Goal: Task Accomplishment & Management: Manage account settings

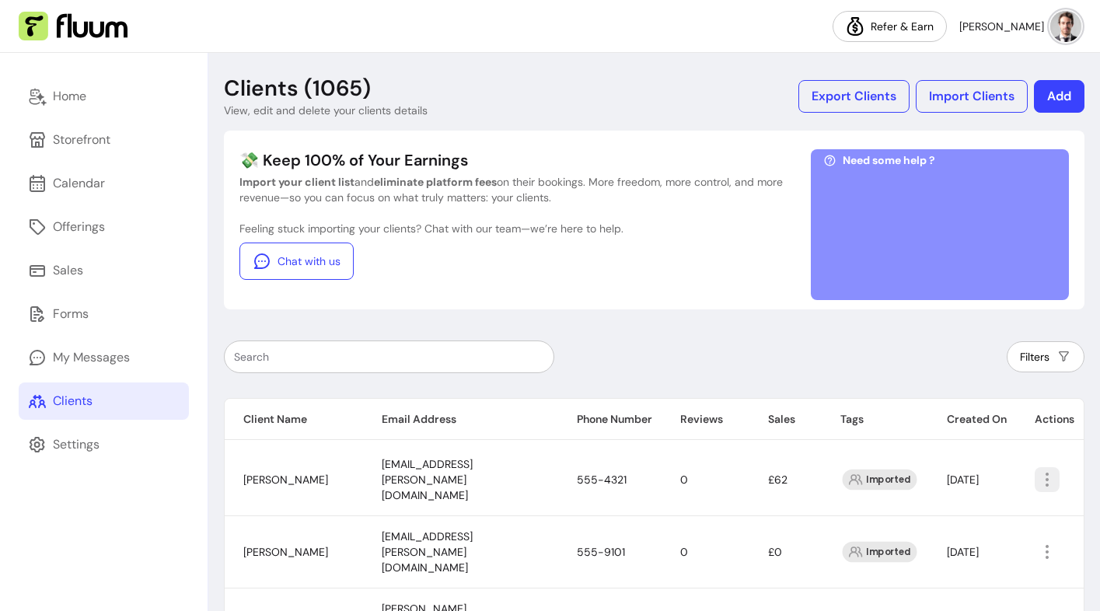
click at [1042, 470] on icon "button" at bounding box center [1047, 479] width 19 height 19
click at [947, 532] on span "Add Notes" at bounding box center [988, 534] width 113 height 16
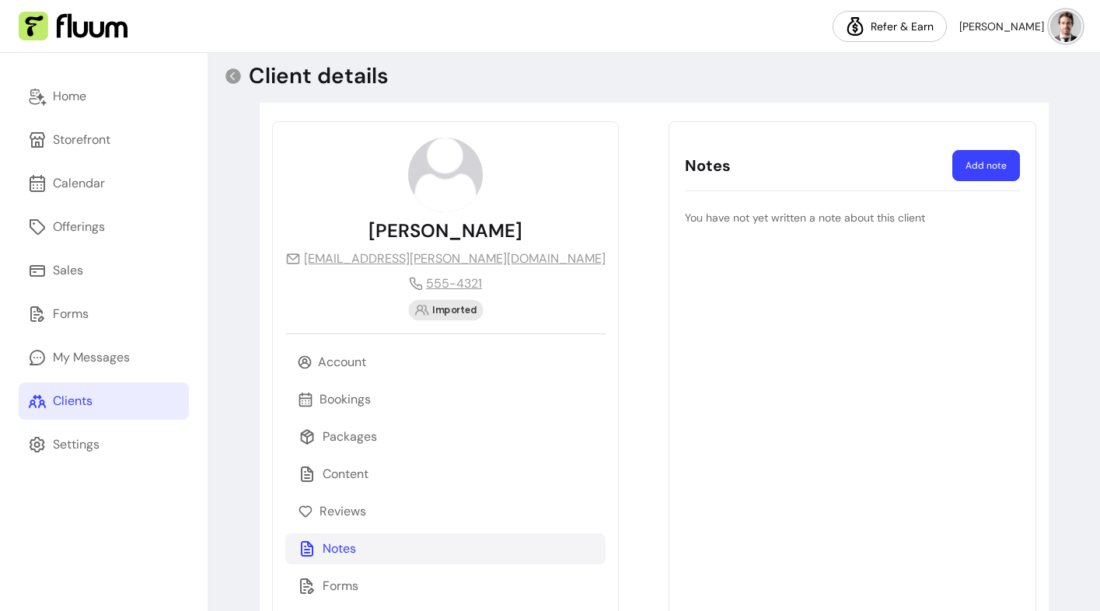
scroll to position [13, 0]
click at [993, 162] on button "Add note" at bounding box center [986, 164] width 68 height 31
select select "*"
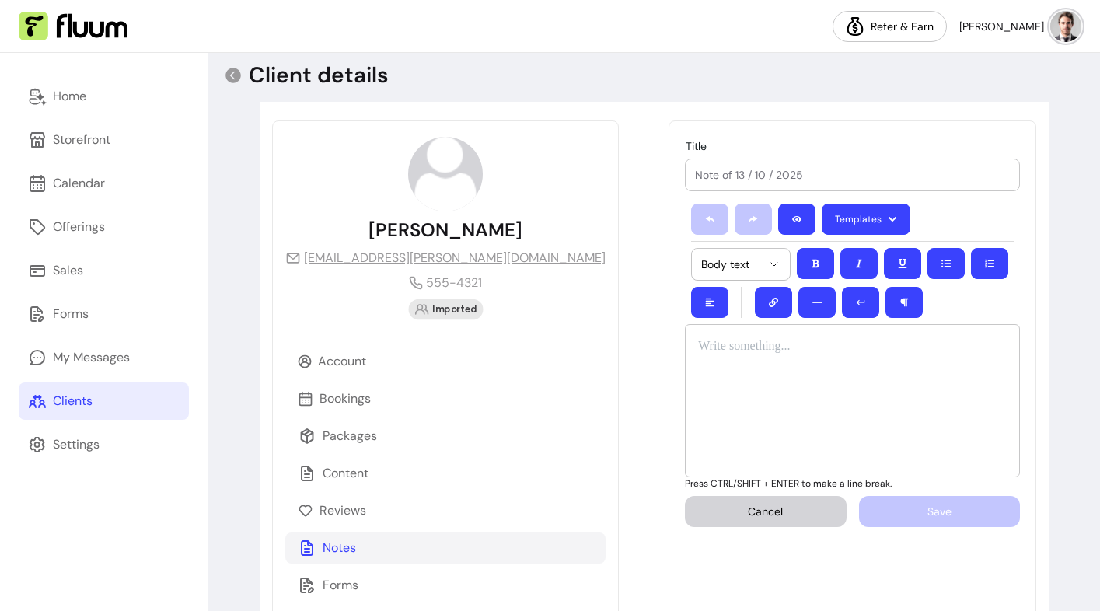
click at [836, 354] on p at bounding box center [852, 346] width 309 height 19
click at [345, 588] on p "Forms" at bounding box center [341, 585] width 36 height 19
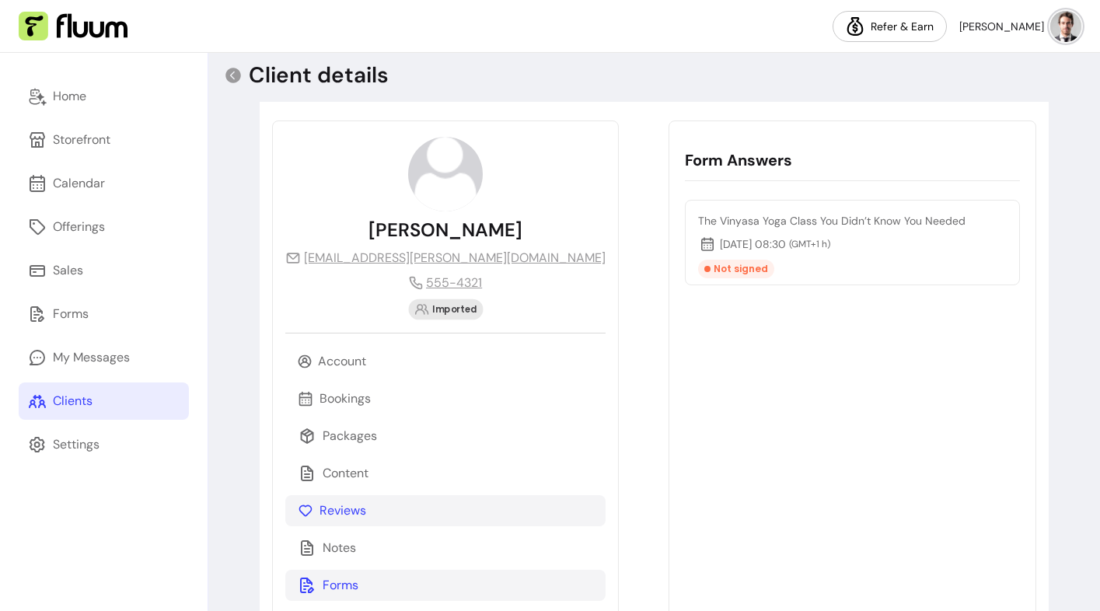
click at [345, 513] on p "Reviews" at bounding box center [342, 510] width 47 height 19
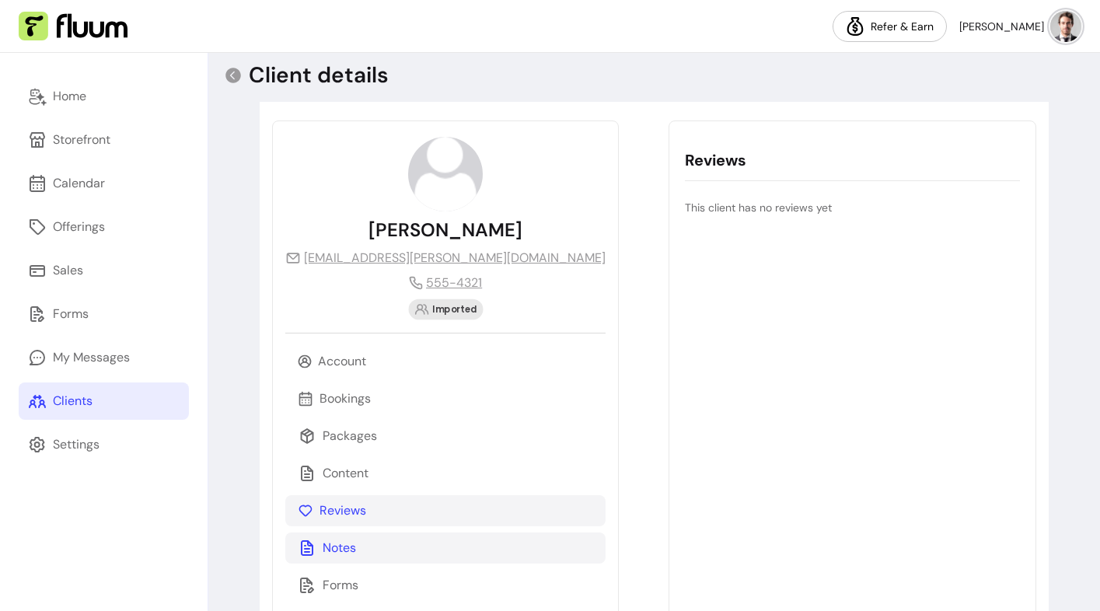
click at [339, 537] on div "Notes" at bounding box center [445, 547] width 320 height 31
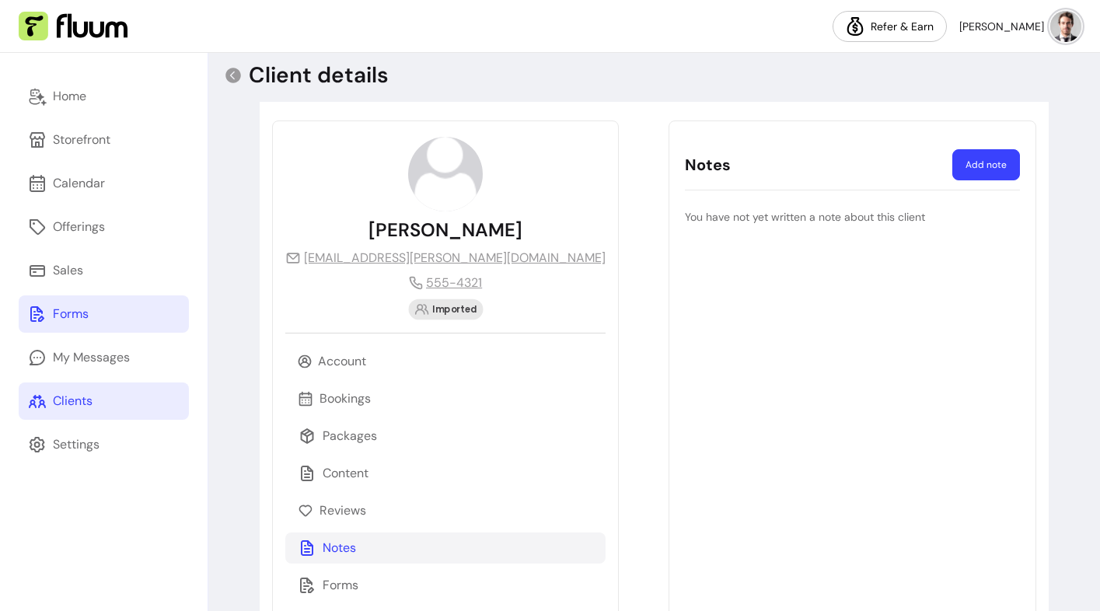
click at [81, 313] on div "Forms" at bounding box center [71, 314] width 36 height 19
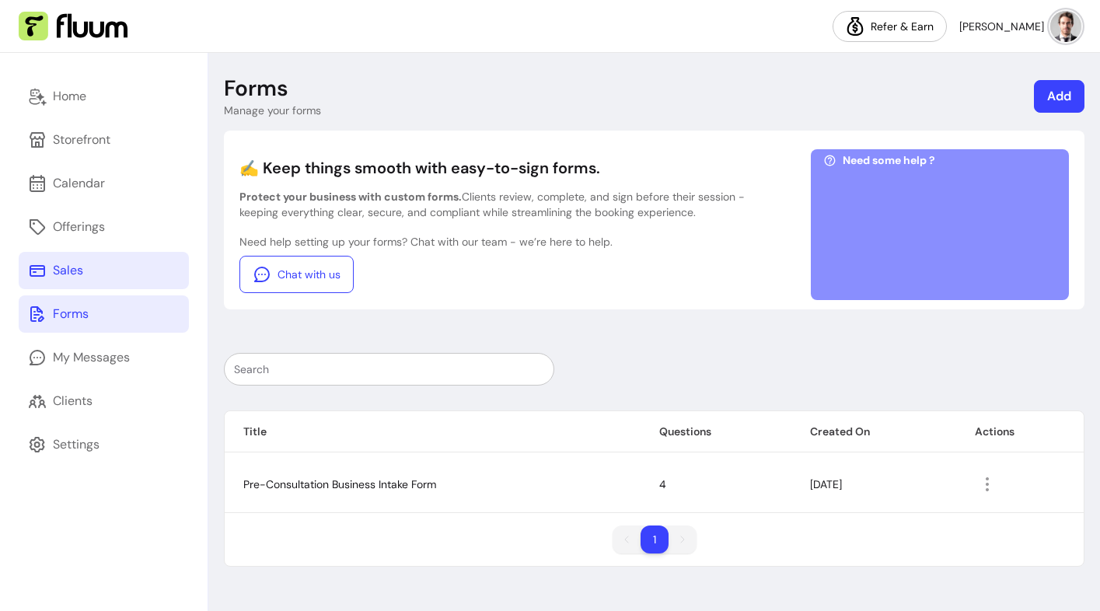
click at [90, 268] on link "Sales" at bounding box center [104, 270] width 170 height 37
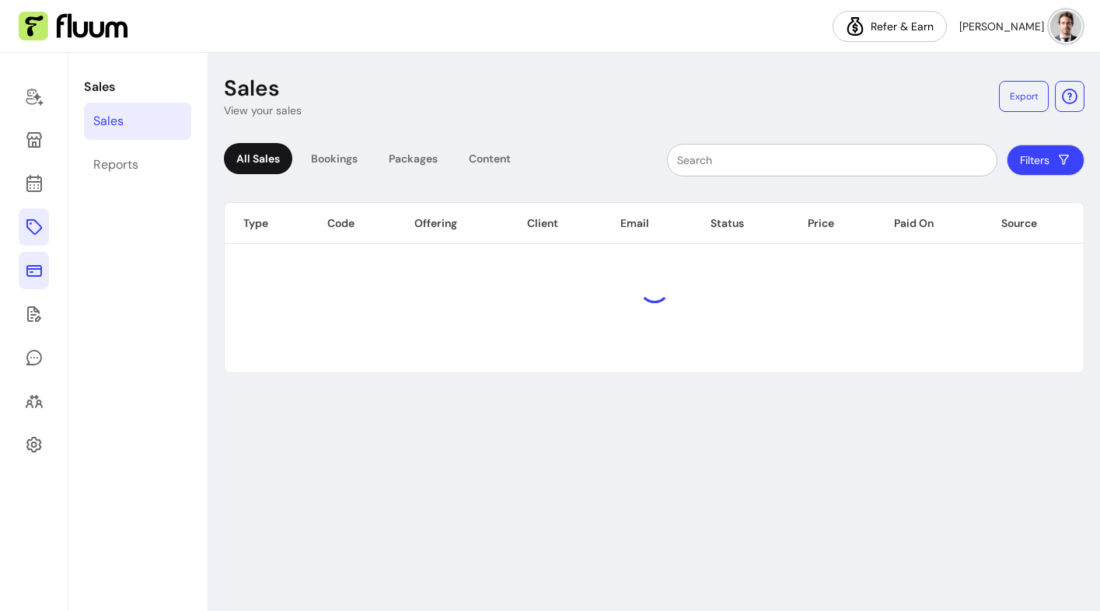
click at [46, 222] on link at bounding box center [34, 226] width 30 height 37
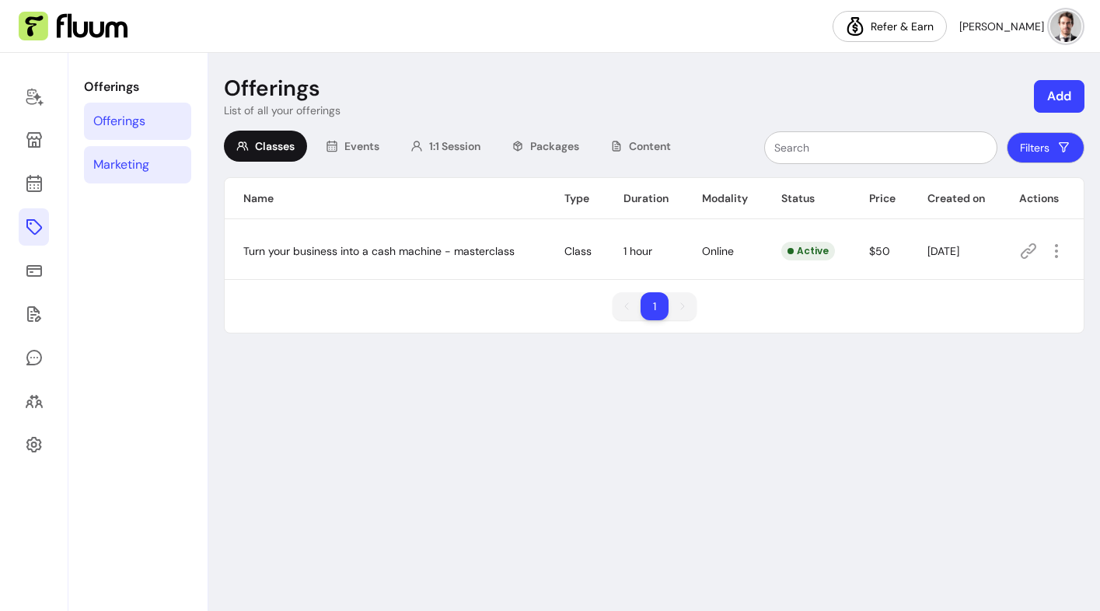
click at [131, 157] on div "Marketing" at bounding box center [121, 164] width 56 height 19
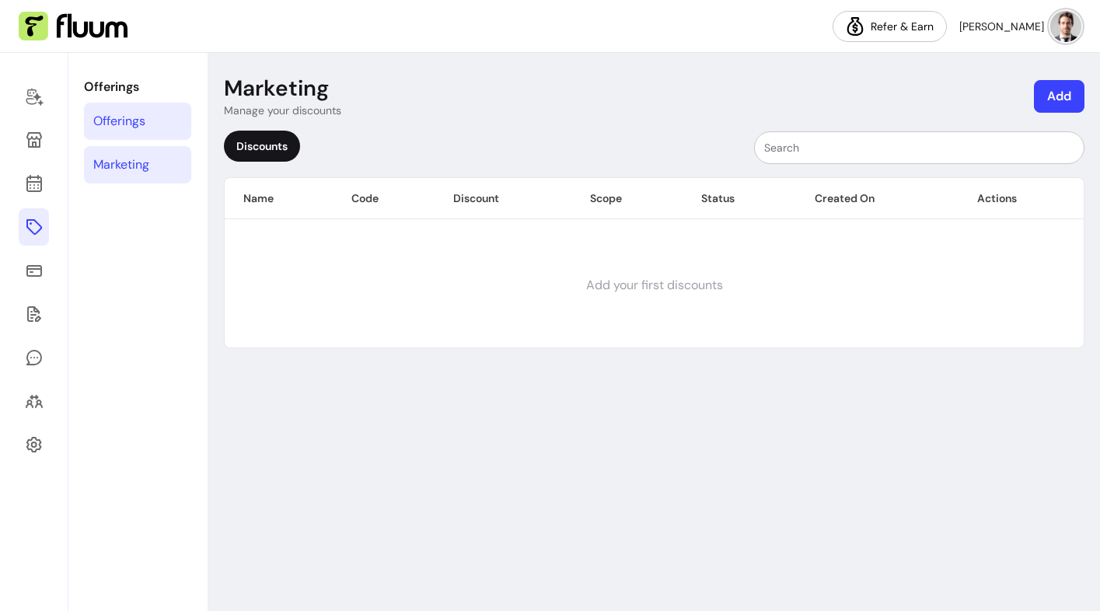
click at [135, 127] on div "Offerings" at bounding box center [119, 121] width 52 height 19
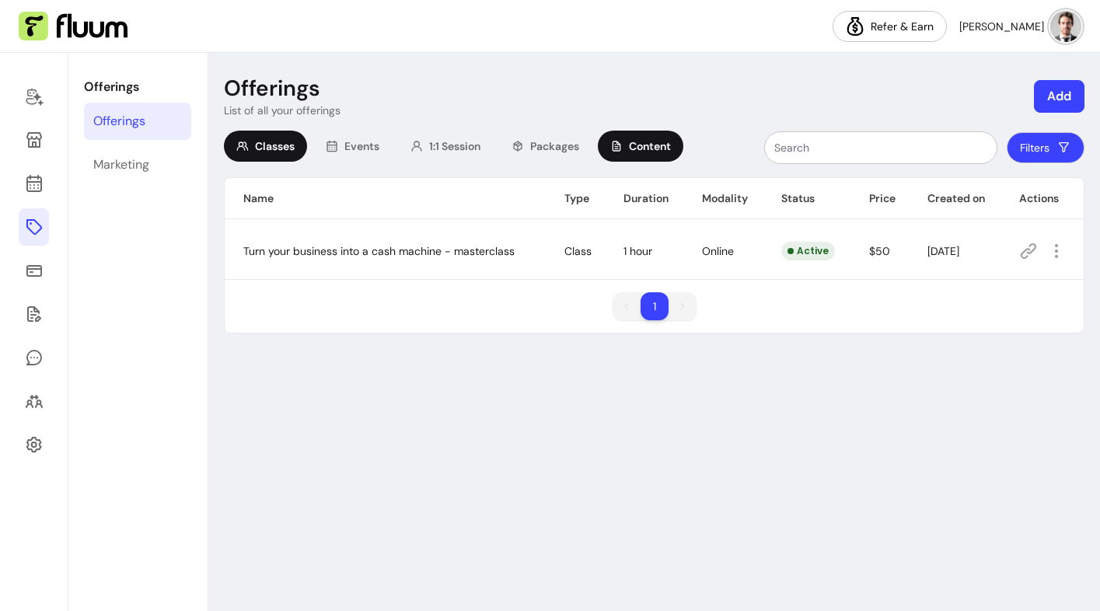
click at [627, 148] on div "Content" at bounding box center [641, 146] width 86 height 31
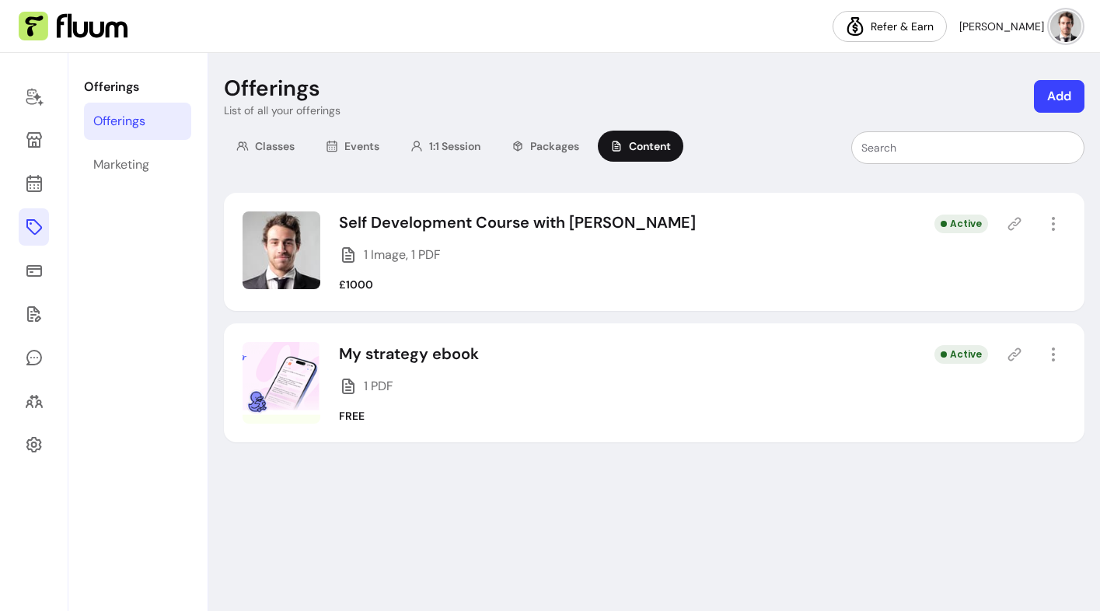
click at [1068, 100] on button "Add" at bounding box center [1059, 96] width 51 height 33
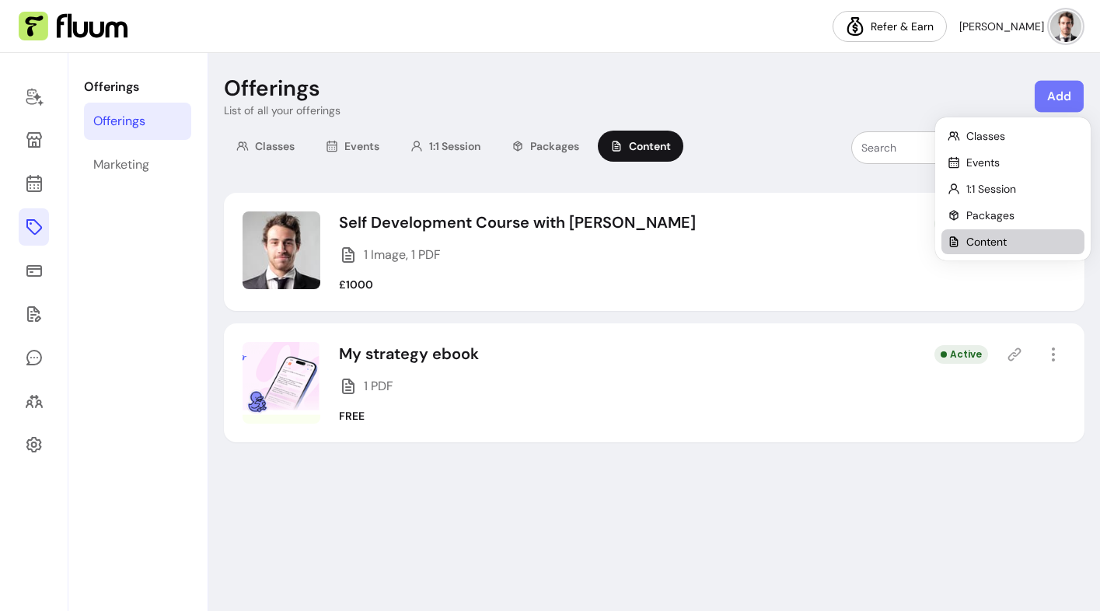
click at [997, 242] on span "Content" at bounding box center [986, 242] width 40 height 16
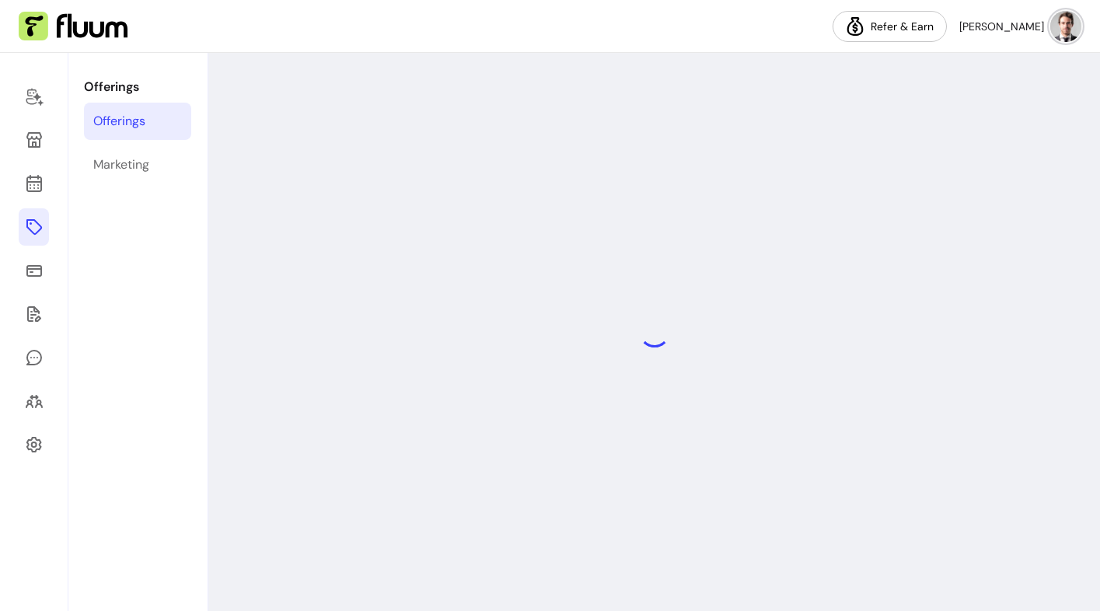
select select "***"
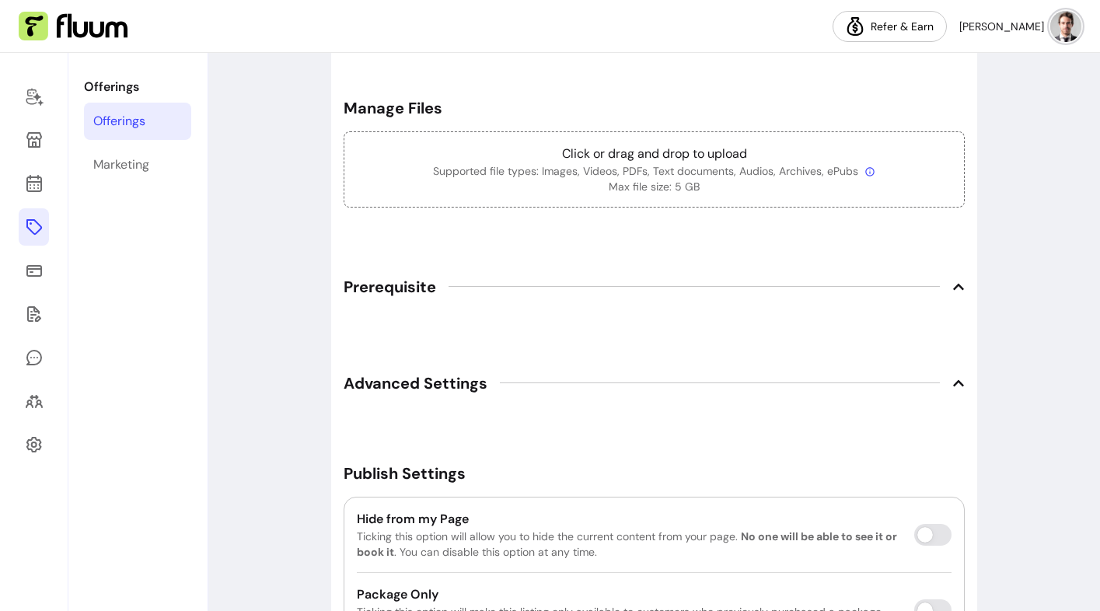
scroll to position [868, 0]
click at [384, 282] on span "Prerequisite" at bounding box center [390, 286] width 93 height 22
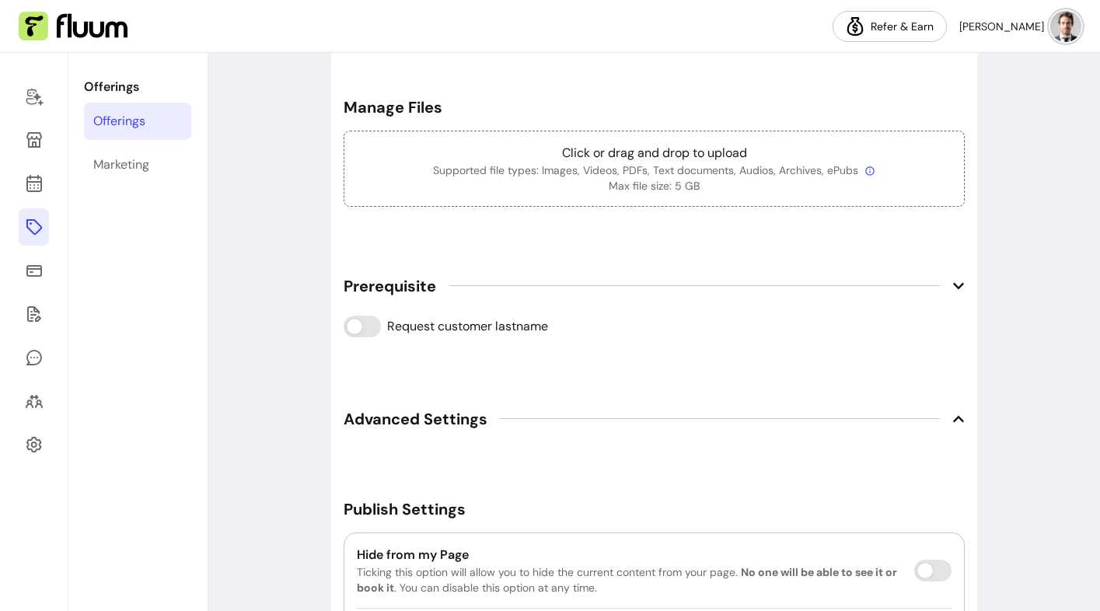
click at [384, 282] on span "Prerequisite" at bounding box center [390, 286] width 93 height 22
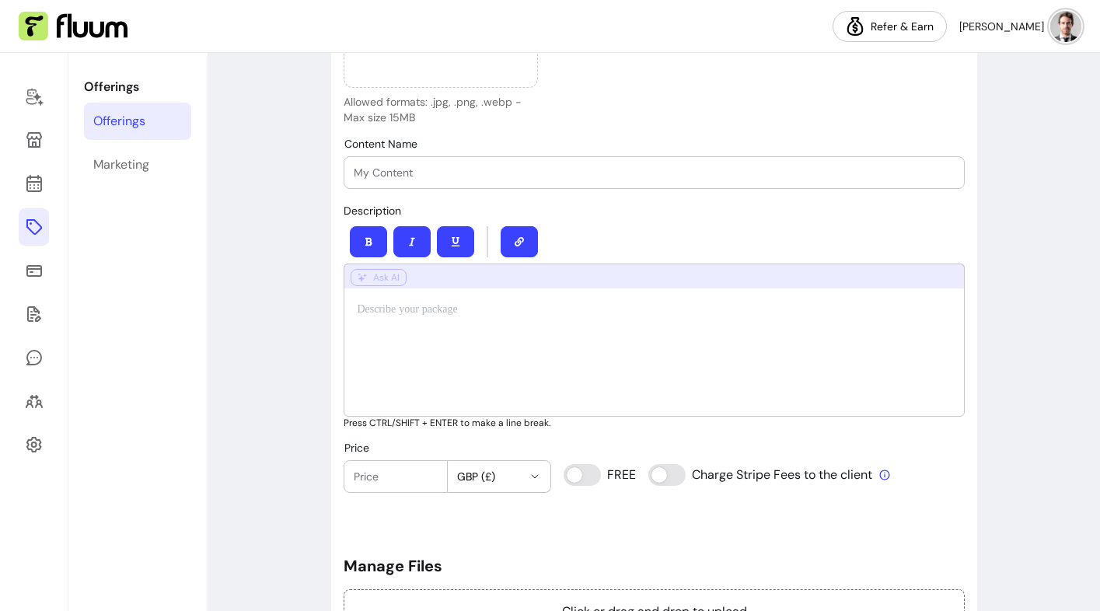
scroll to position [0, 0]
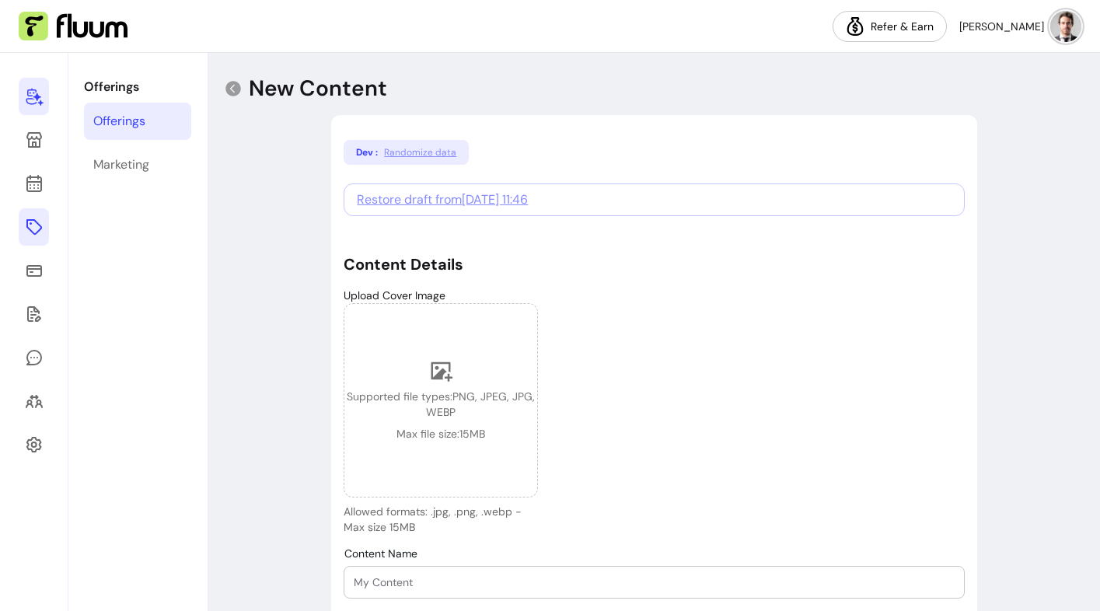
click at [32, 93] on icon at bounding box center [34, 96] width 19 height 19
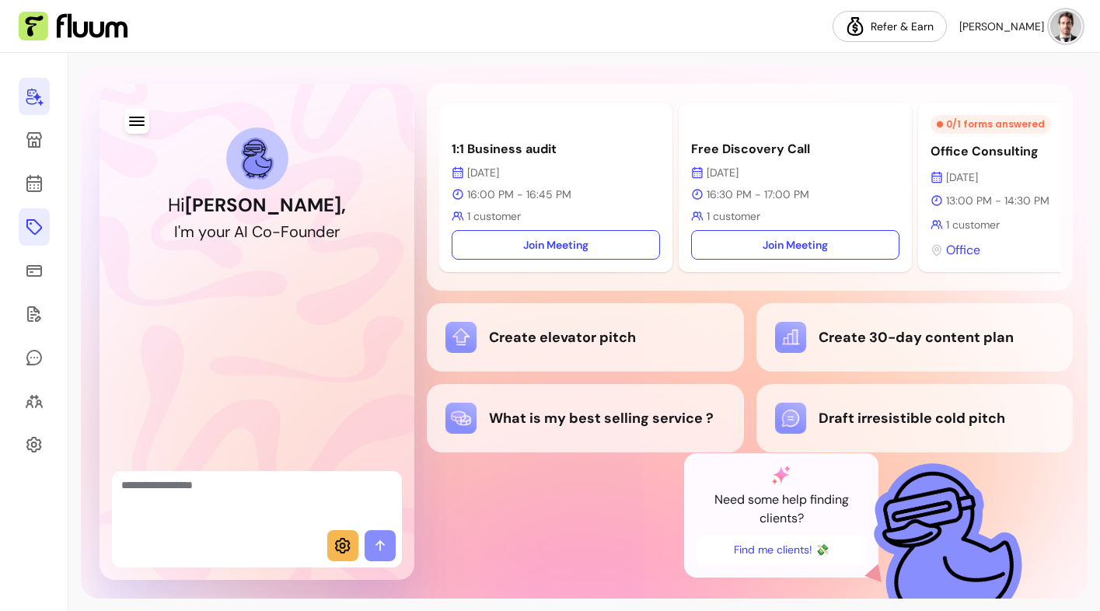
click at [26, 232] on icon at bounding box center [34, 227] width 19 height 19
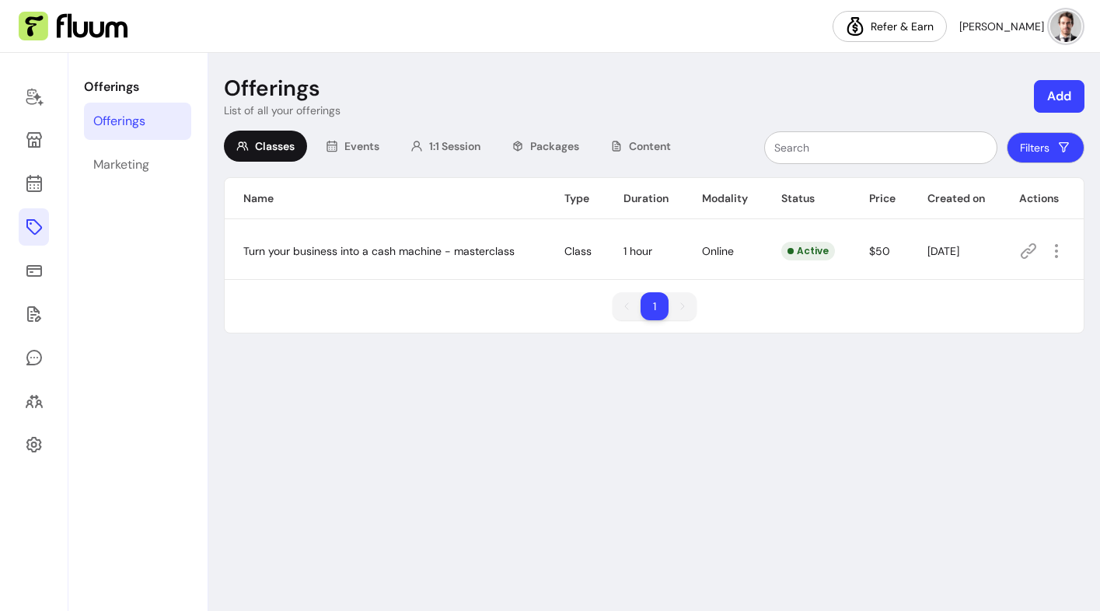
click at [1066, 93] on button "Add" at bounding box center [1059, 96] width 51 height 33
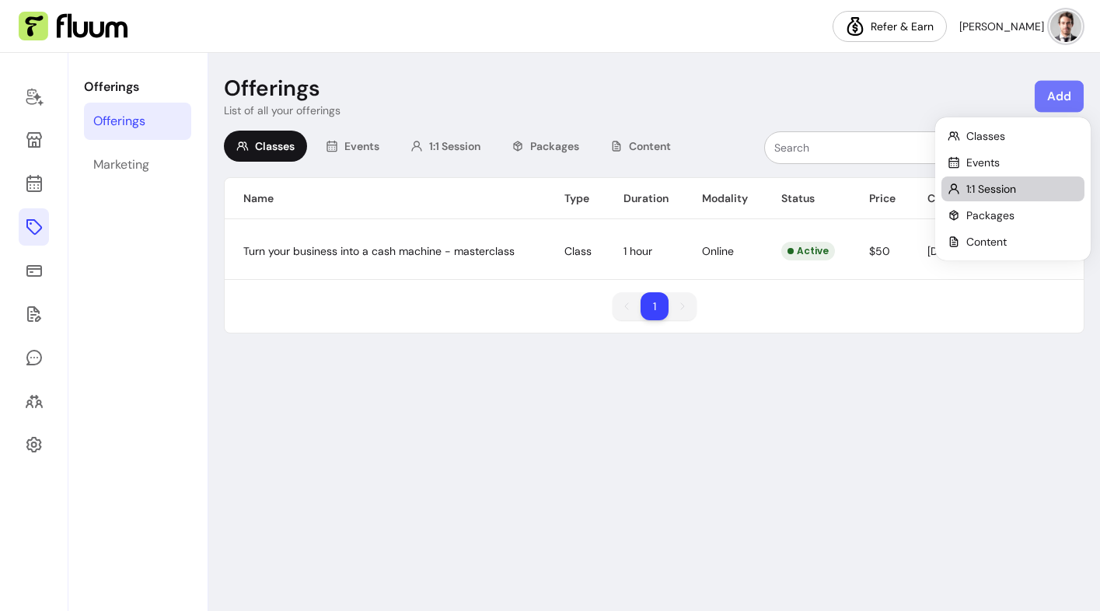
click at [982, 193] on span "1:1 Session" at bounding box center [991, 189] width 50 height 16
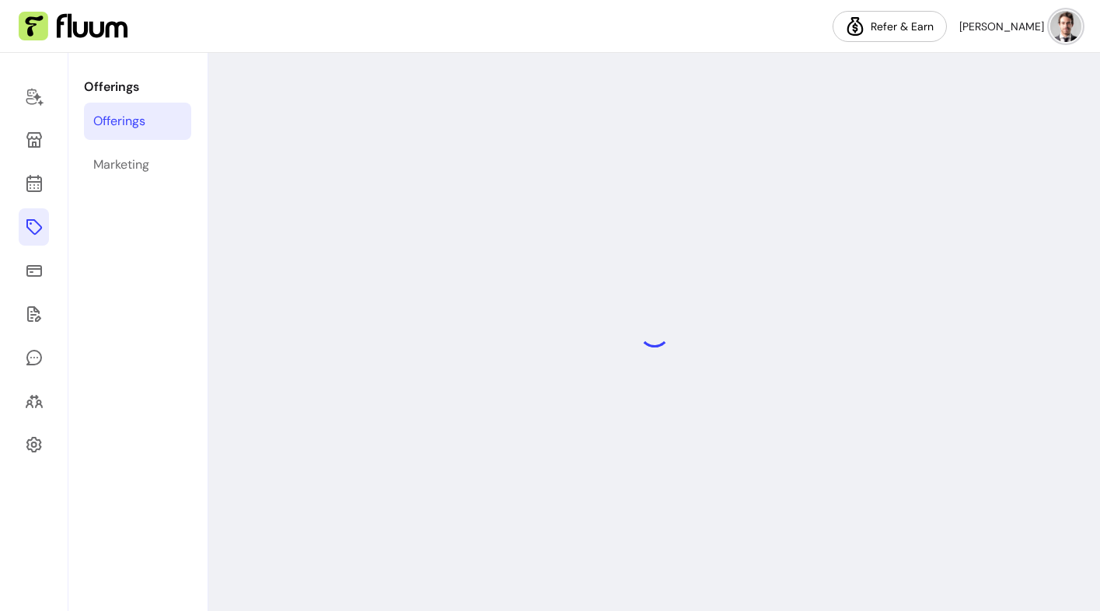
select select "***"
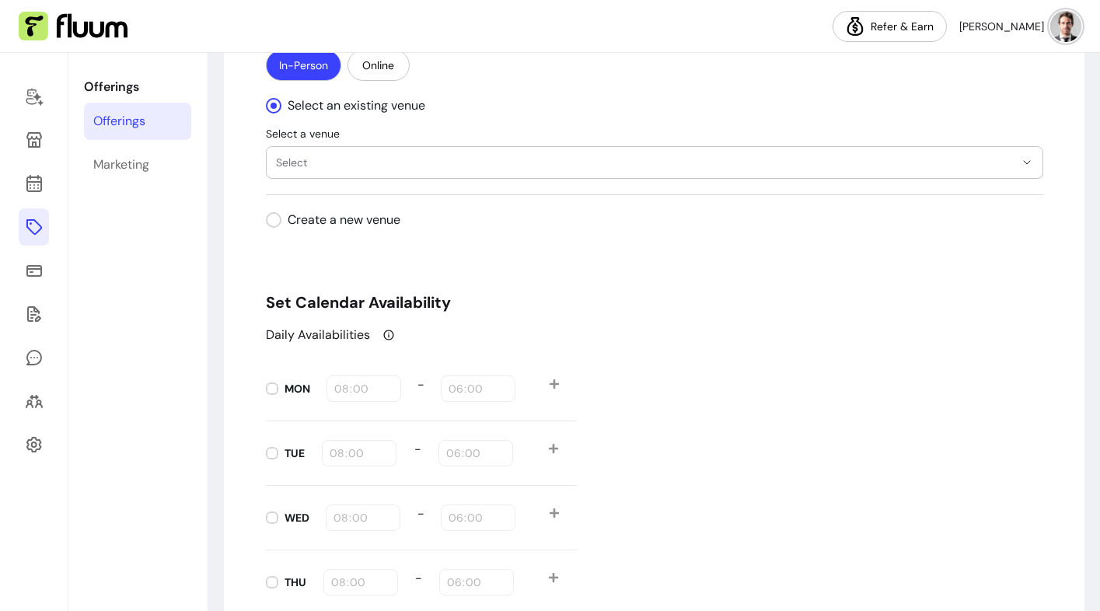
scroll to position [2530, 0]
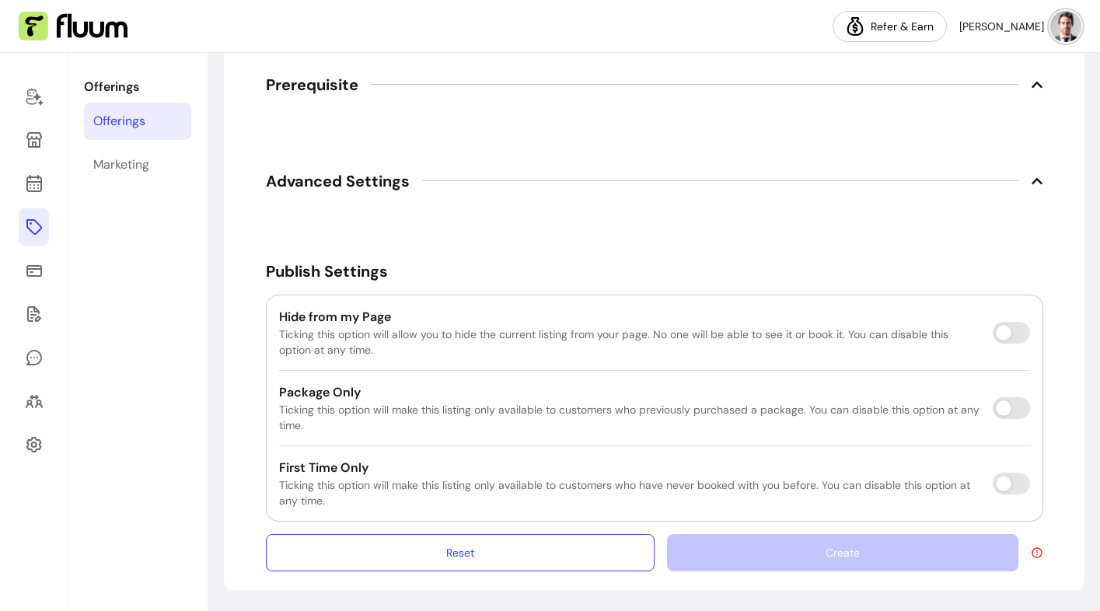
click at [319, 88] on span "Prerequisite" at bounding box center [312, 85] width 93 height 22
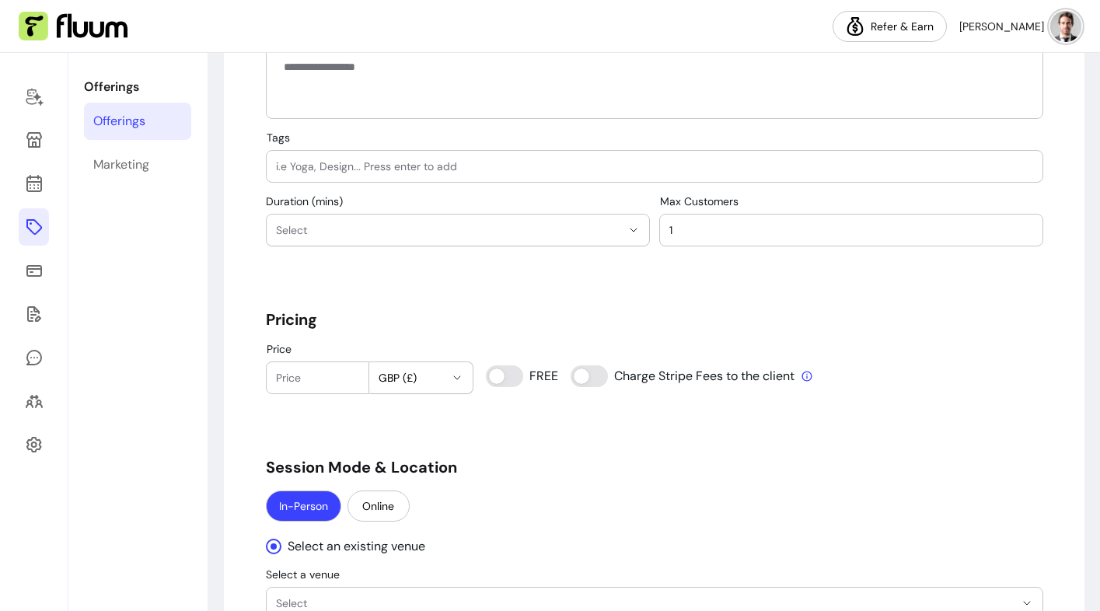
scroll to position [1025, 0]
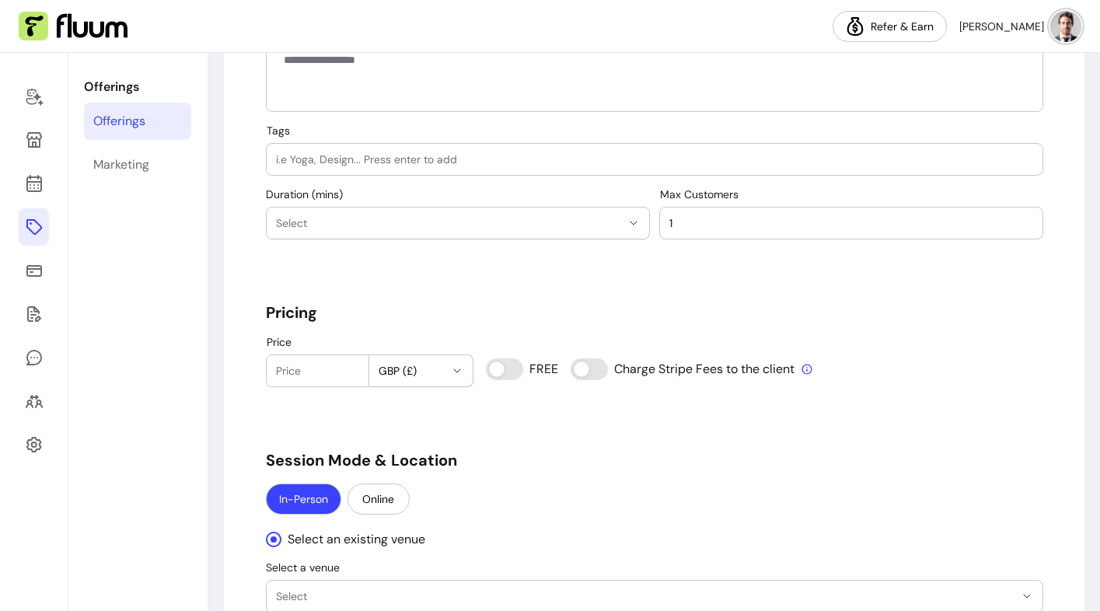
click at [393, 211] on button "Select" at bounding box center [458, 223] width 382 height 31
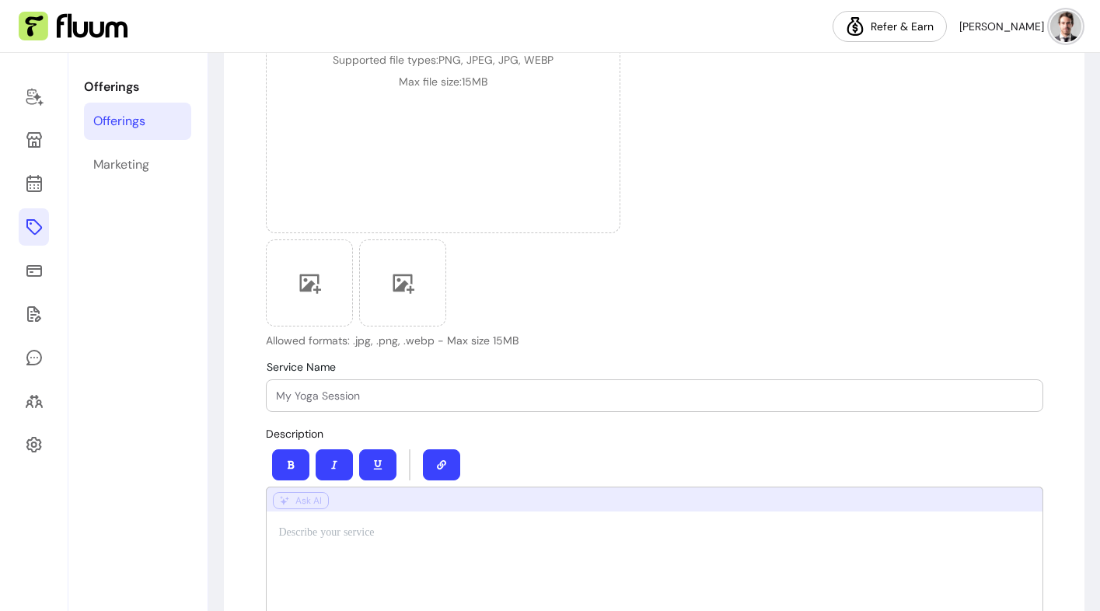
scroll to position [0, 0]
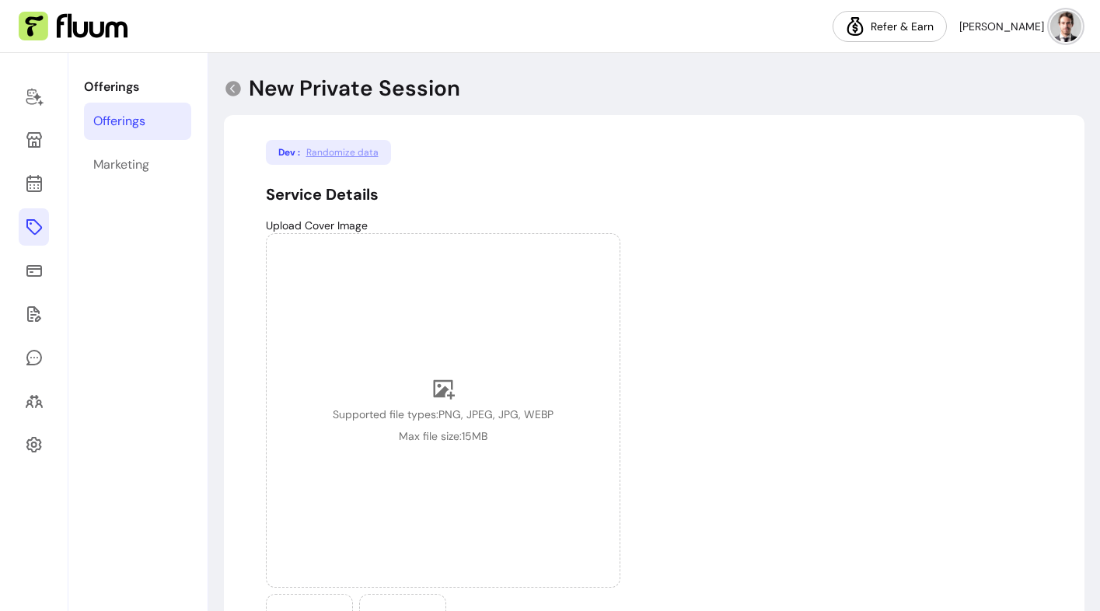
click at [330, 148] on span "Randomize data" at bounding box center [342, 152] width 72 height 12
type input "as elegantly carpool"
select select "**"
type input "18"
type input "61"
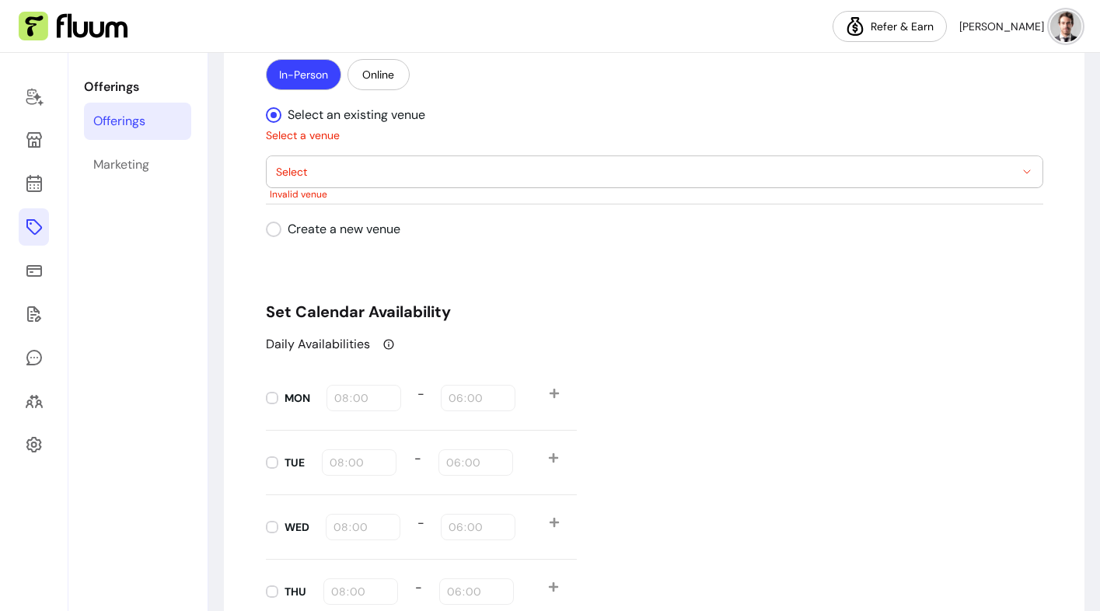
scroll to position [1470, 0]
click at [326, 158] on button "Select" at bounding box center [655, 173] width 776 height 31
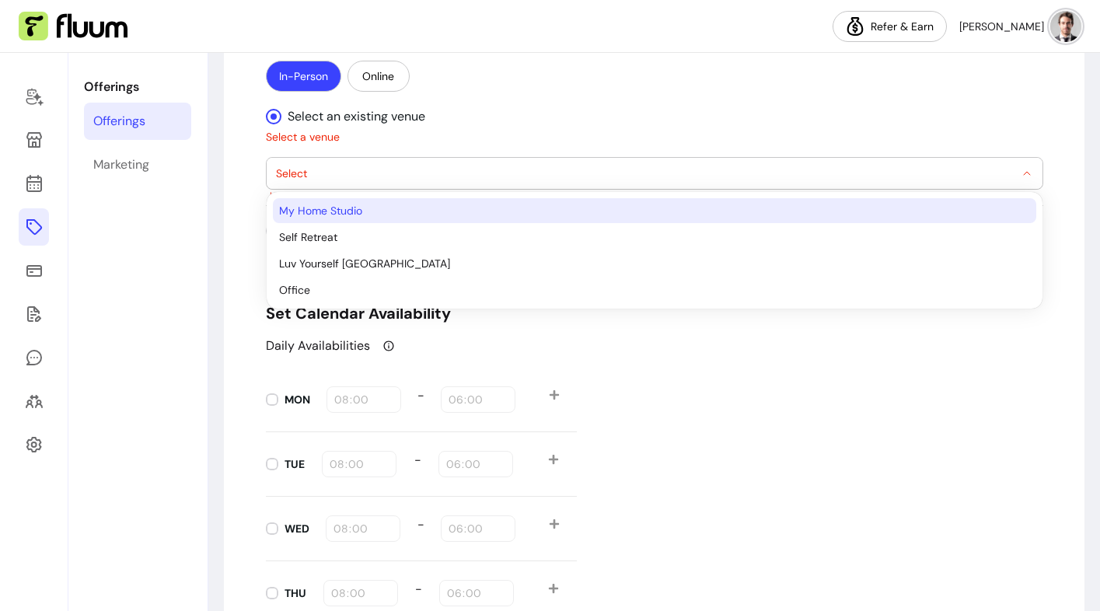
click at [318, 208] on span "My Home Studio" at bounding box center [646, 211] width 735 height 16
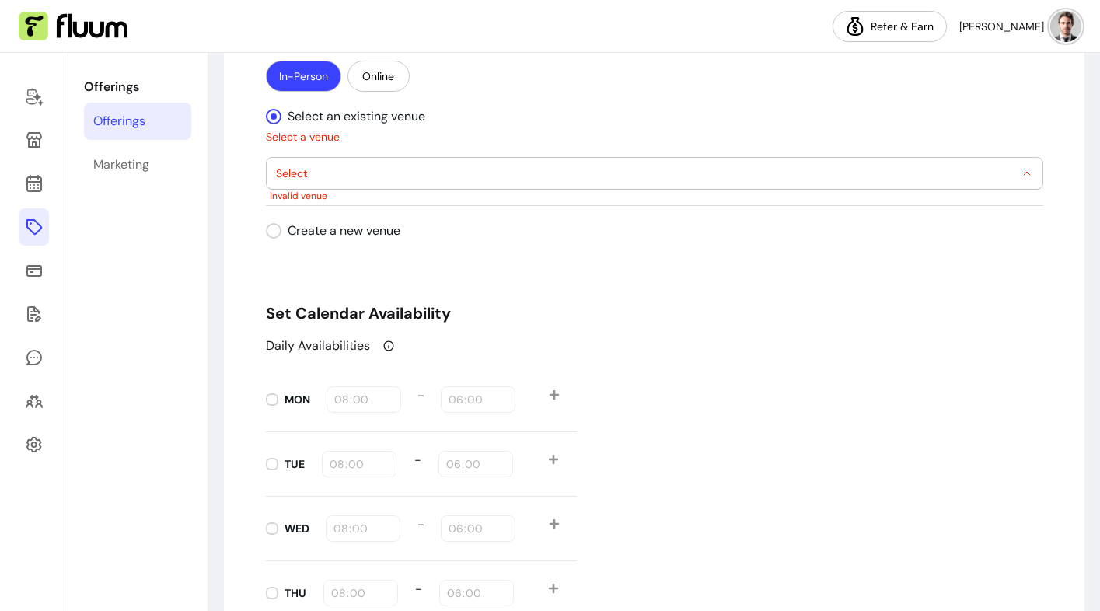
select select "**********"
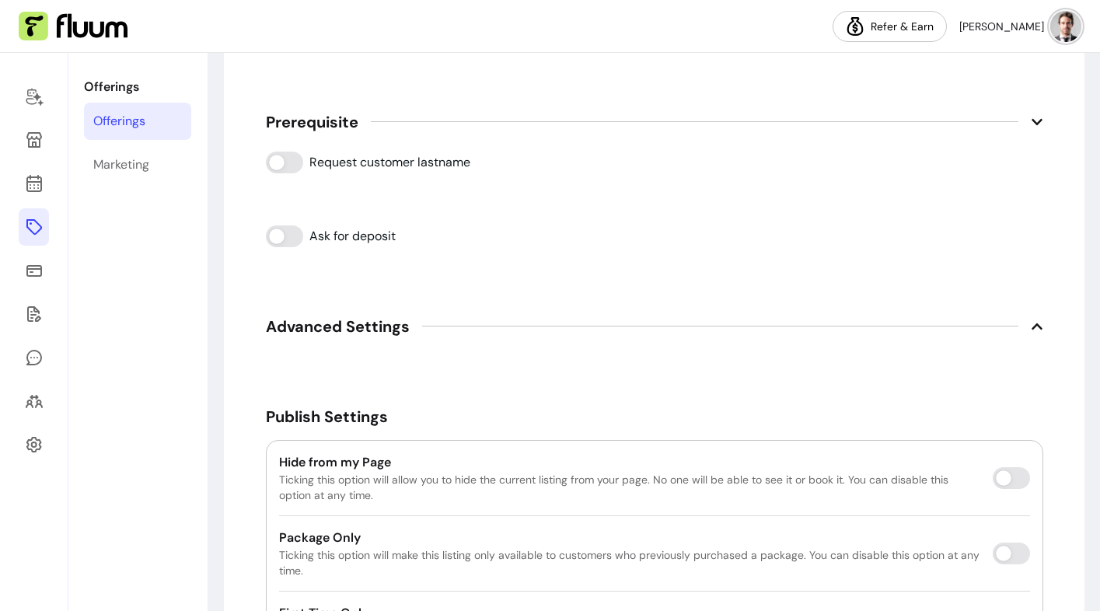
scroll to position [2659, 0]
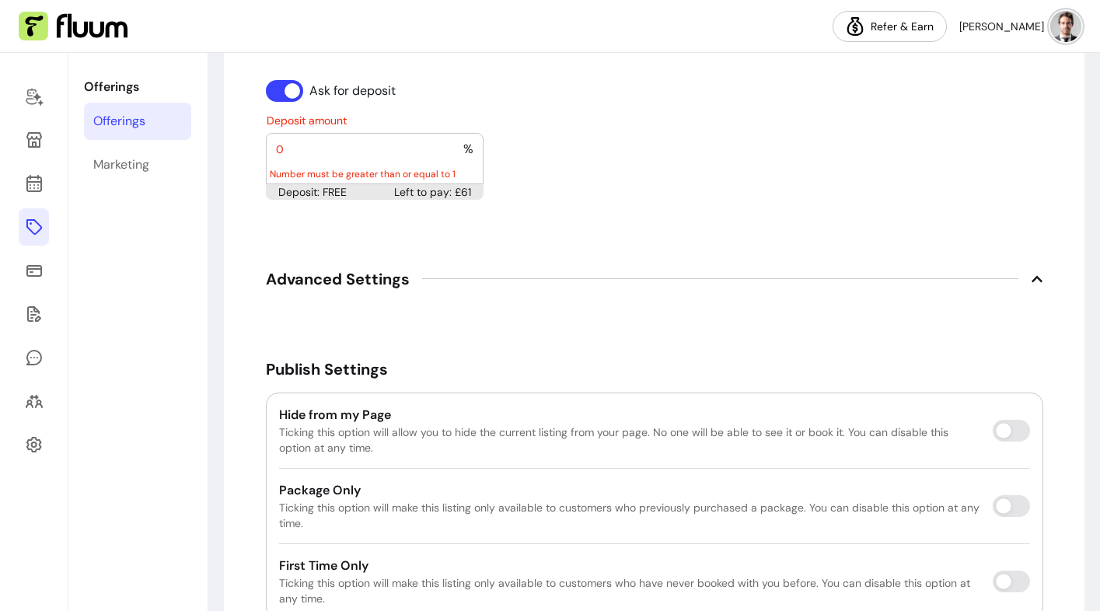
click at [471, 148] on span "%" at bounding box center [468, 149] width 10 height 19
click at [428, 146] on input "0" at bounding box center [369, 149] width 187 height 16
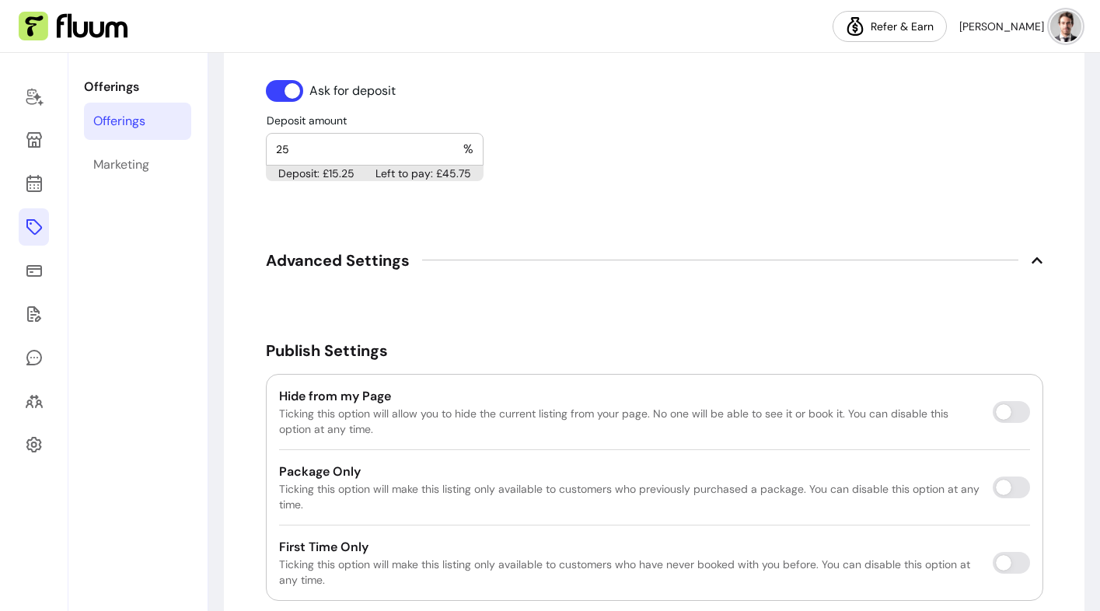
type input "25"
click at [558, 175] on div "Deposit amount 25 % Deposit: £15.25 Left to pay: £45.75" at bounding box center [654, 147] width 777 height 67
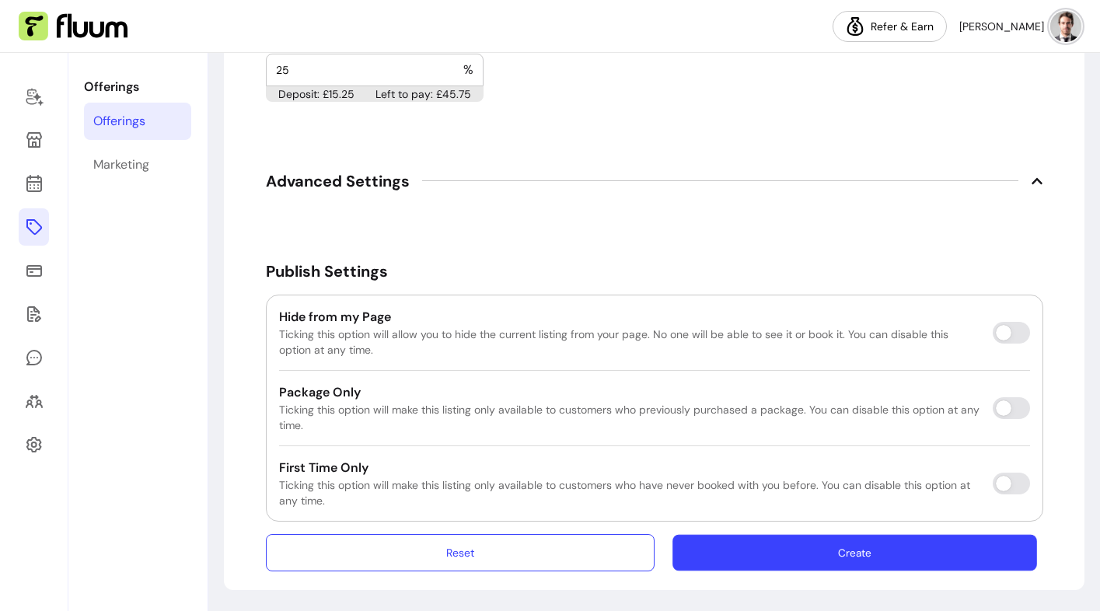
click at [770, 553] on button "Create" at bounding box center [855, 552] width 365 height 37
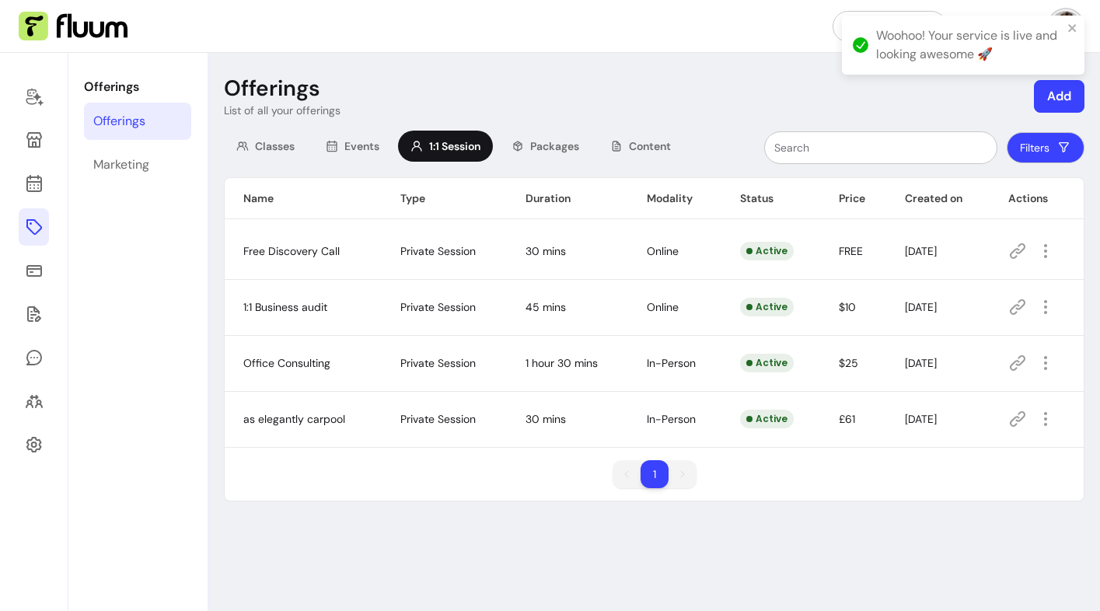
click at [595, 136] on div "Classes Events 1:1 Session Packages Content" at bounding box center [453, 148] width 459 height 34
click at [539, 145] on span "Packages" at bounding box center [554, 146] width 49 height 16
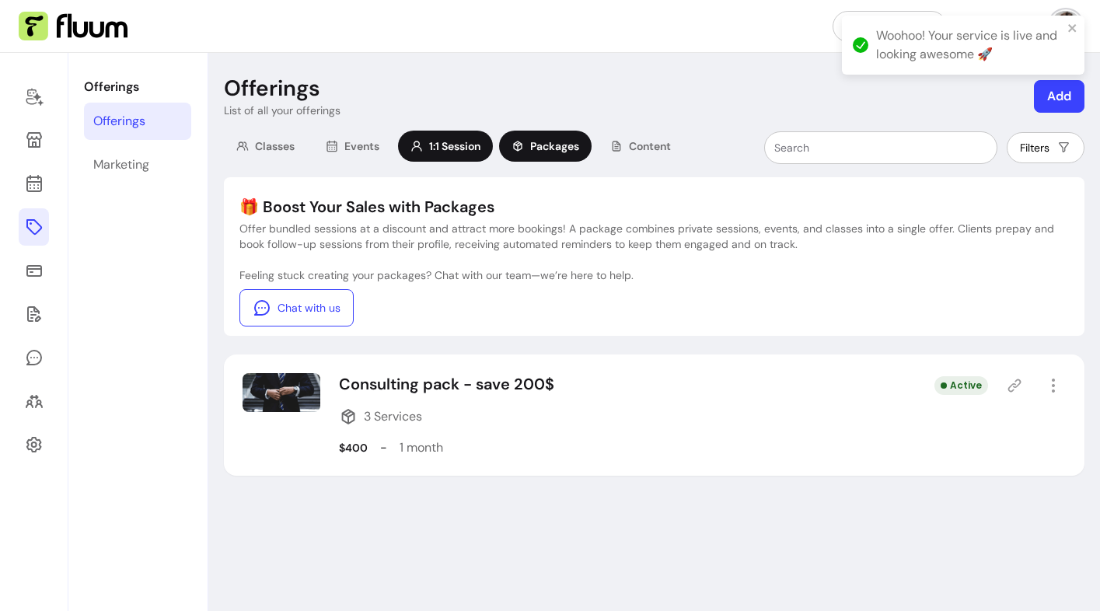
click at [446, 148] on span "1:1 Session" at bounding box center [454, 146] width 51 height 16
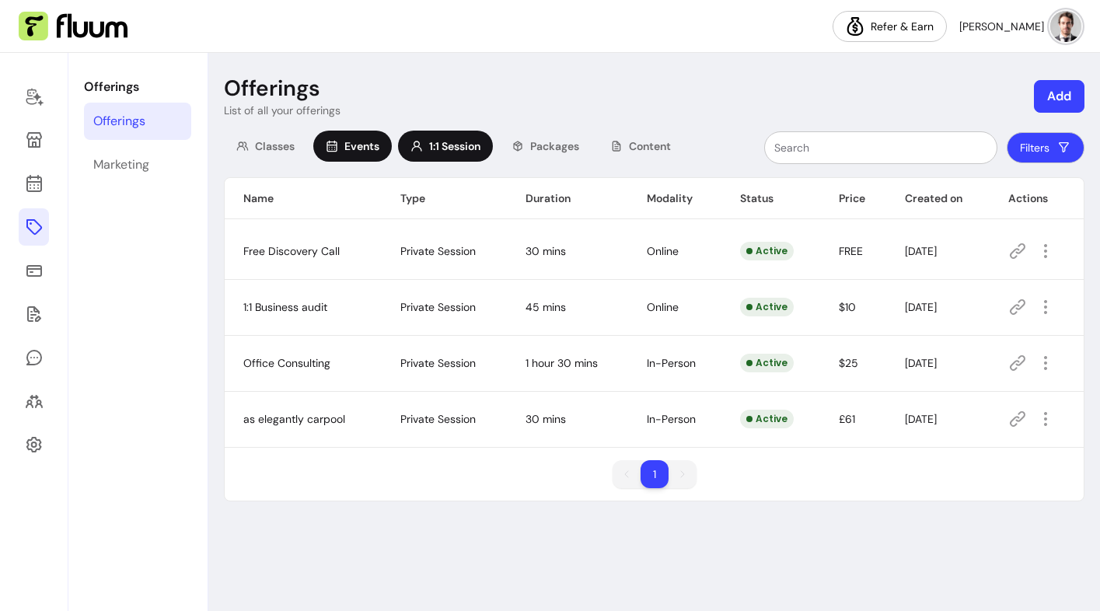
click at [340, 134] on div "Events" at bounding box center [352, 146] width 79 height 31
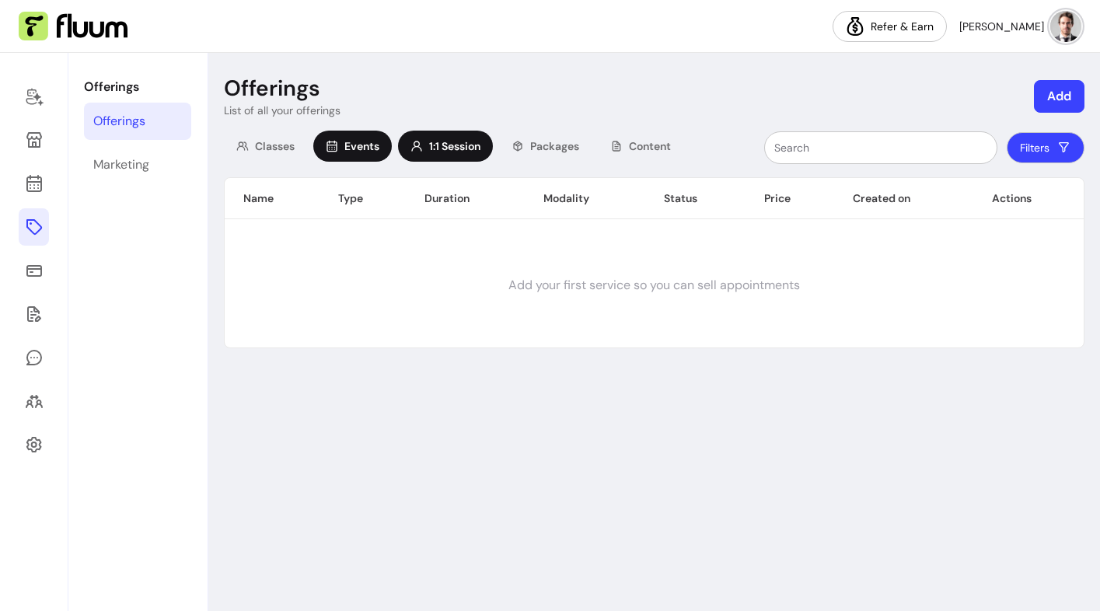
click at [410, 153] on div "1:1 Session" at bounding box center [445, 146] width 95 height 31
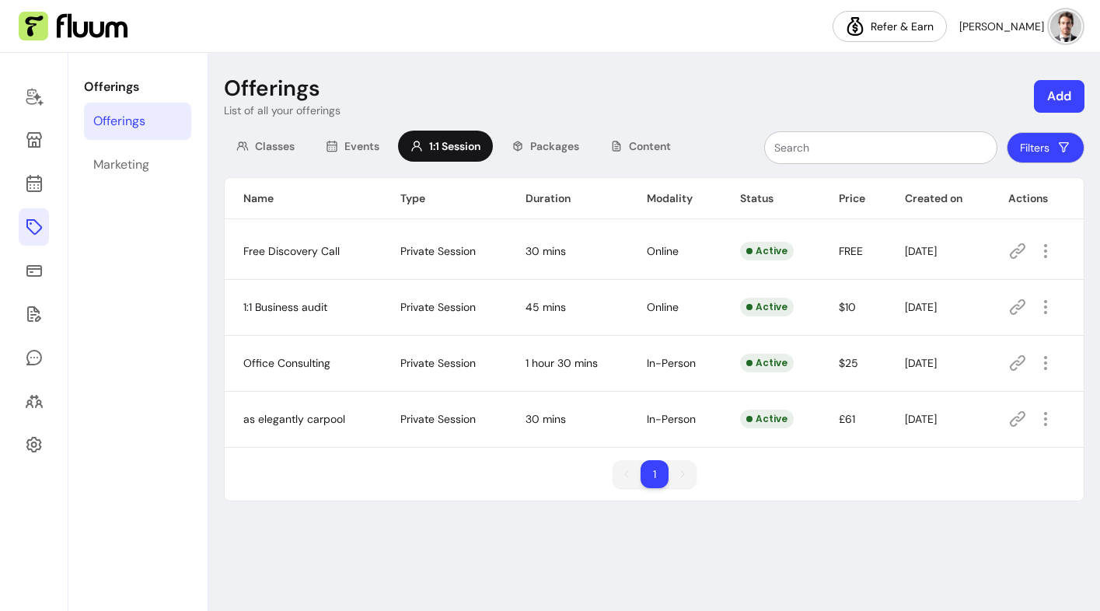
click at [1020, 423] on icon at bounding box center [1017, 419] width 19 height 19
click at [19, 273] on link at bounding box center [34, 270] width 30 height 37
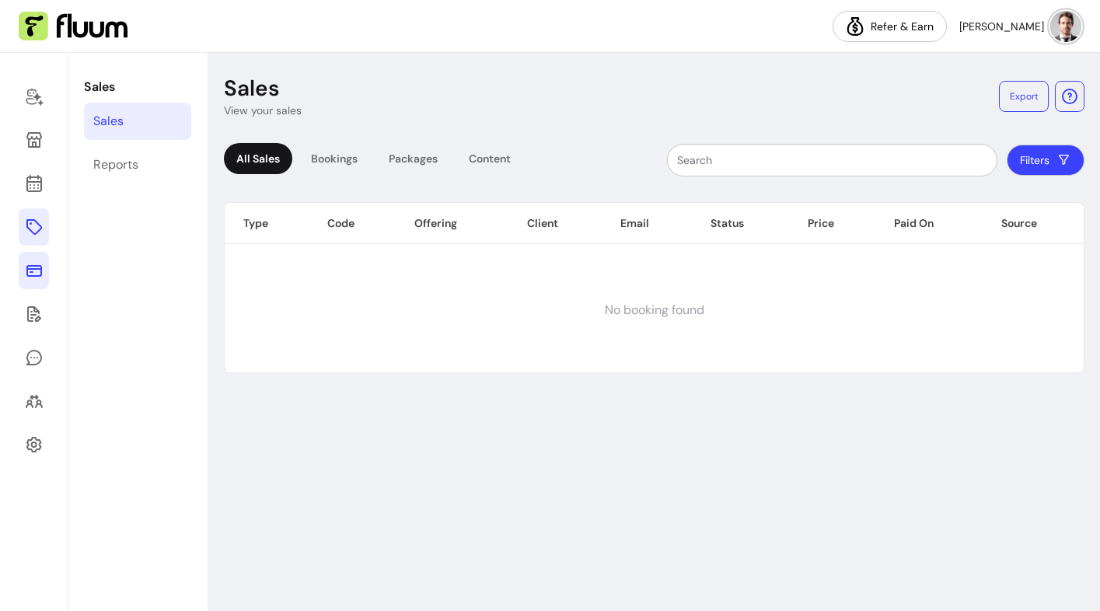
click at [37, 239] on link at bounding box center [34, 226] width 30 height 37
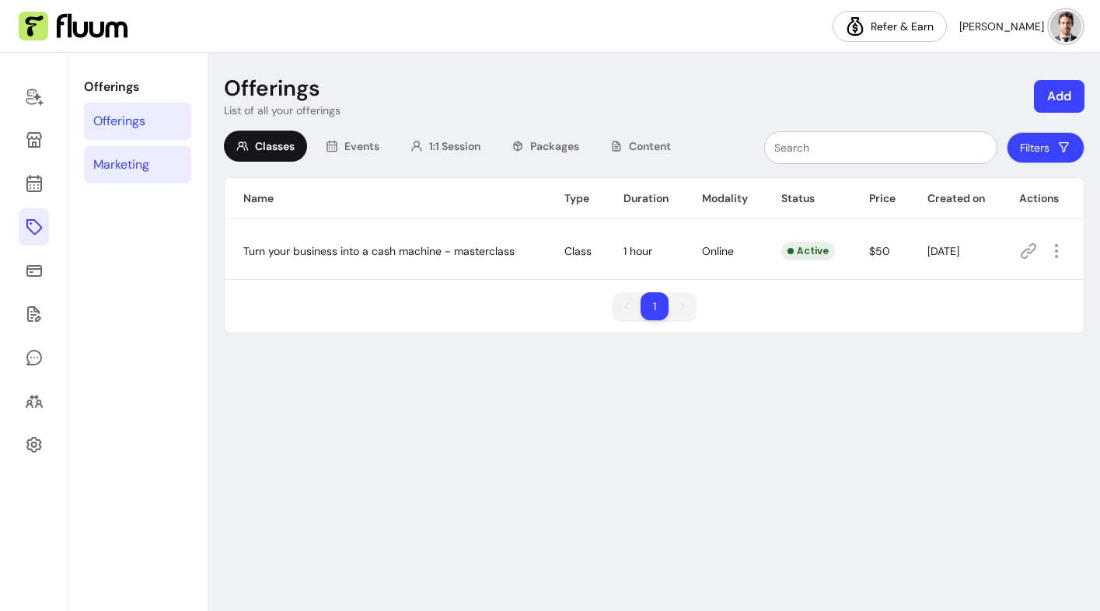
click at [142, 161] on div "Marketing" at bounding box center [121, 164] width 56 height 19
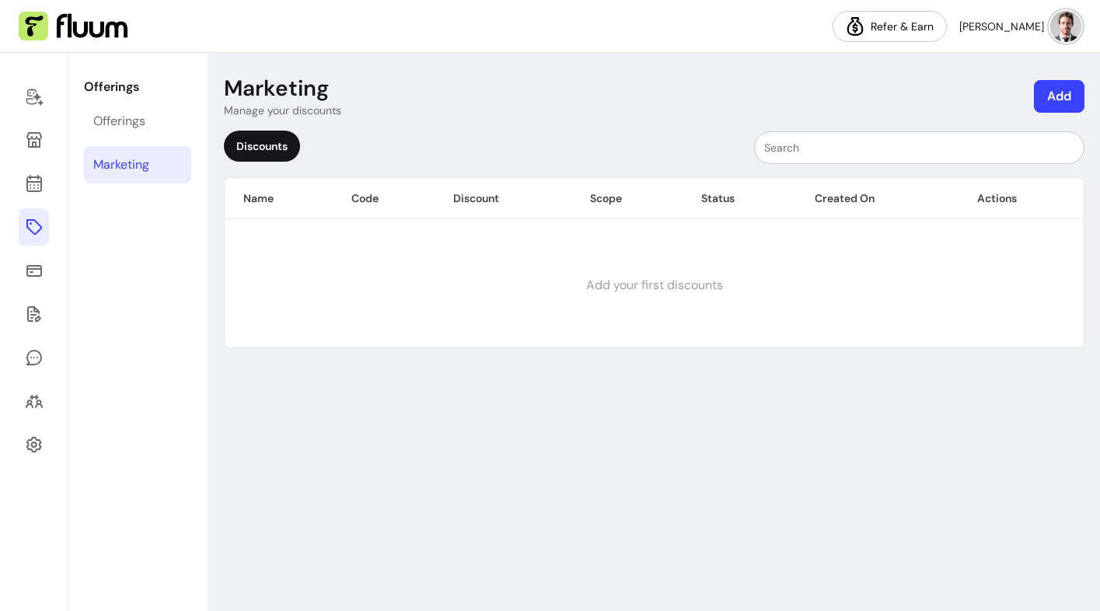
click at [1040, 97] on button "Add" at bounding box center [1059, 96] width 51 height 33
click at [1000, 138] on span "Discounts" at bounding box center [1013, 136] width 131 height 16
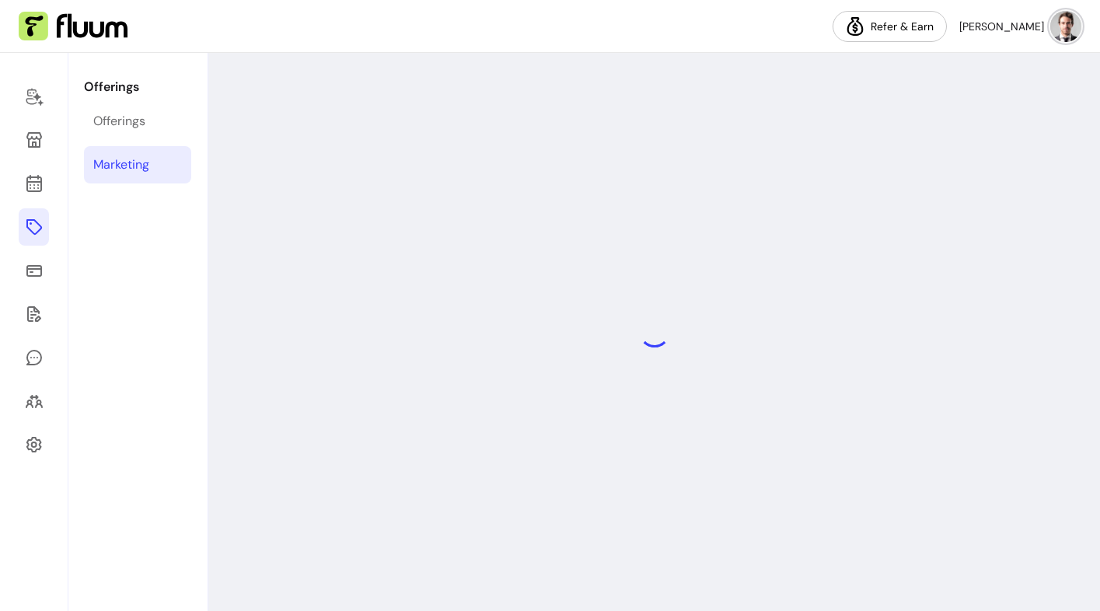
select select "****"
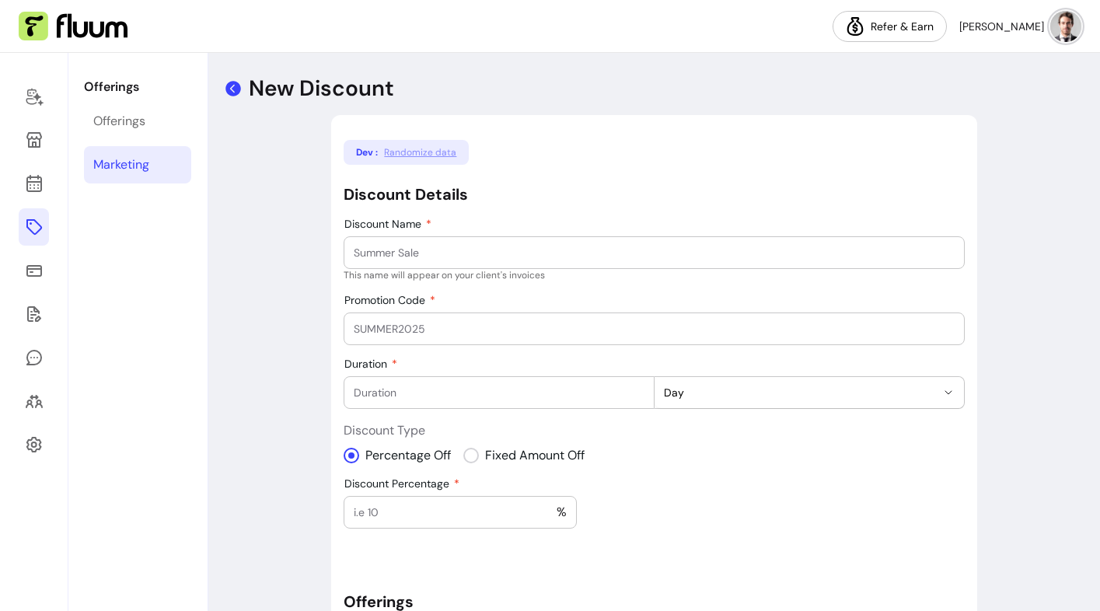
click at [233, 92] on icon at bounding box center [233, 88] width 19 height 19
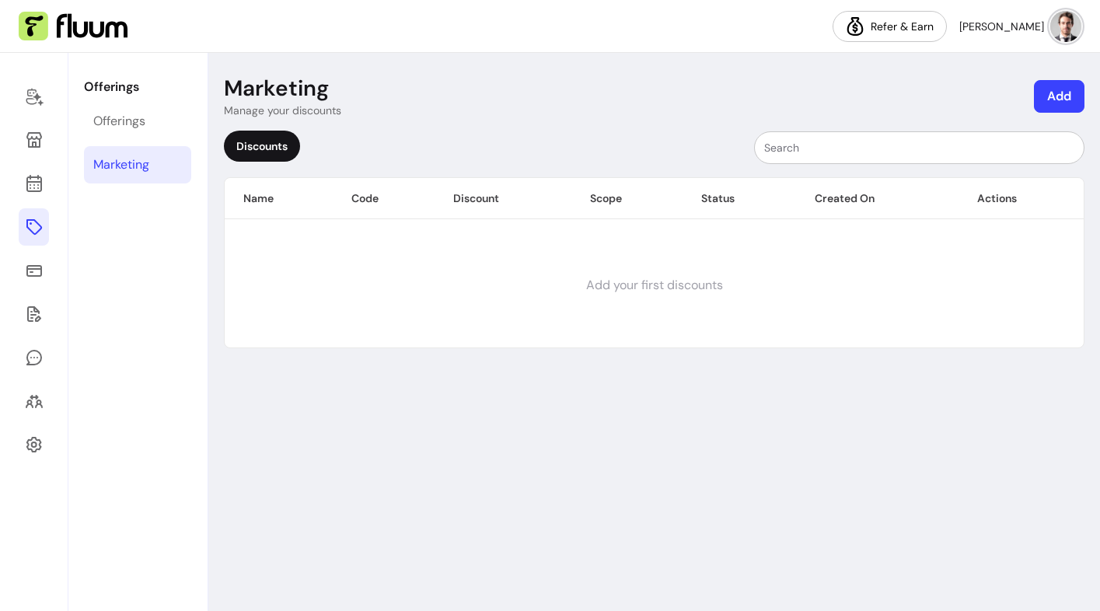
click at [1074, 96] on button "Add" at bounding box center [1059, 96] width 51 height 33
click at [39, 182] on icon at bounding box center [34, 122] width 264 height 222
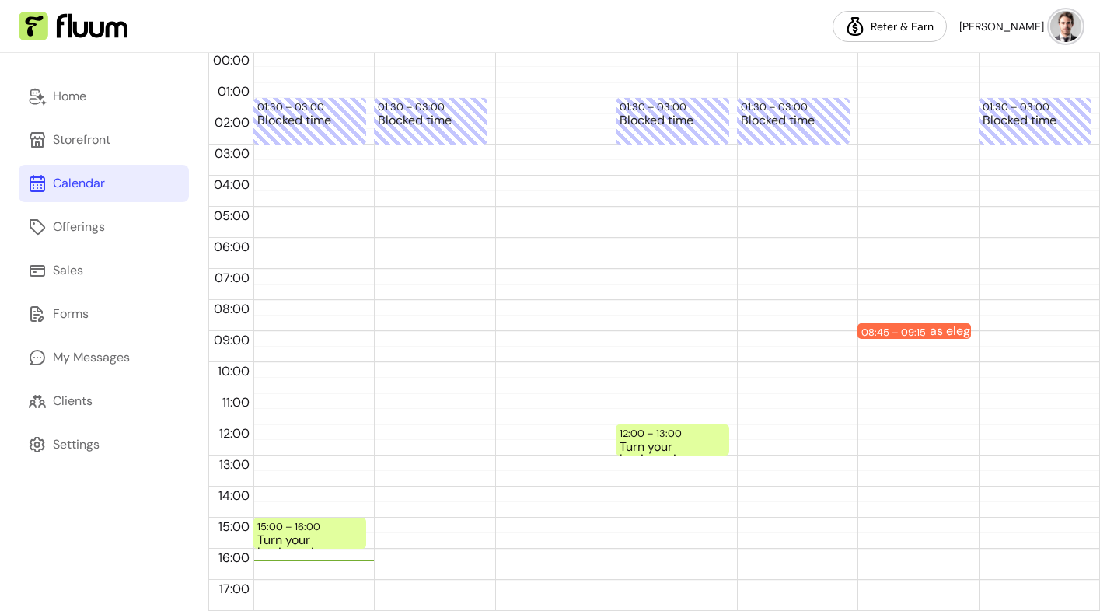
scroll to position [117, 0]
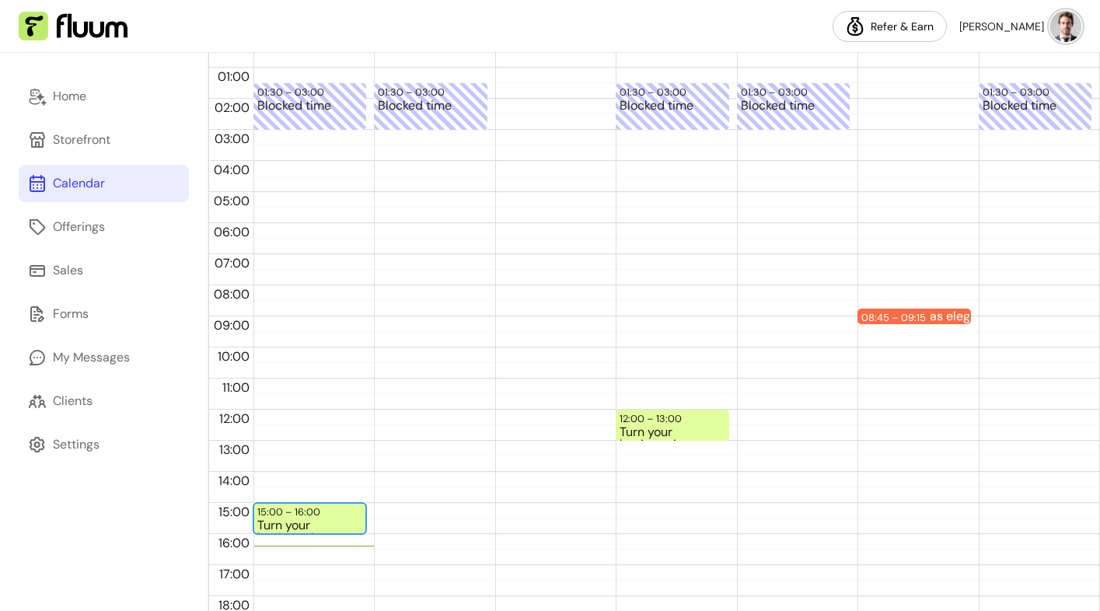
click at [340, 511] on div "15:00 – 16:00 Turn your business into a cash machine - masterclass" at bounding box center [309, 518] width 113 height 31
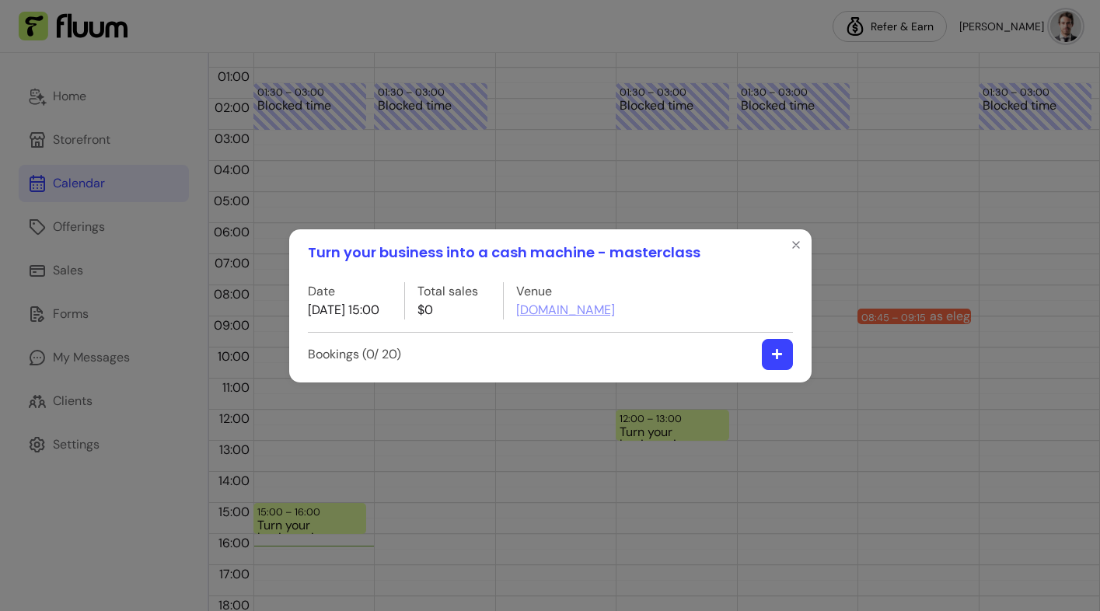
click at [780, 355] on icon "button" at bounding box center [777, 354] width 12 height 12
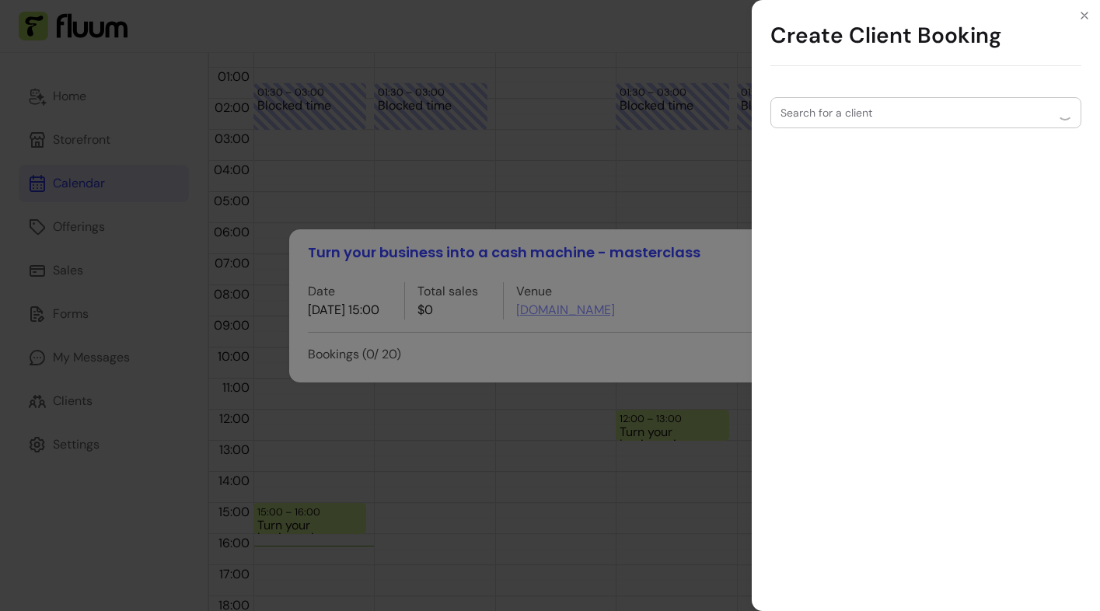
click at [845, 122] on div at bounding box center [925, 113] width 291 height 30
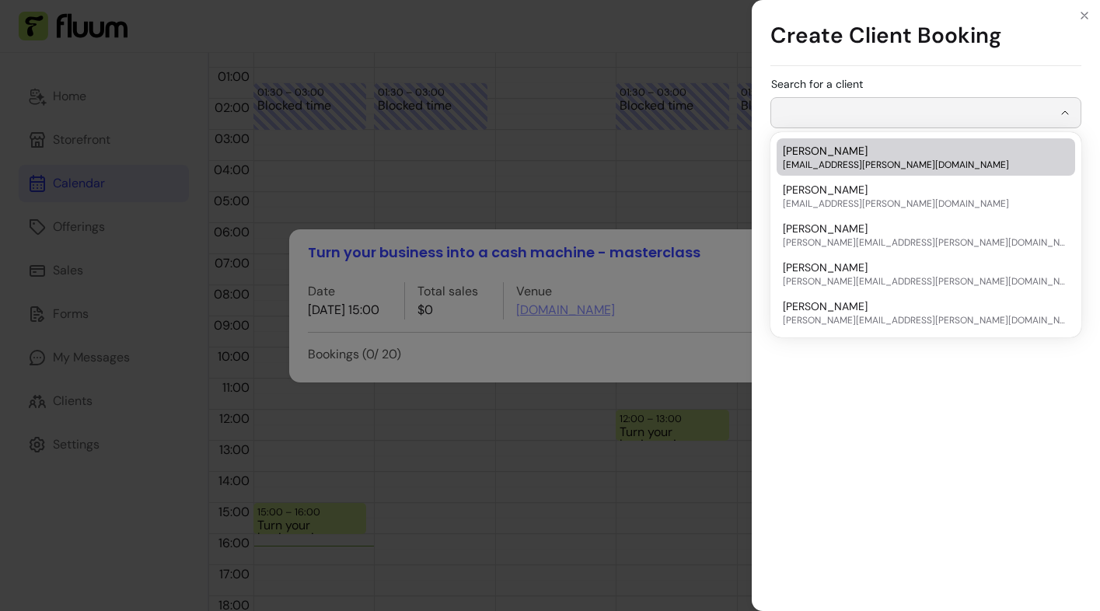
click at [833, 159] on span "[EMAIL_ADDRESS][PERSON_NAME][DOMAIN_NAME]" at bounding box center [918, 165] width 271 height 12
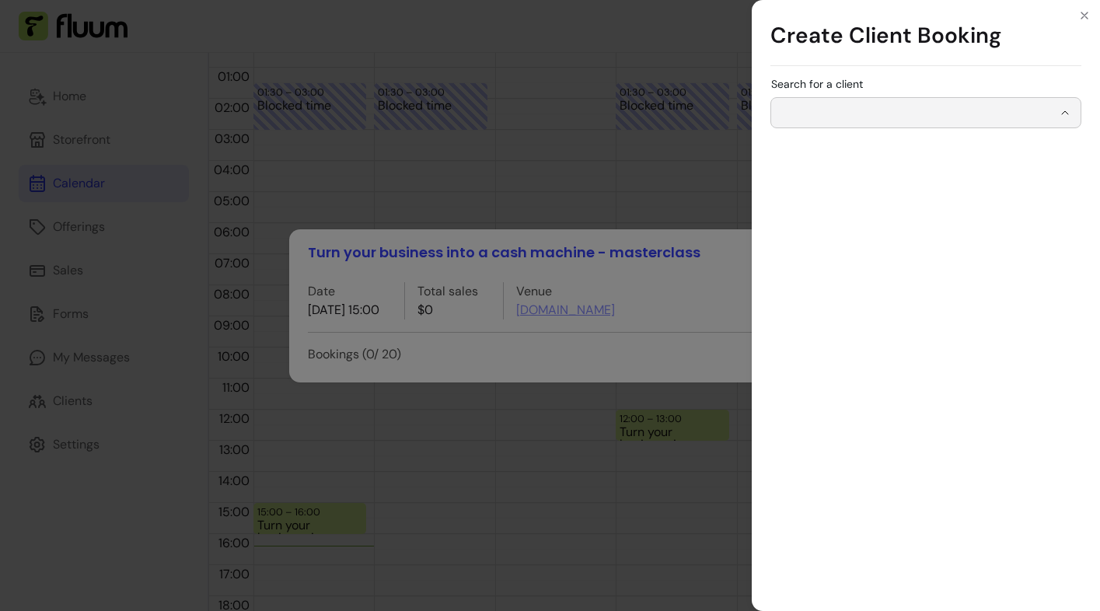
type input "**********"
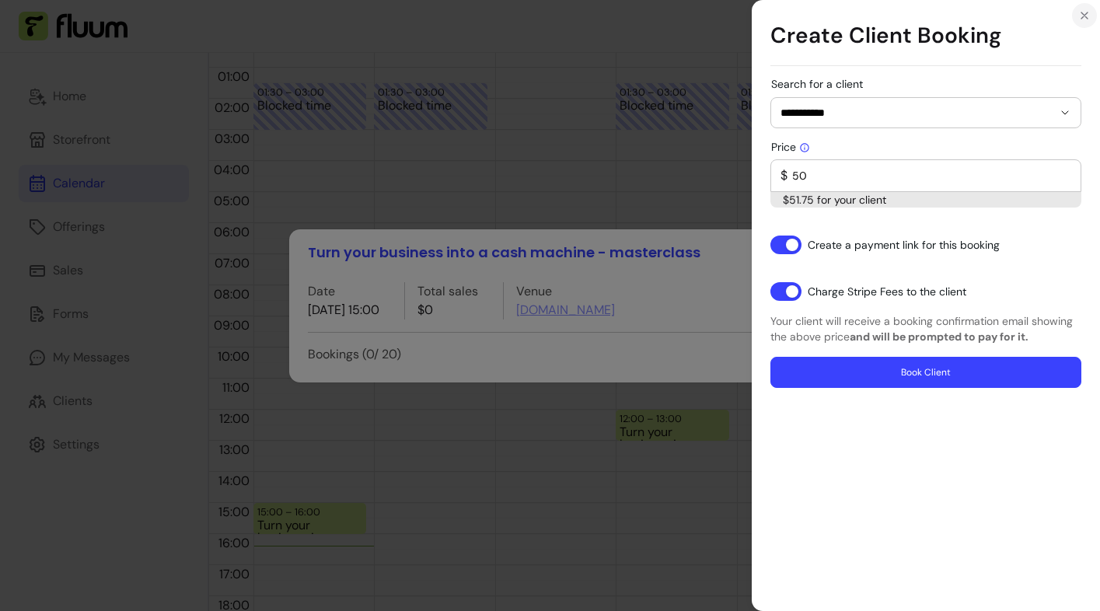
click at [1077, 9] on button "Close" at bounding box center [1084, 15] width 25 height 25
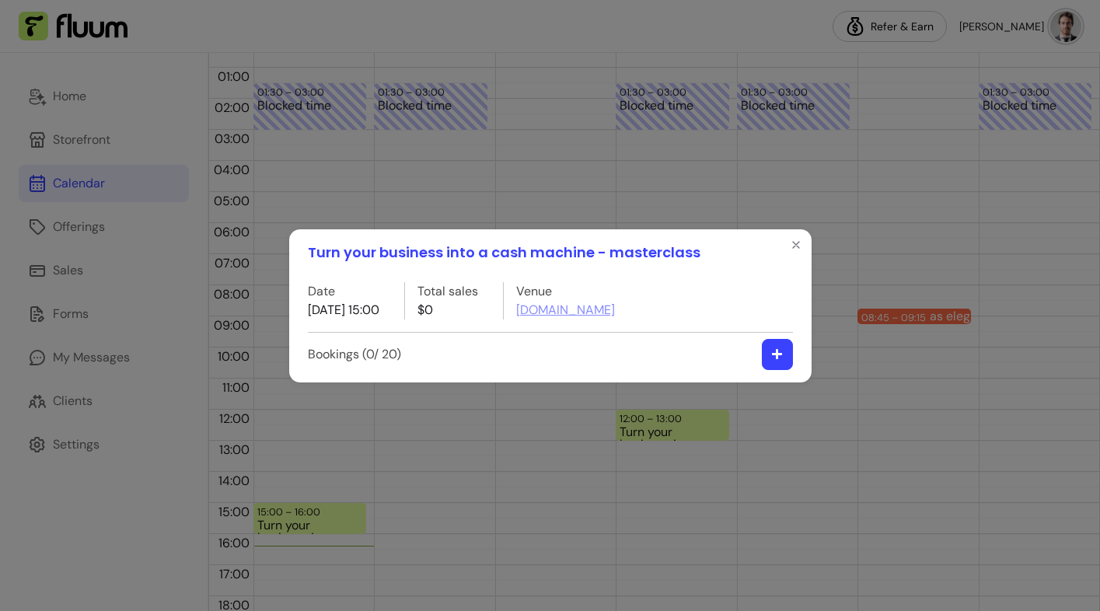
click at [612, 200] on div "Turn your business into a cash machine - masterclass Date 13 / 10 / 2025 15:00 …" at bounding box center [550, 305] width 1100 height 611
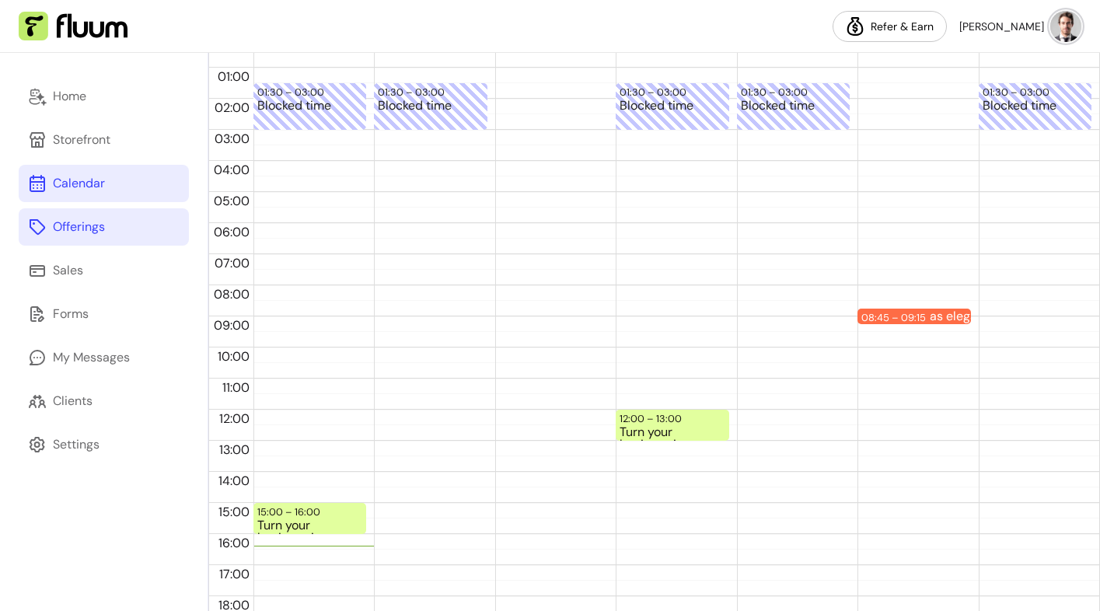
click at [72, 225] on div "Offerings" at bounding box center [79, 227] width 52 height 19
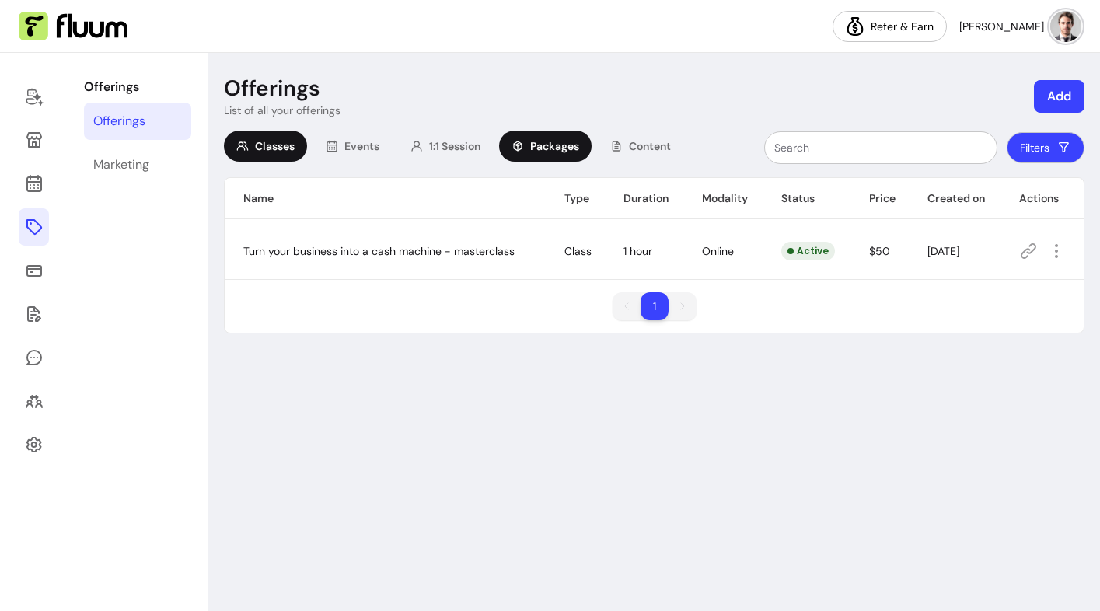
click at [565, 149] on span "Packages" at bounding box center [554, 146] width 49 height 16
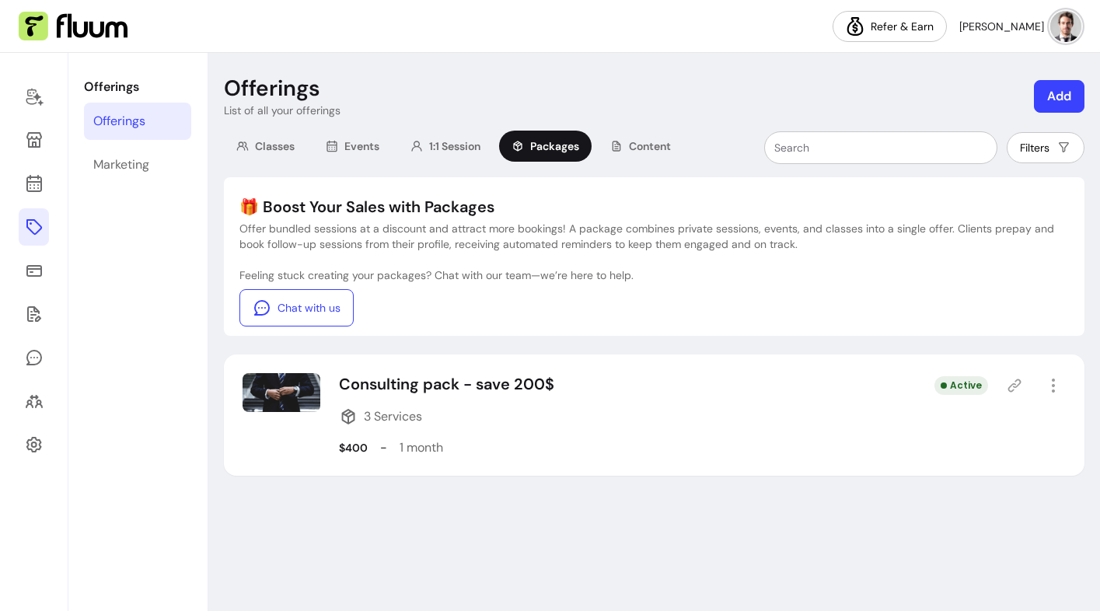
click at [1059, 102] on button "Add" at bounding box center [1059, 96] width 51 height 33
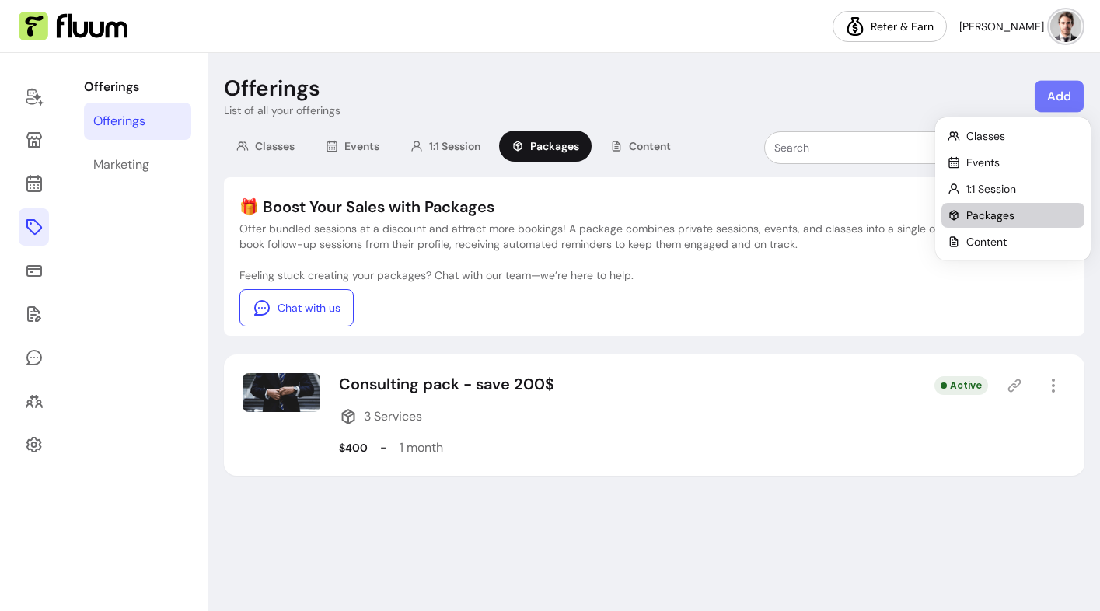
click at [969, 204] on li "Packages" at bounding box center [1012, 215] width 143 height 25
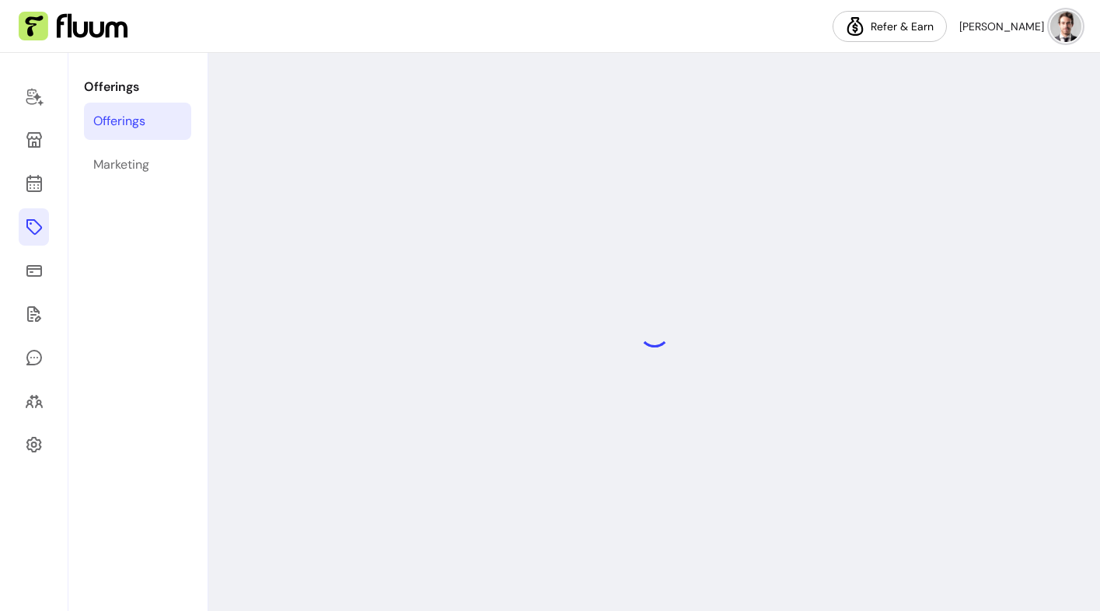
select select "***"
select select "****"
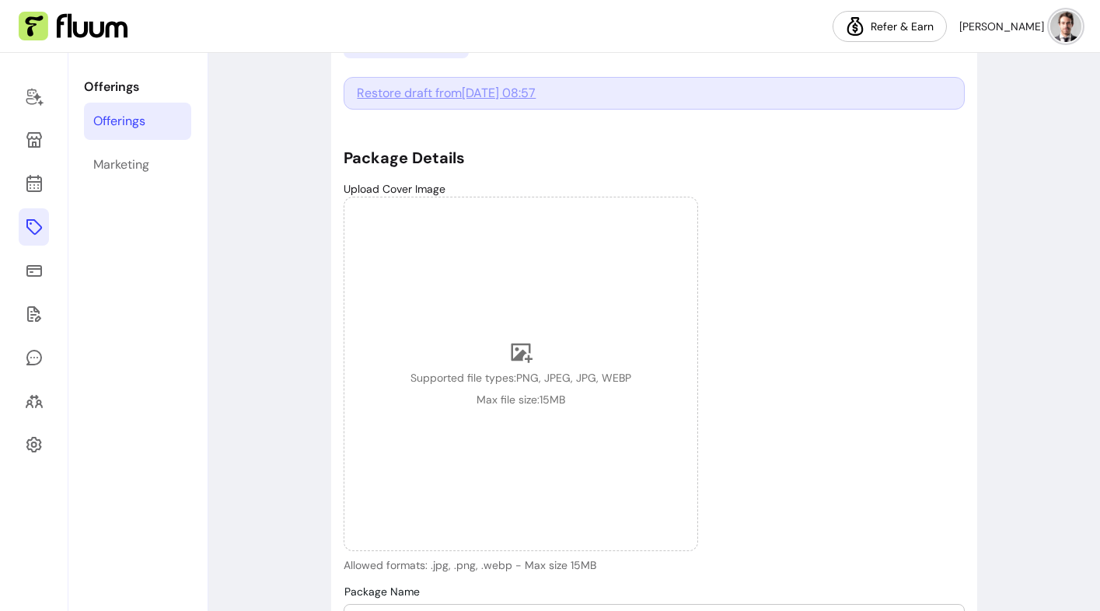
scroll to position [101, 0]
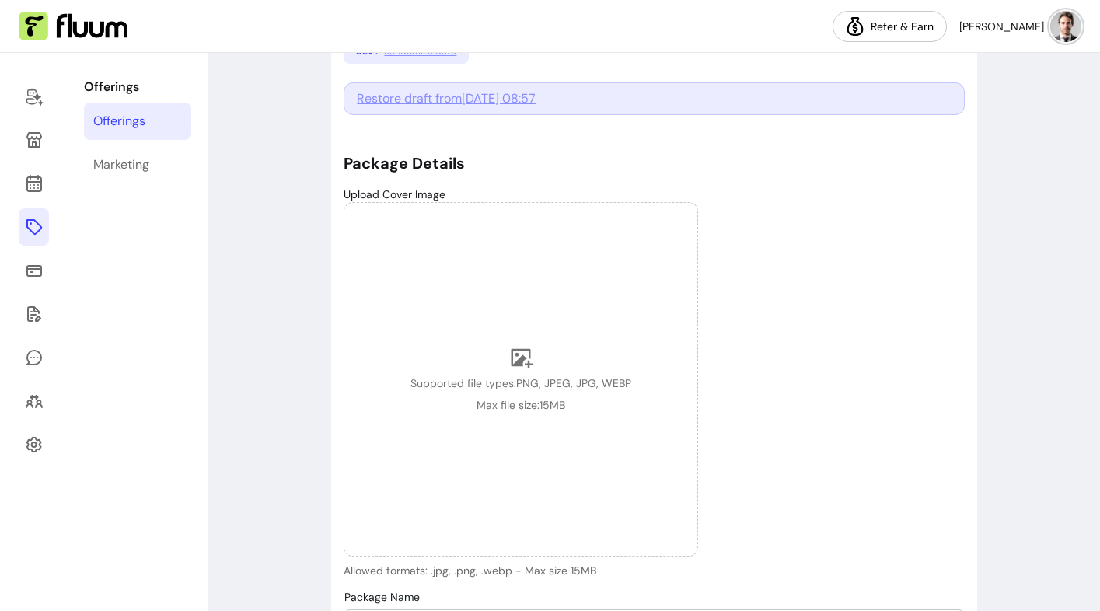
click at [468, 89] on div "Restore draft from Oct 1, 2025 08:57" at bounding box center [654, 98] width 620 height 33
click at [464, 96] on span "Restore draft from Oct 1, 2025 08:57" at bounding box center [446, 98] width 179 height 16
type input "My Mastermind"
type input "150"
type input "2"
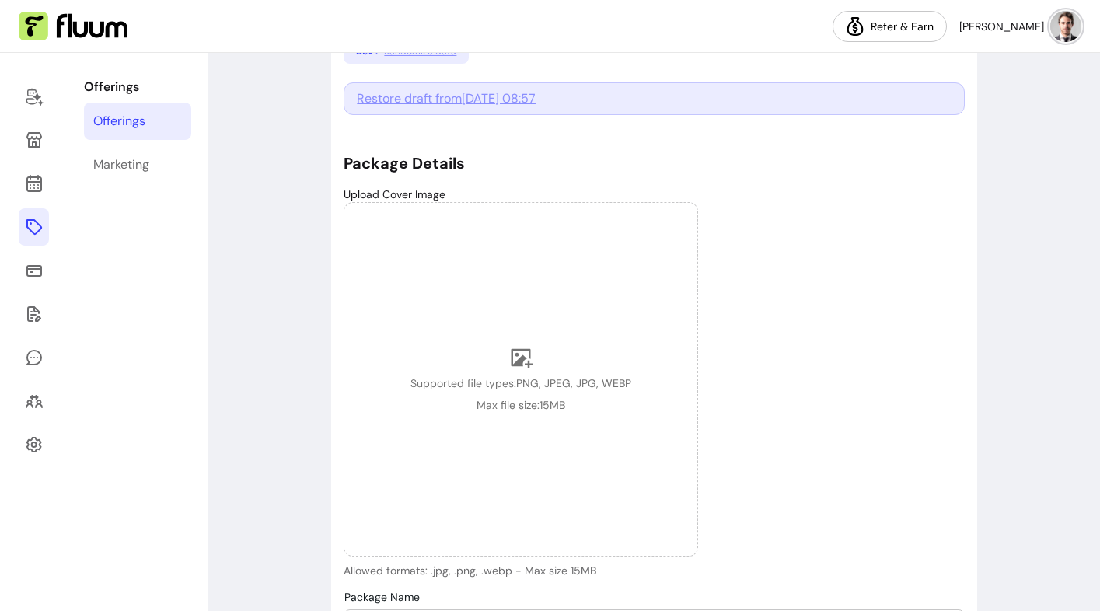
select select "******"
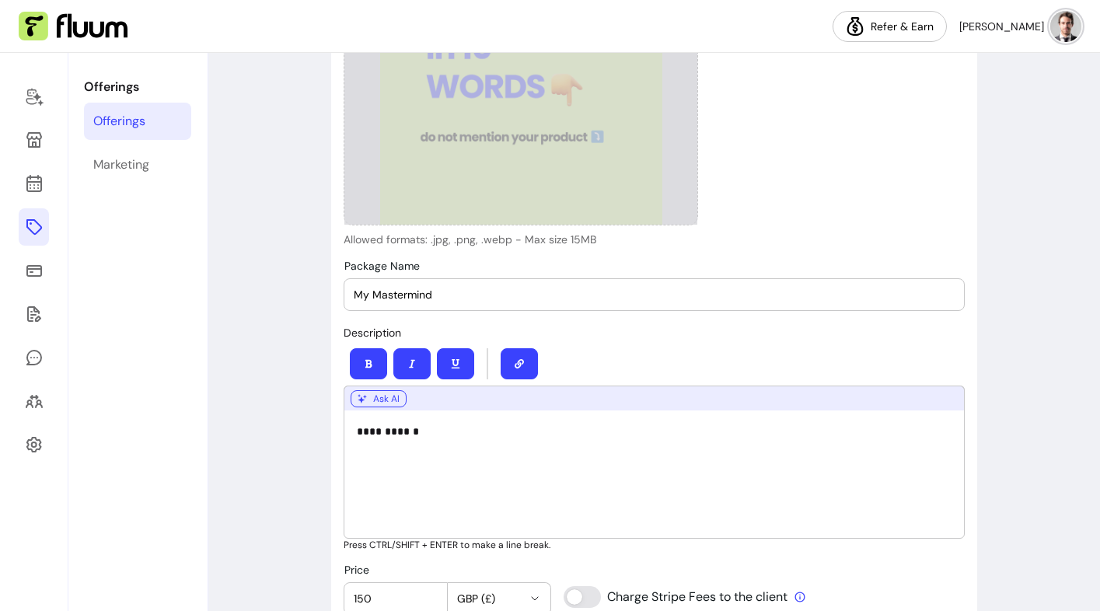
scroll to position [511, 0]
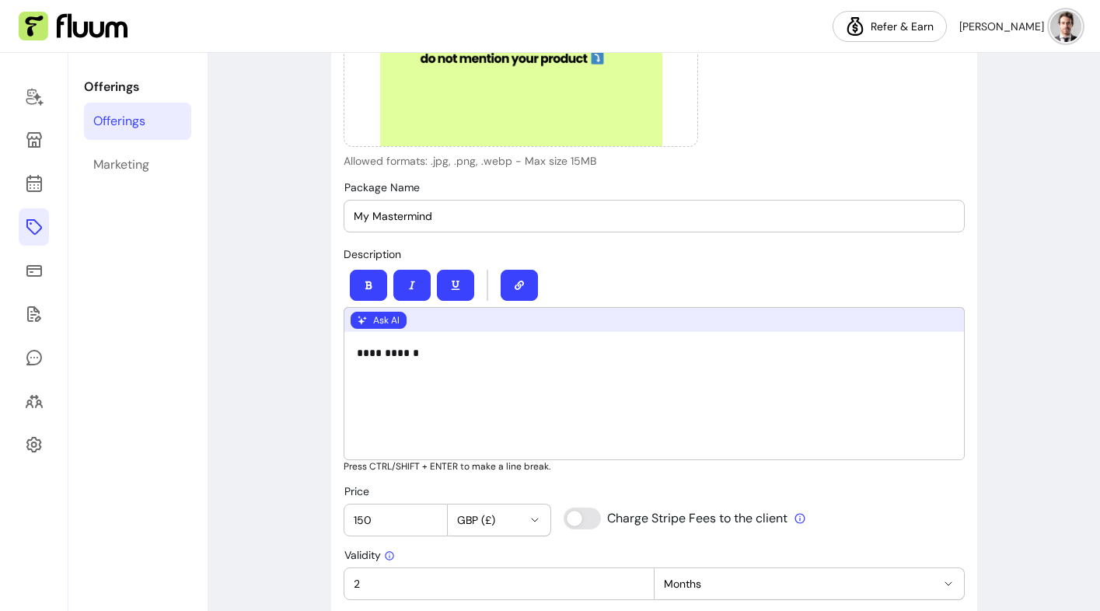
click at [389, 318] on button "Ask AI" at bounding box center [379, 320] width 56 height 17
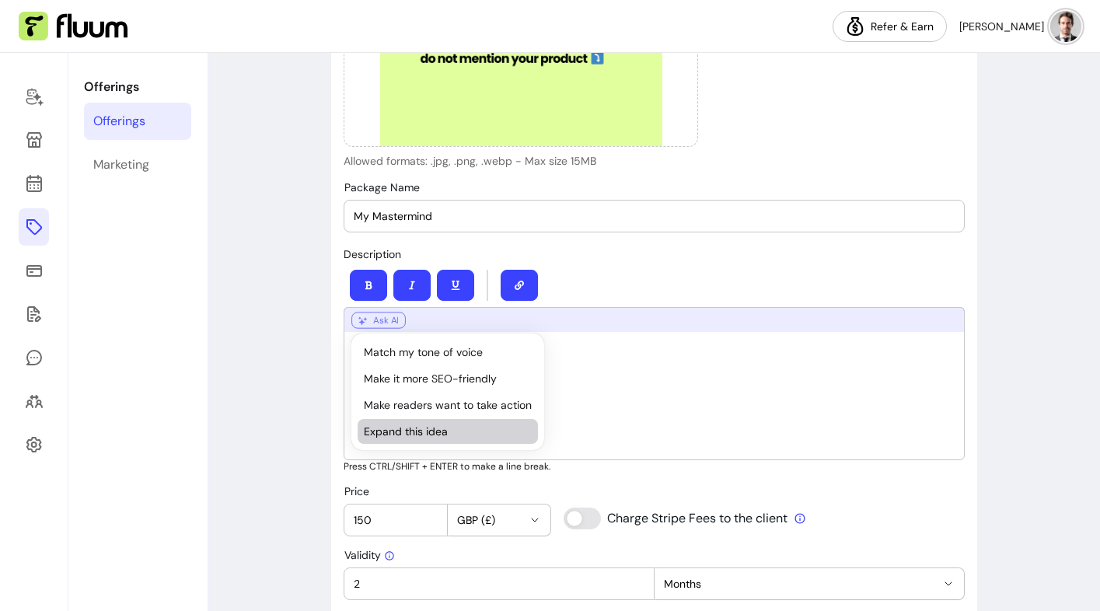
click at [401, 430] on div "Expand this idea" at bounding box center [448, 431] width 180 height 25
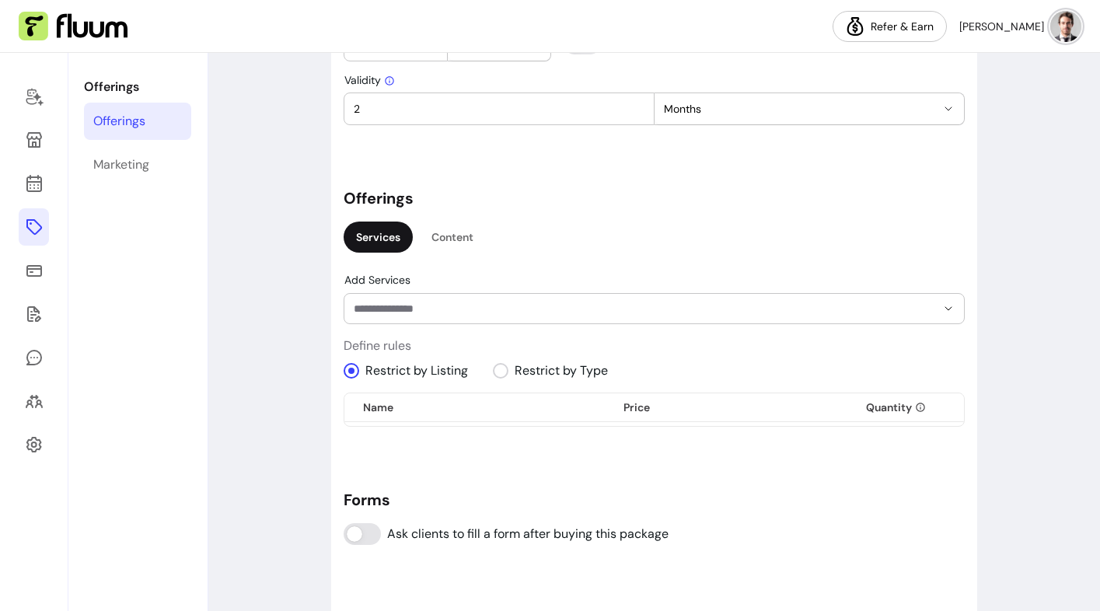
scroll to position [1146, 0]
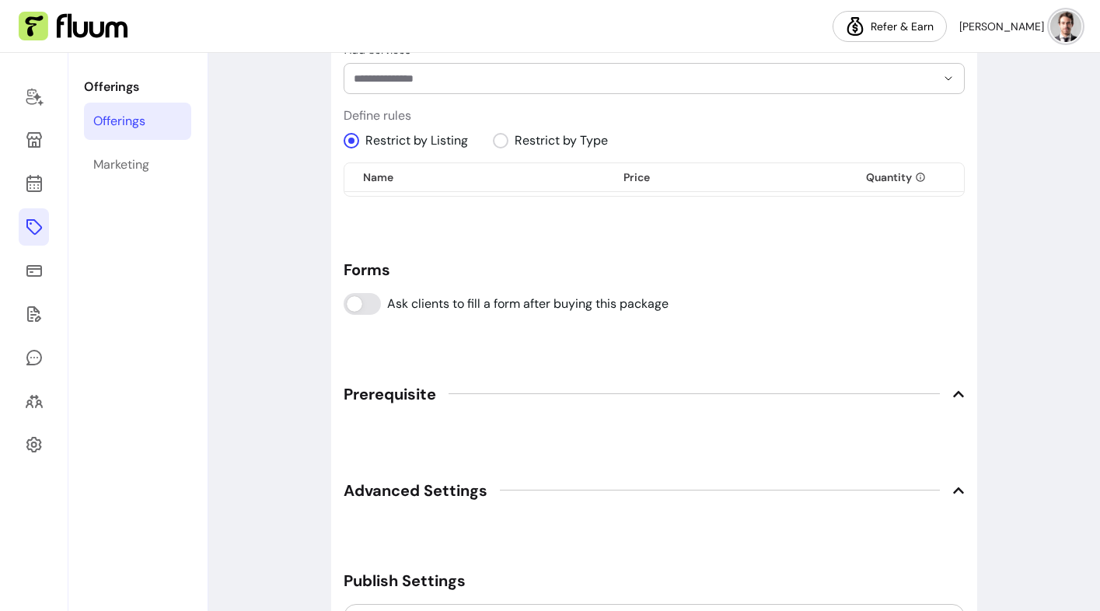
click at [412, 74] on input "Add Services" at bounding box center [632, 79] width 557 height 16
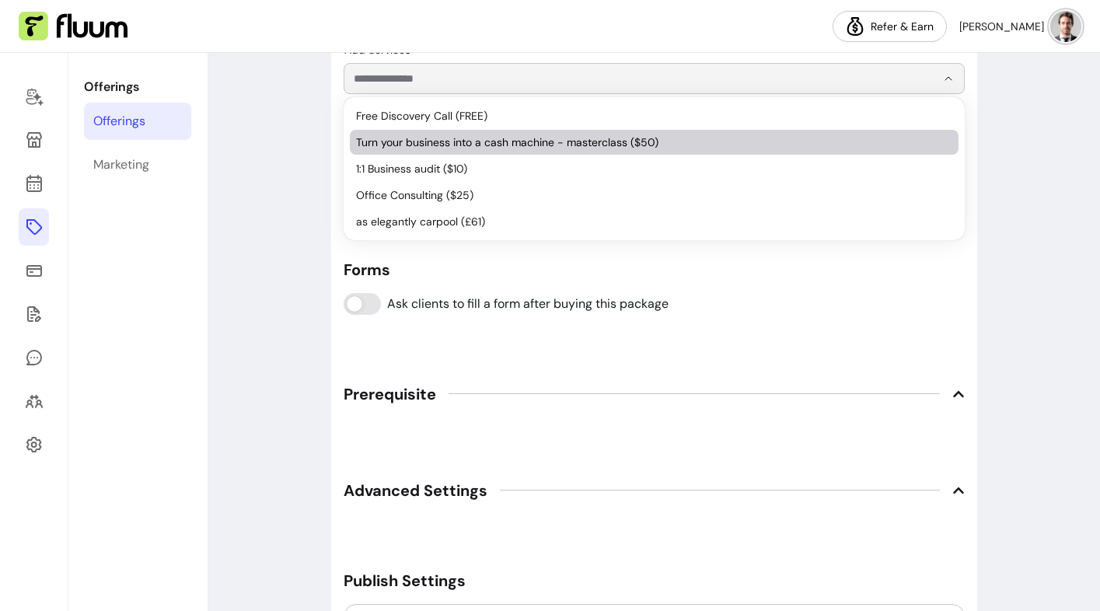
click at [400, 137] on span "Turn your business into a cash machine - masterclass ($50)" at bounding box center [646, 142] width 580 height 16
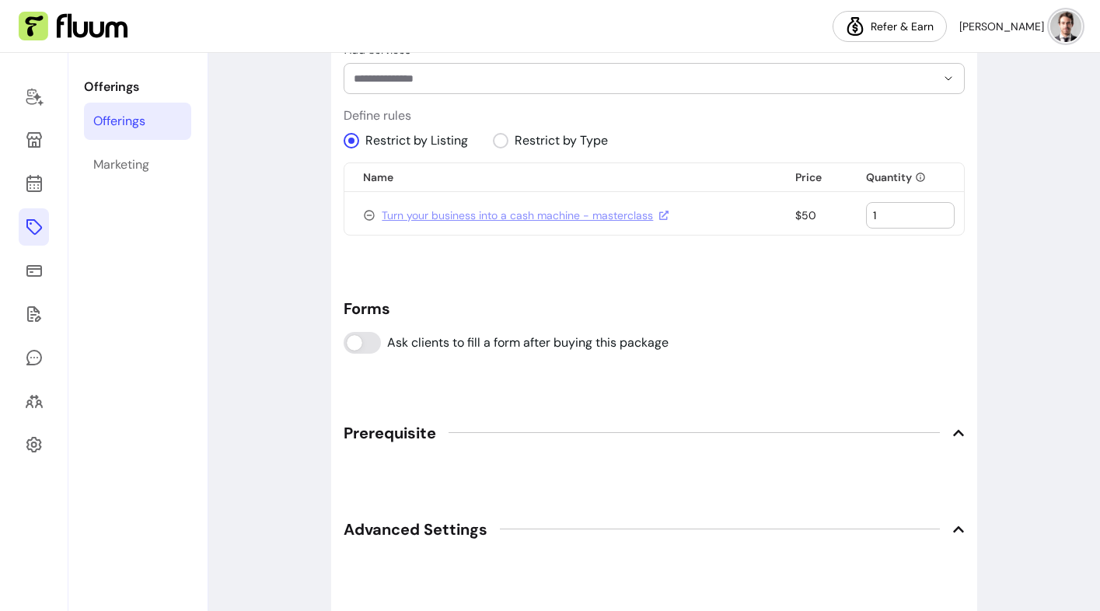
click at [910, 217] on input "1" at bounding box center [910, 216] width 75 height 16
click at [430, 429] on span "Prerequisite" at bounding box center [390, 433] width 93 height 22
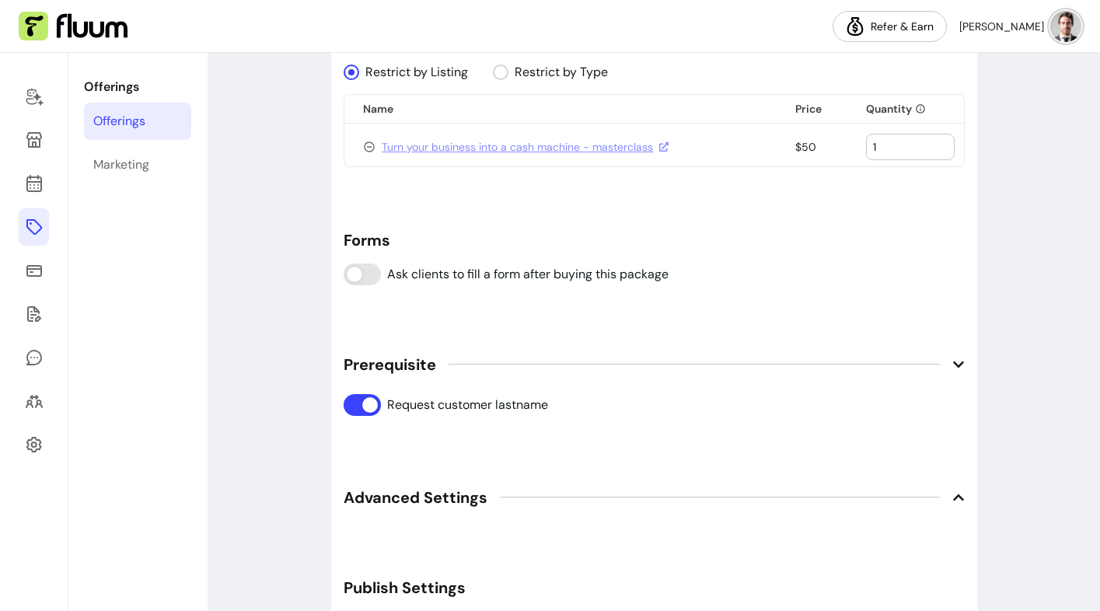
scroll to position [1358, 0]
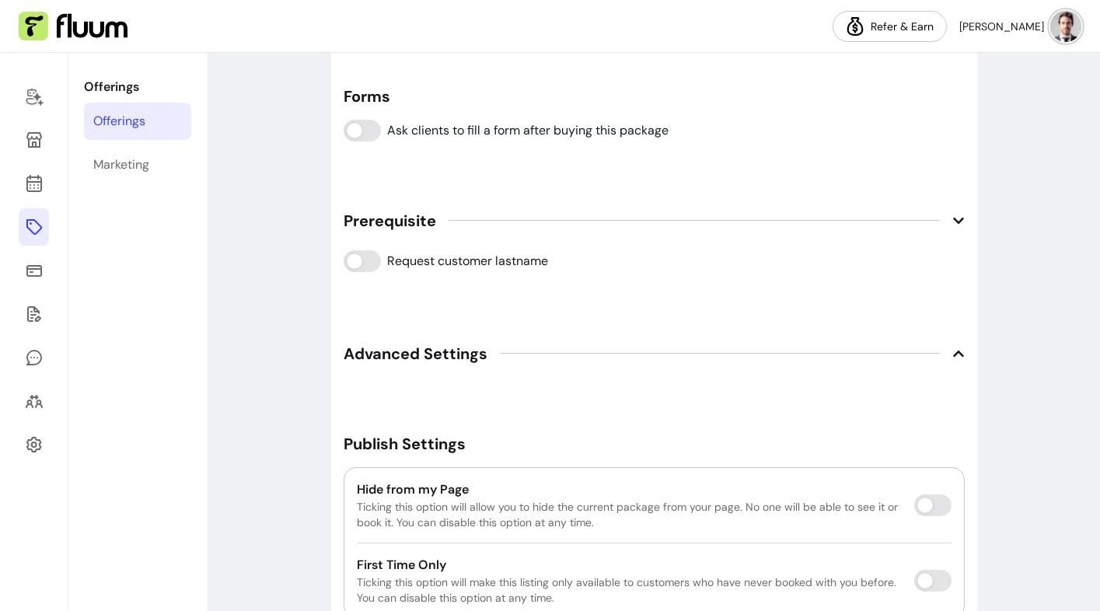
click at [114, 112] on div "Offerings" at bounding box center [119, 121] width 52 height 19
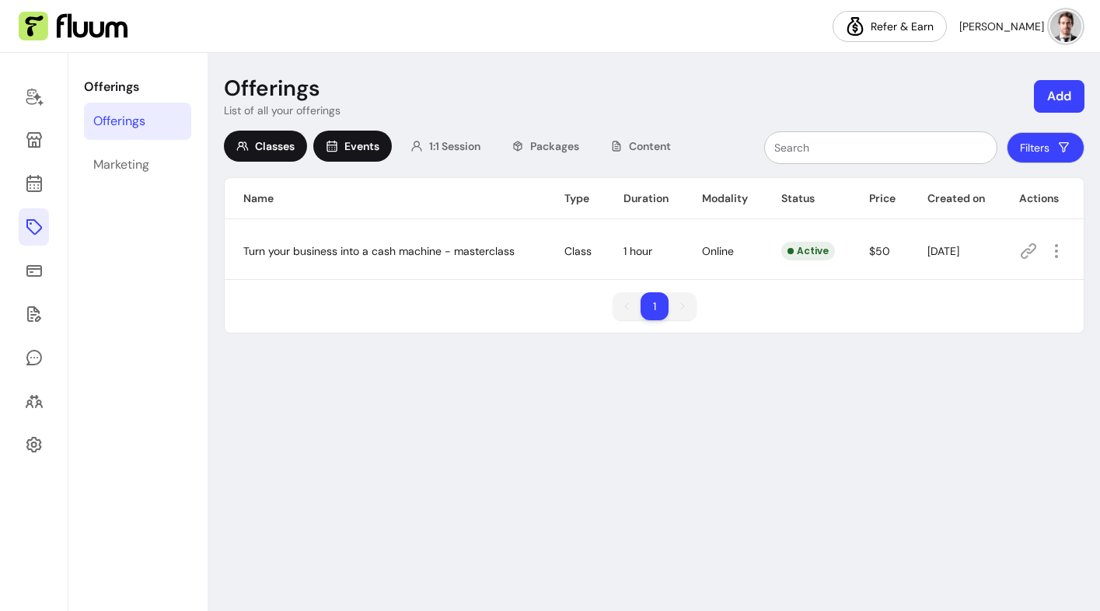
click at [367, 144] on span "Events" at bounding box center [361, 146] width 35 height 16
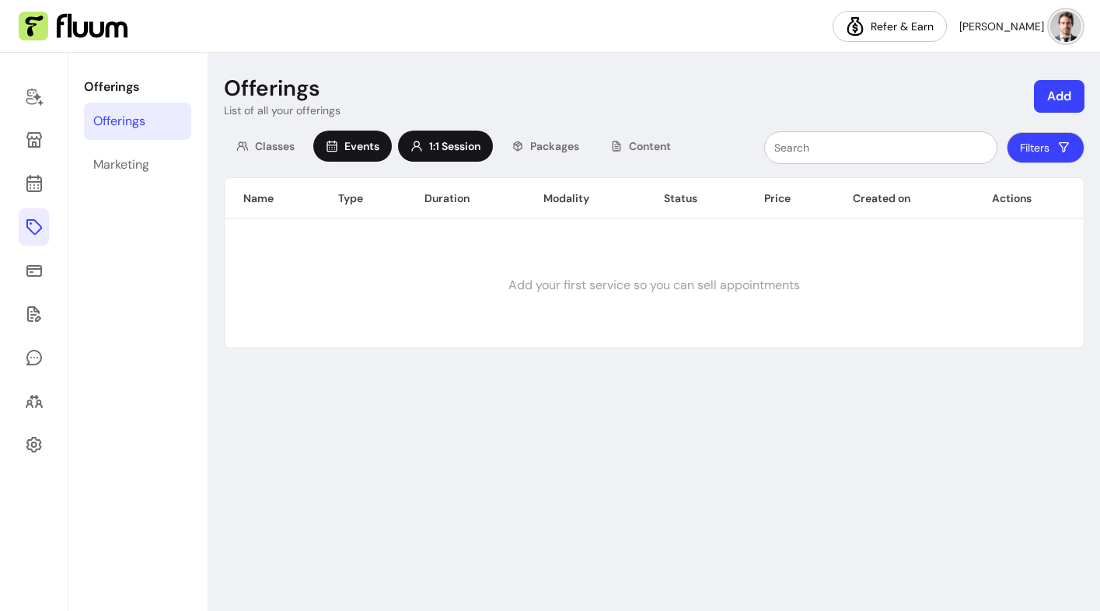
click at [459, 138] on span "1:1 Session" at bounding box center [454, 146] width 51 height 16
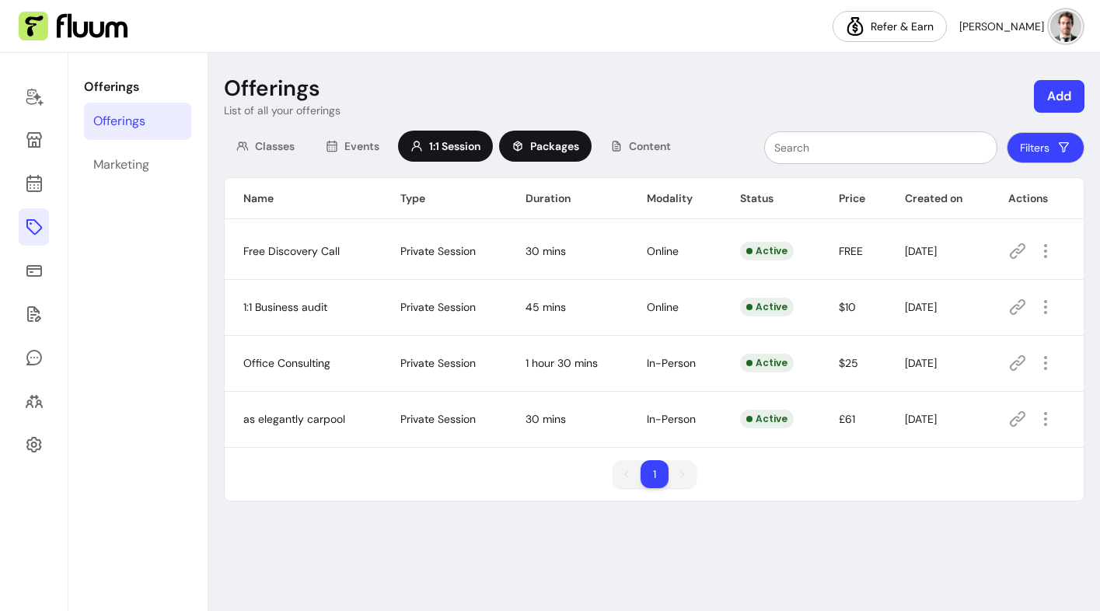
click at [554, 134] on div "Packages" at bounding box center [545, 146] width 93 height 31
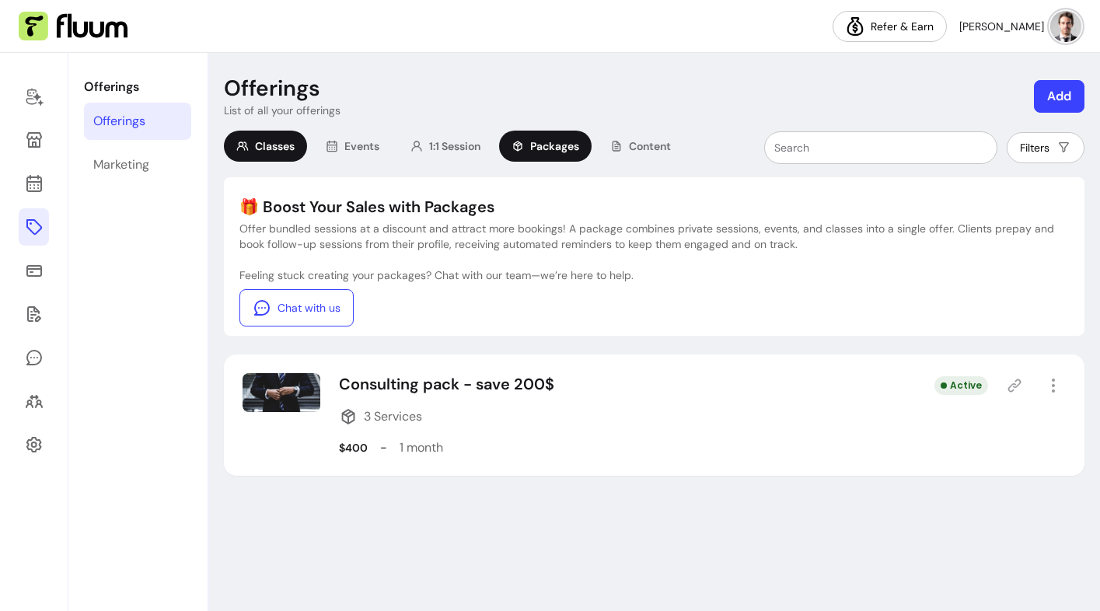
click at [296, 155] on div "Classes" at bounding box center [265, 146] width 83 height 31
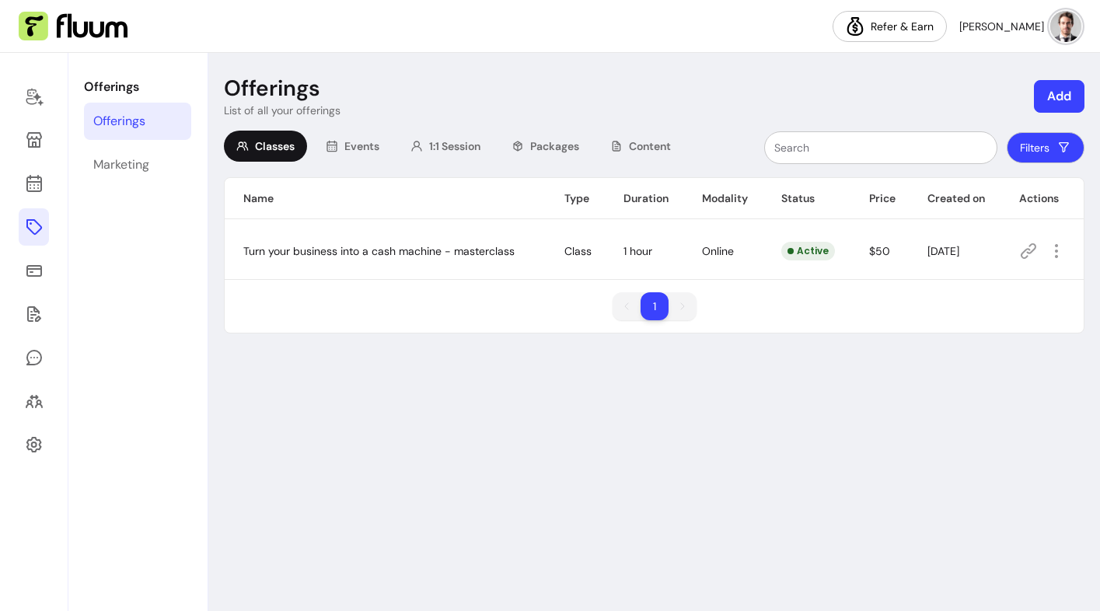
click at [1061, 100] on button "Add" at bounding box center [1059, 96] width 51 height 33
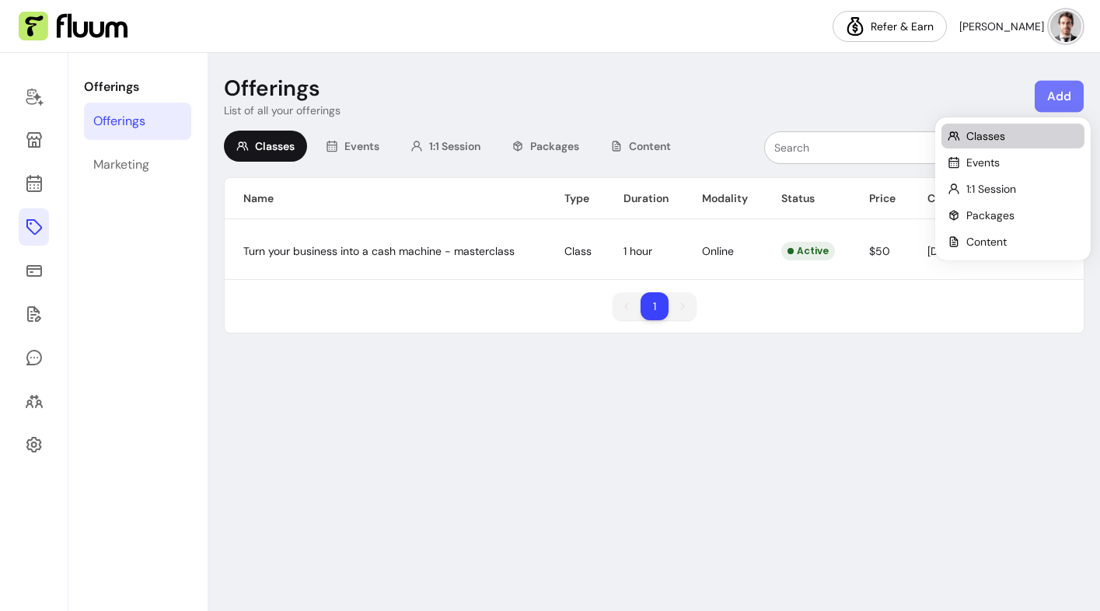
click at [990, 124] on li "Classes" at bounding box center [1012, 136] width 143 height 25
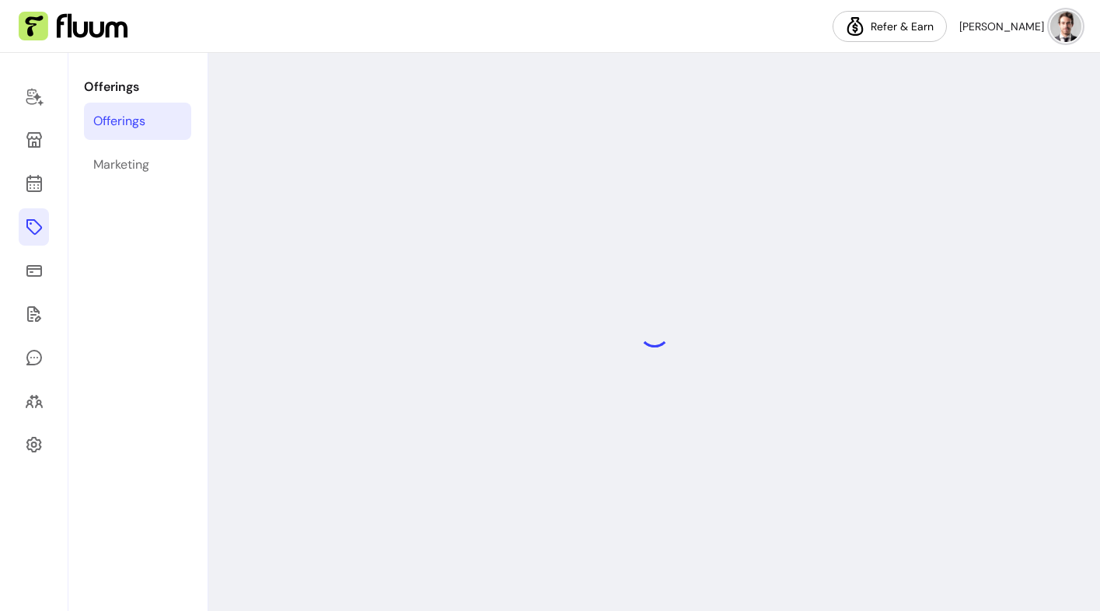
select select "***"
select select "******"
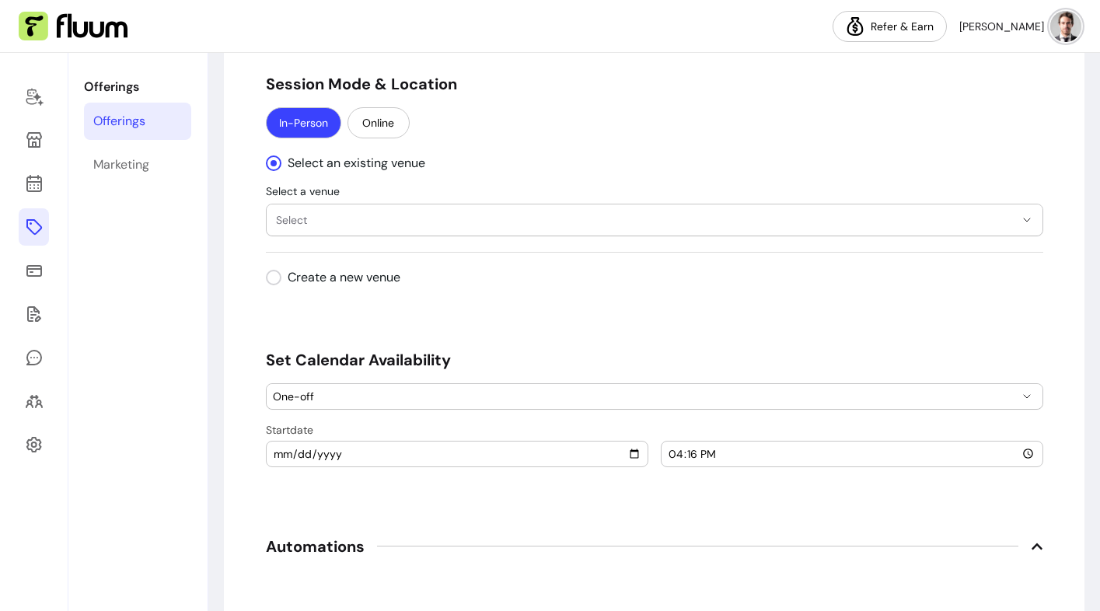
scroll to position [1716, 0]
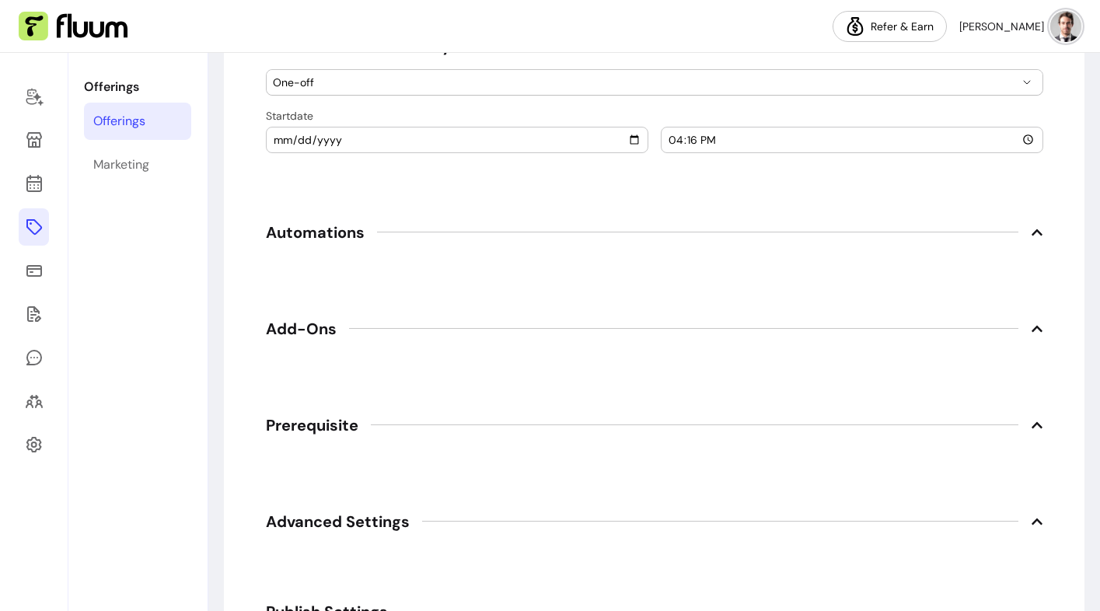
click at [306, 417] on span "Prerequisite" at bounding box center [312, 425] width 93 height 22
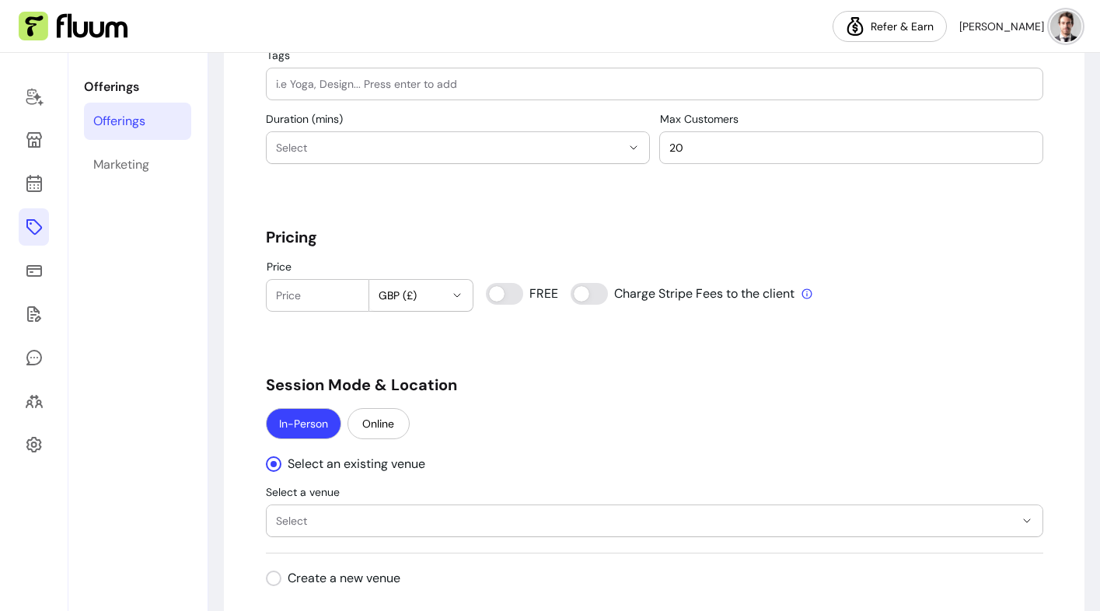
scroll to position [1104, 0]
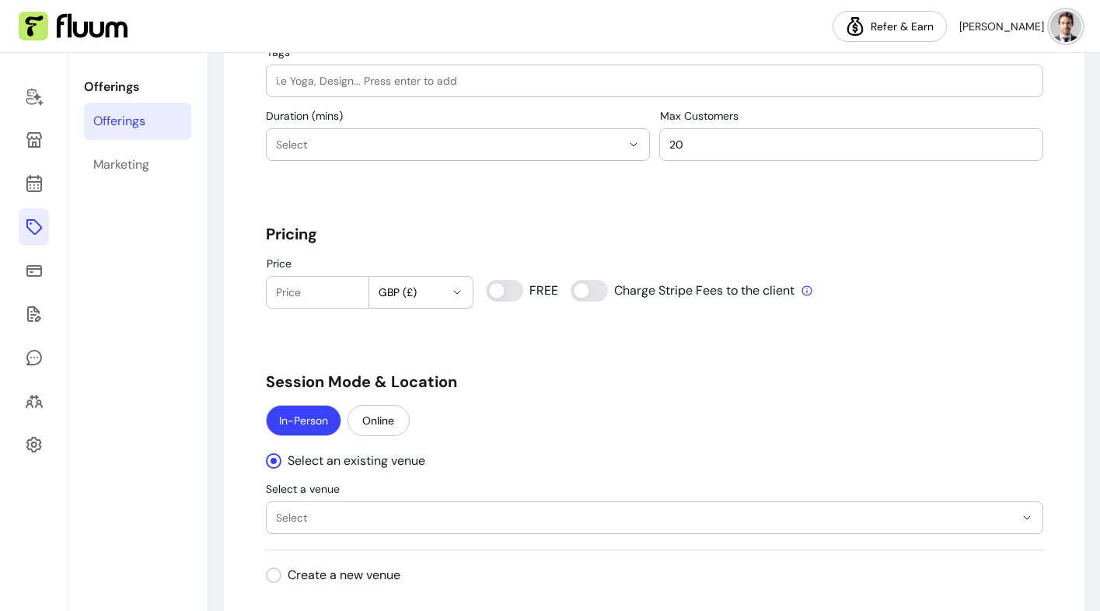
click at [333, 287] on input "Price" at bounding box center [318, 293] width 84 height 16
type input "10"
click at [436, 347] on div "**********" at bounding box center [654, 331] width 777 height 2602
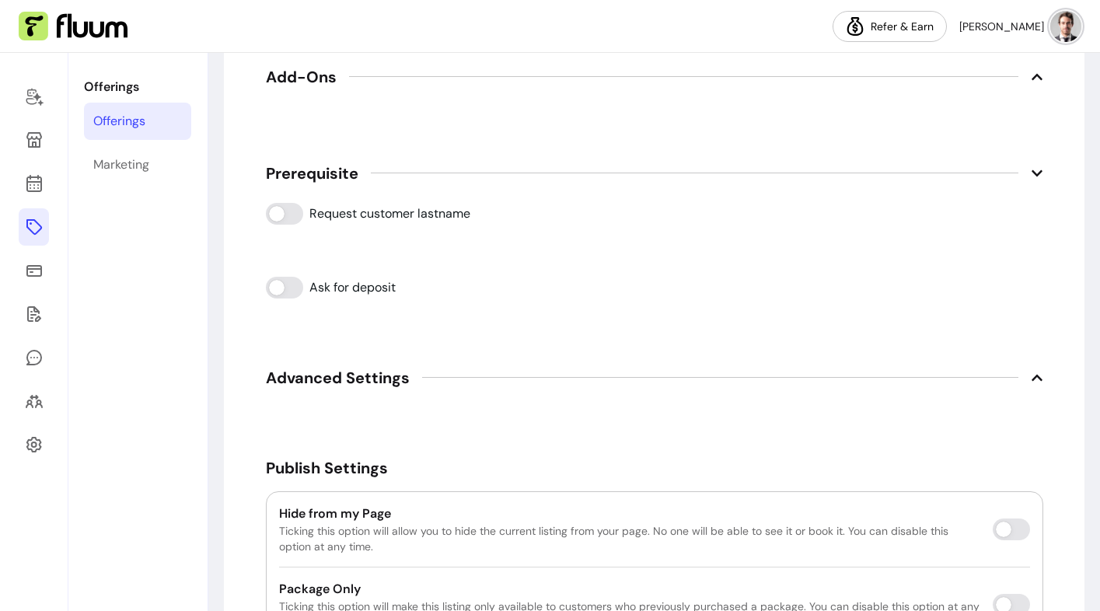
scroll to position [1973, 0]
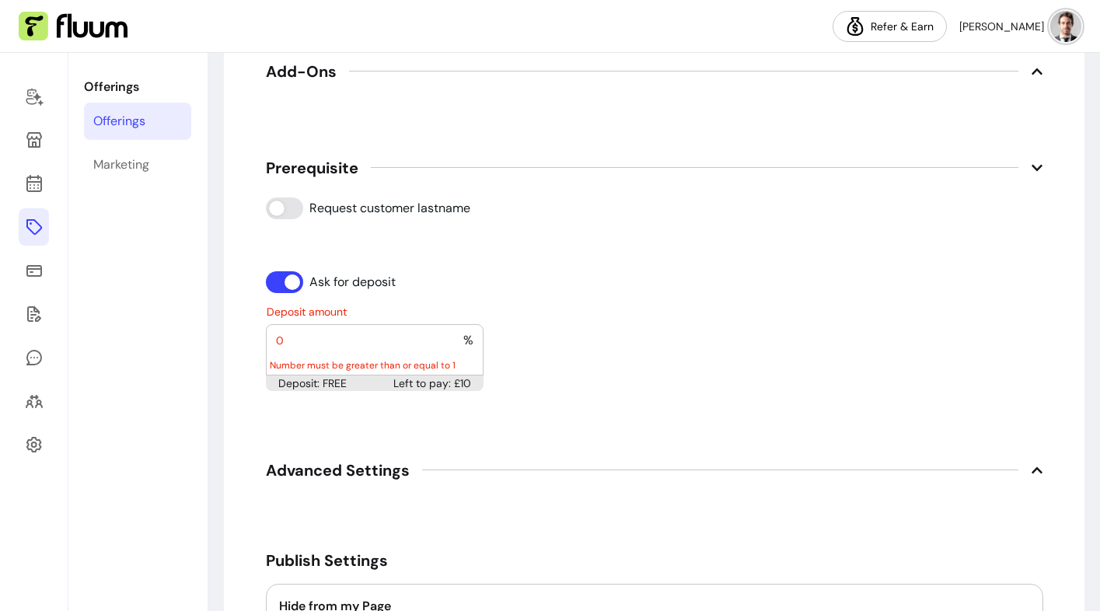
click at [331, 342] on input "0" at bounding box center [369, 341] width 187 height 16
type input "1"
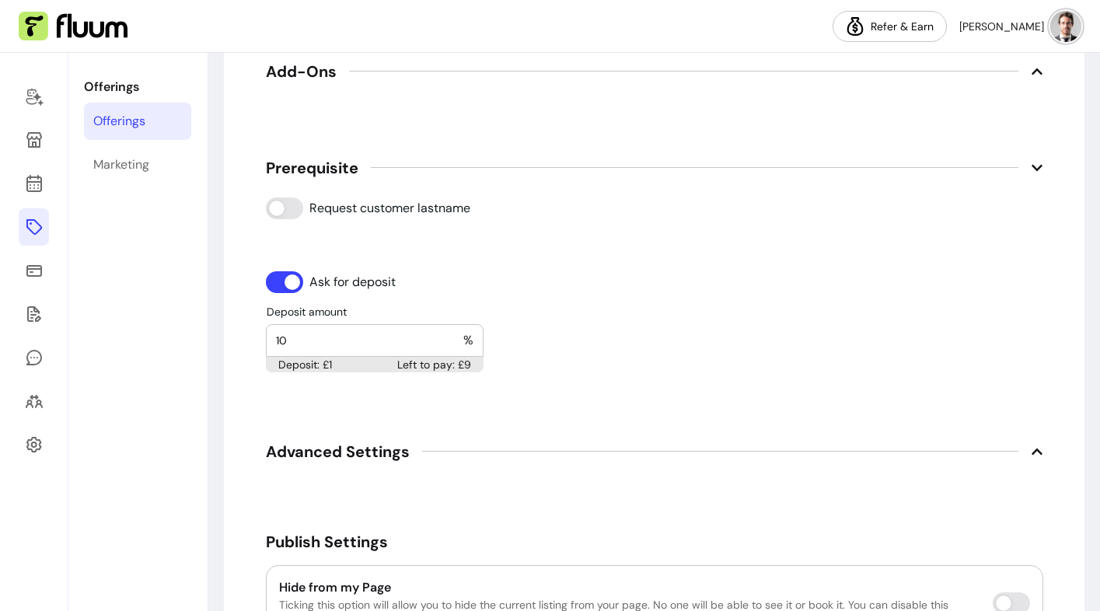
type input "10"
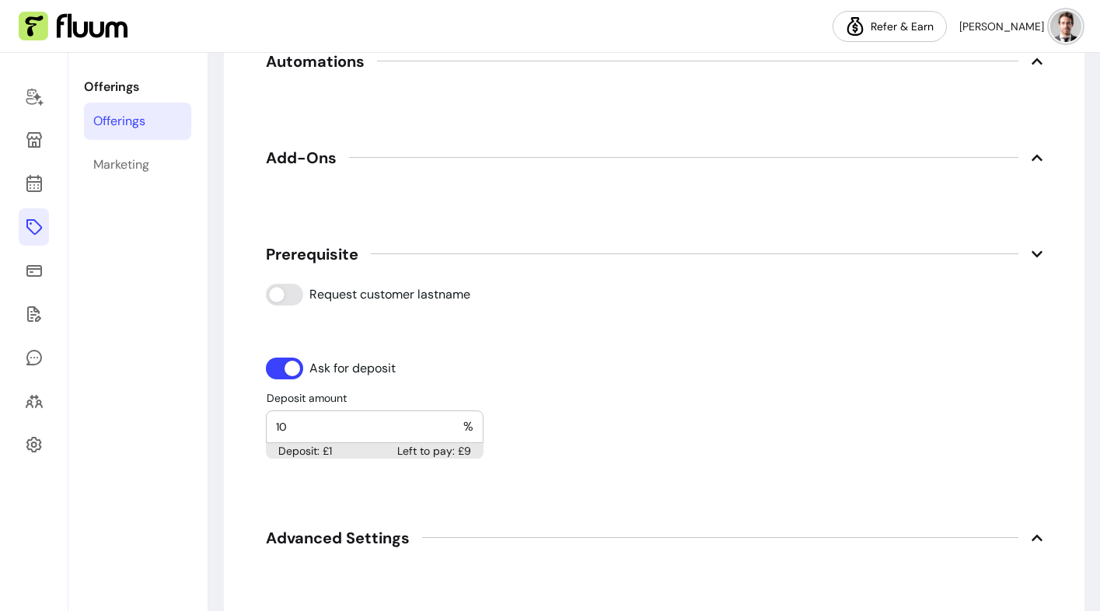
scroll to position [1883, 0]
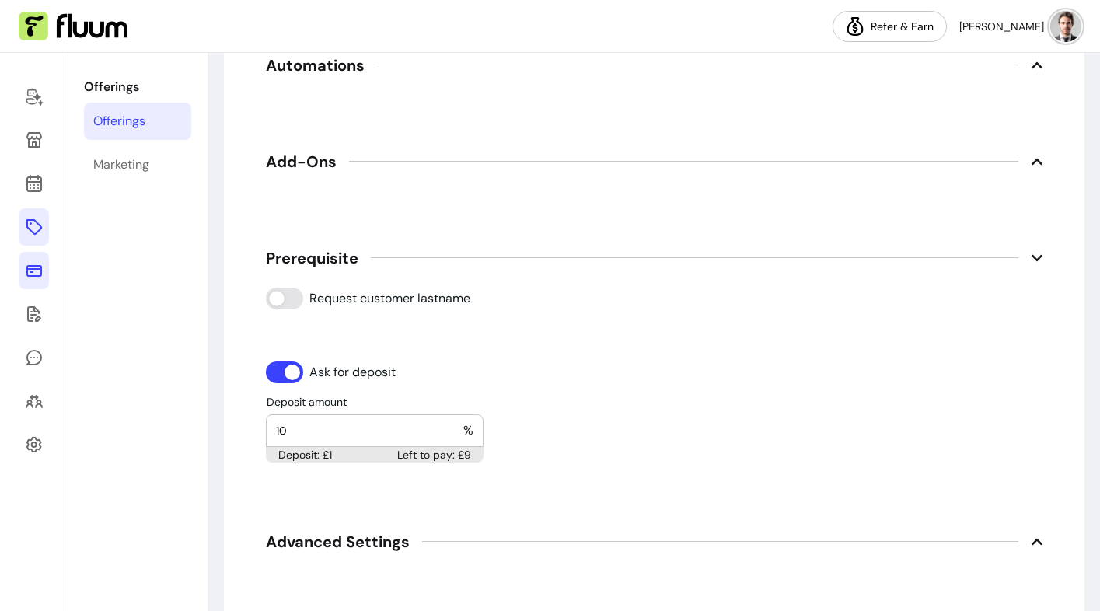
click at [30, 274] on icon at bounding box center [34, 270] width 19 height 19
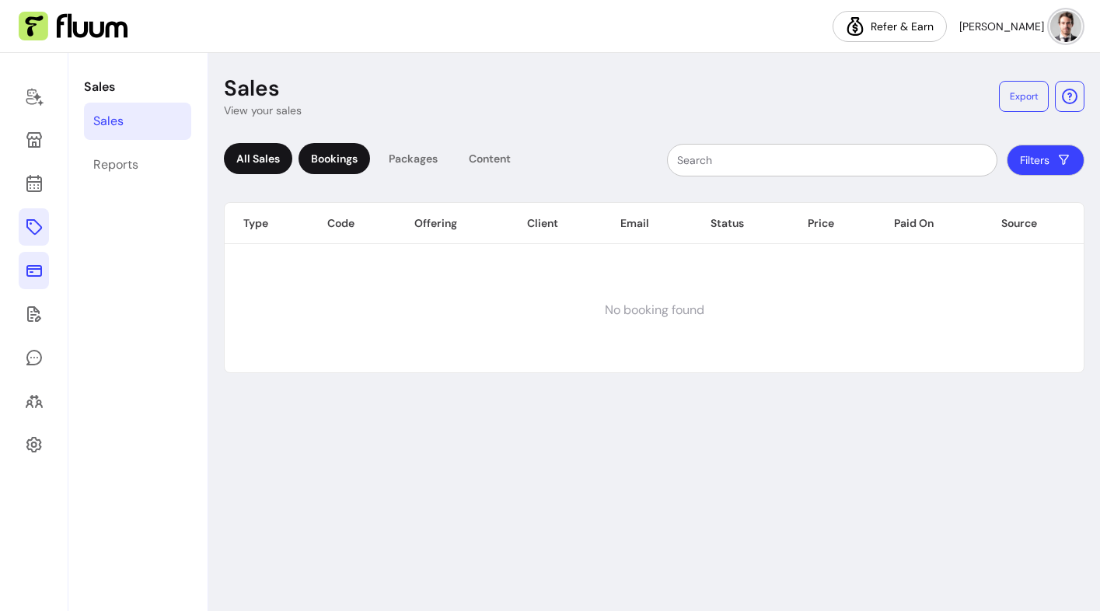
click at [313, 164] on div "Bookings" at bounding box center [335, 158] width 72 height 31
click at [331, 169] on div "Bookings" at bounding box center [335, 158] width 72 height 31
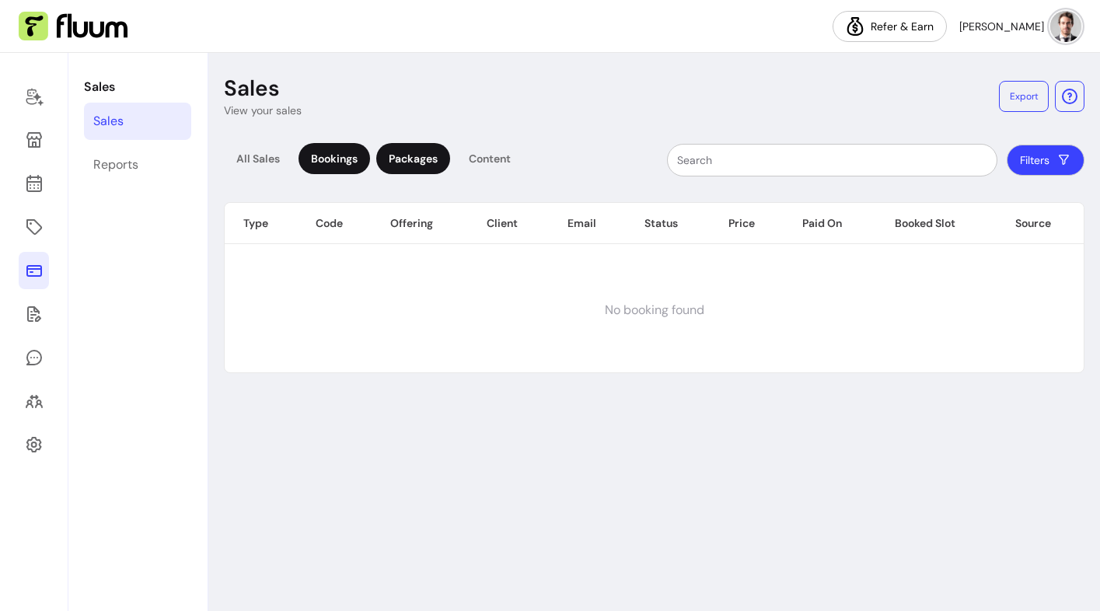
click at [426, 170] on div "Packages" at bounding box center [413, 158] width 74 height 31
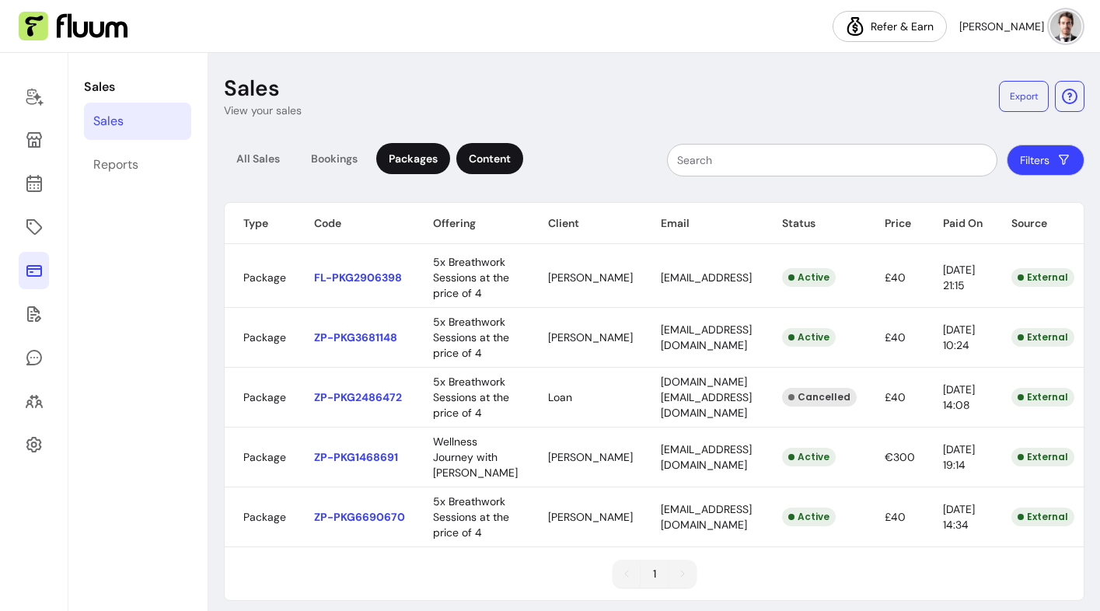
click at [490, 169] on div "Content" at bounding box center [489, 158] width 67 height 31
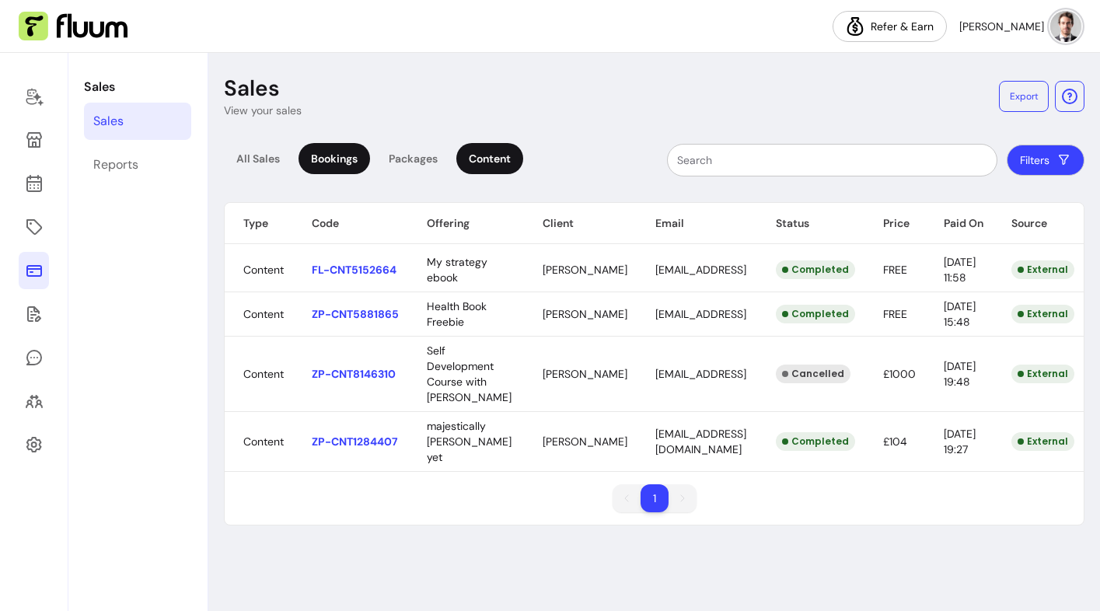
click at [345, 166] on div "Bookings" at bounding box center [335, 158] width 72 height 31
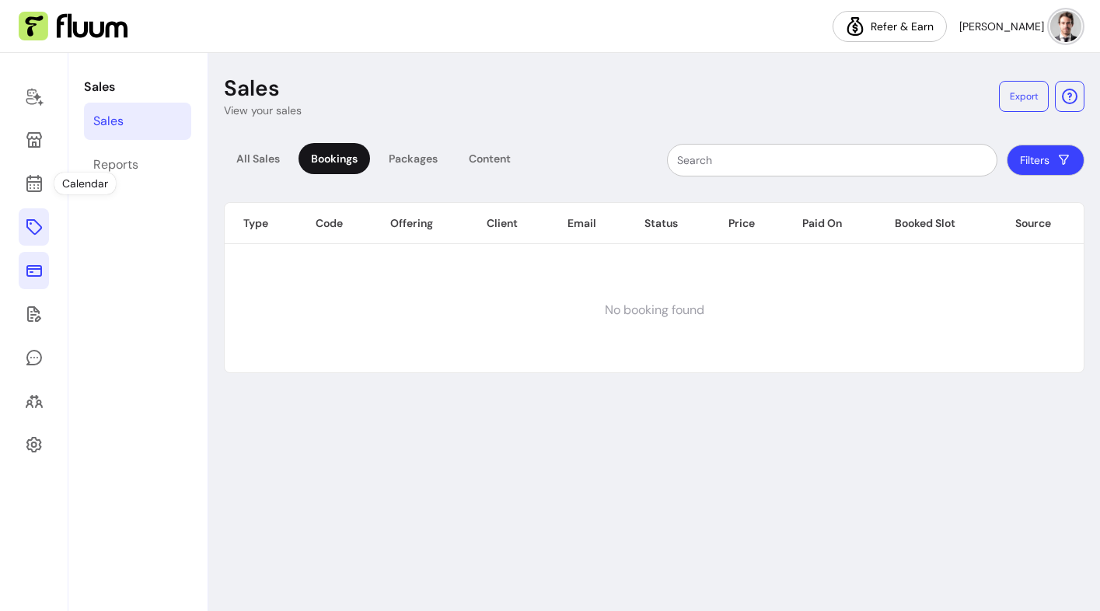
click at [30, 232] on icon at bounding box center [34, 227] width 19 height 19
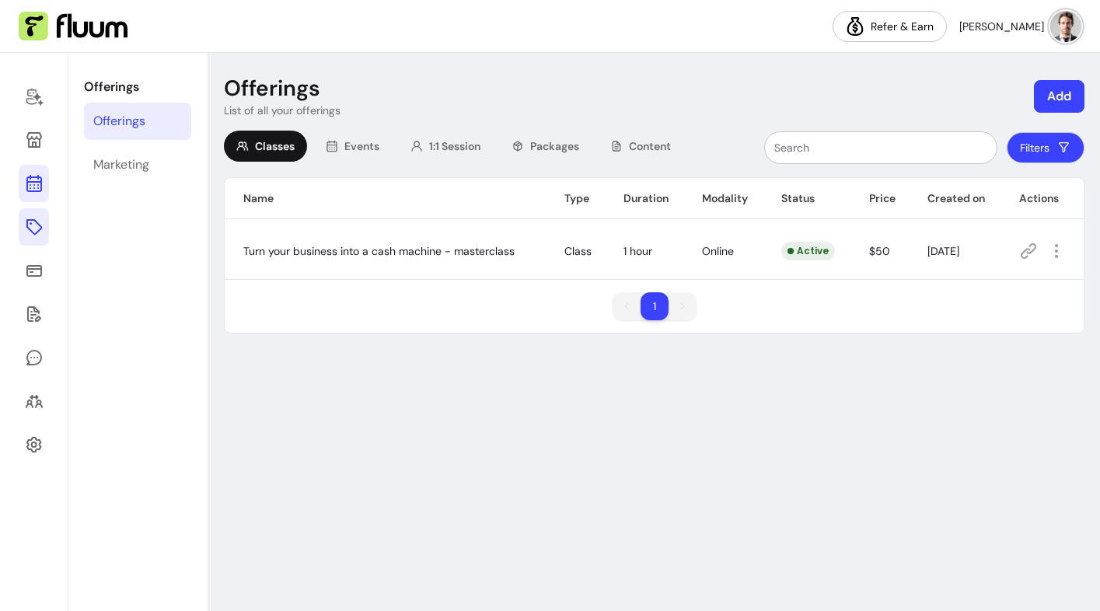
click at [31, 180] on icon at bounding box center [34, 183] width 19 height 19
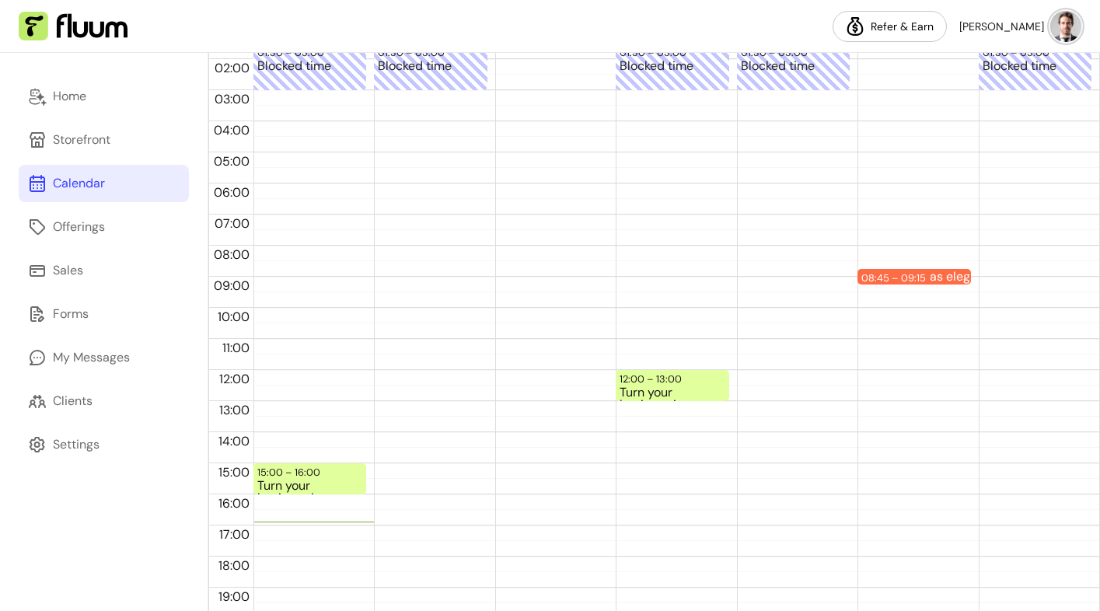
scroll to position [159, 0]
click at [923, 274] on div "08:45 – 09:15" at bounding box center [895, 276] width 68 height 15
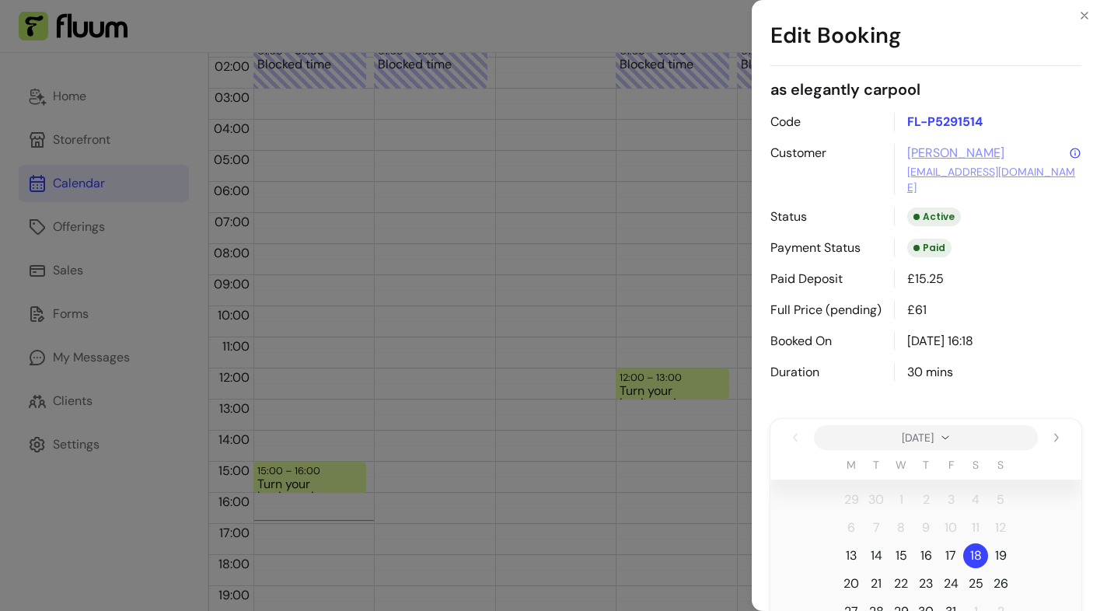
click at [955, 120] on p "FL-P5291514" at bounding box center [987, 122] width 187 height 19
copy p "FL-P5291514"
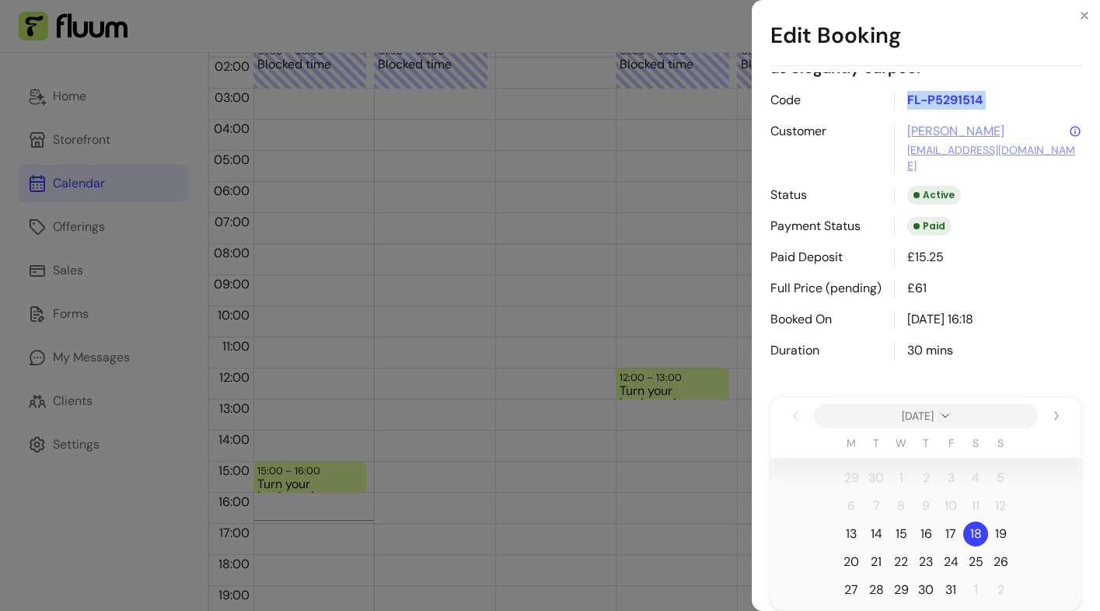
scroll to position [30, 0]
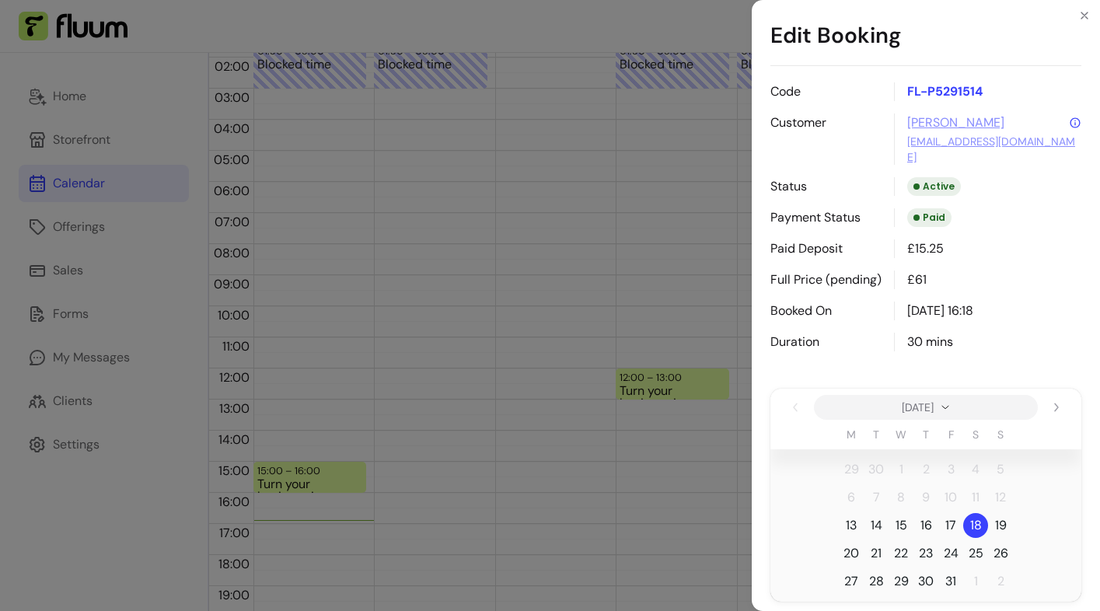
click at [831, 224] on div "Code FL-P5291514 Customer Roberta morelrobb+888@gmail.com Status Active Payment…" at bounding box center [925, 216] width 311 height 269
click at [864, 271] on p "Full Price (pending)" at bounding box center [825, 280] width 111 height 19
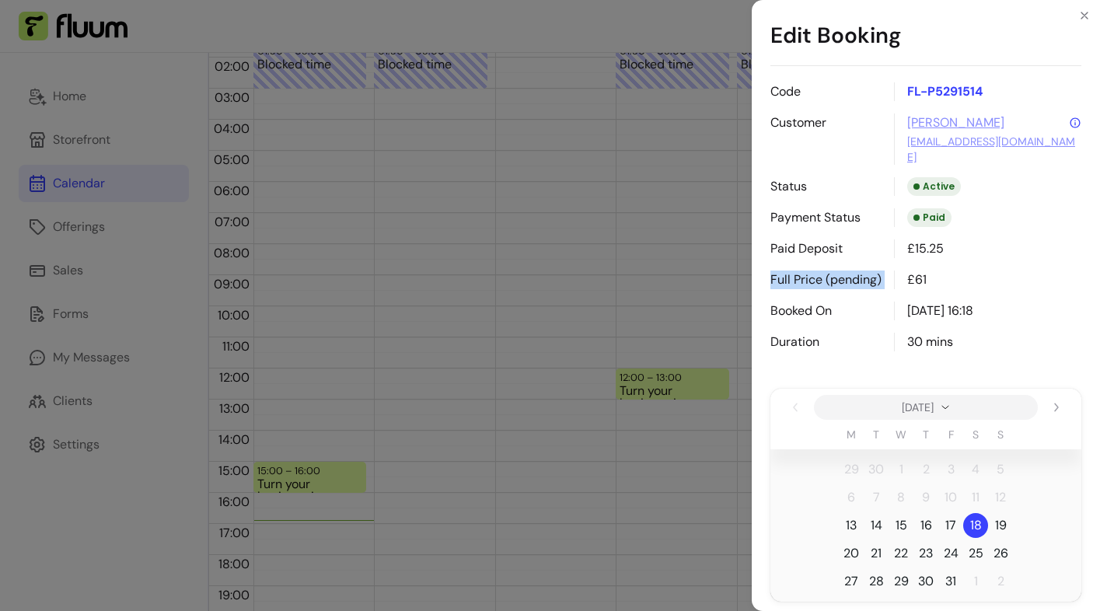
click at [864, 271] on p "Full Price (pending)" at bounding box center [825, 280] width 111 height 19
click at [921, 286] on div "Code FL-P5291514 Customer Roberta morelrobb+888@gmail.com Status Active Payment…" at bounding box center [925, 216] width 311 height 269
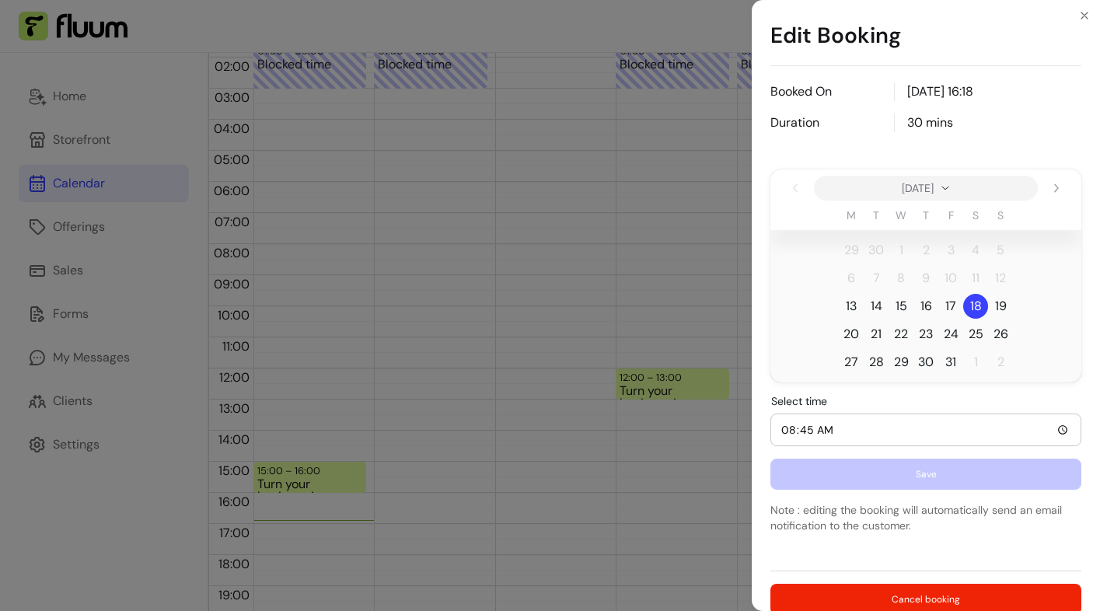
scroll to position [289, 0]
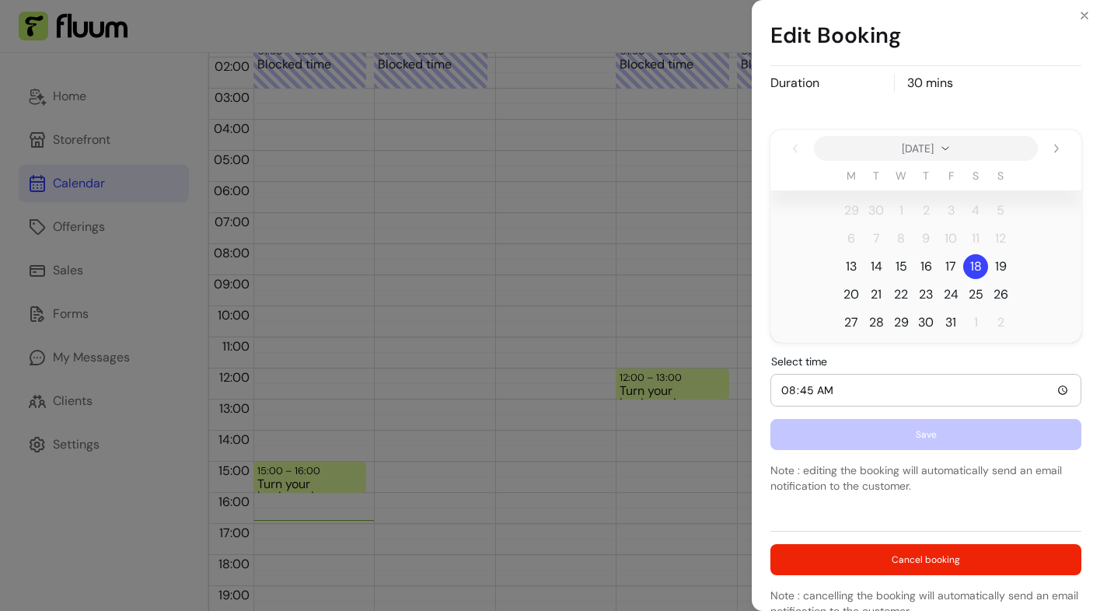
click at [80, 304] on div "Edit Booking as elegantly carpool Code FL-P5291514 Customer Roberta morelrobb+8…" at bounding box center [550, 305] width 1100 height 611
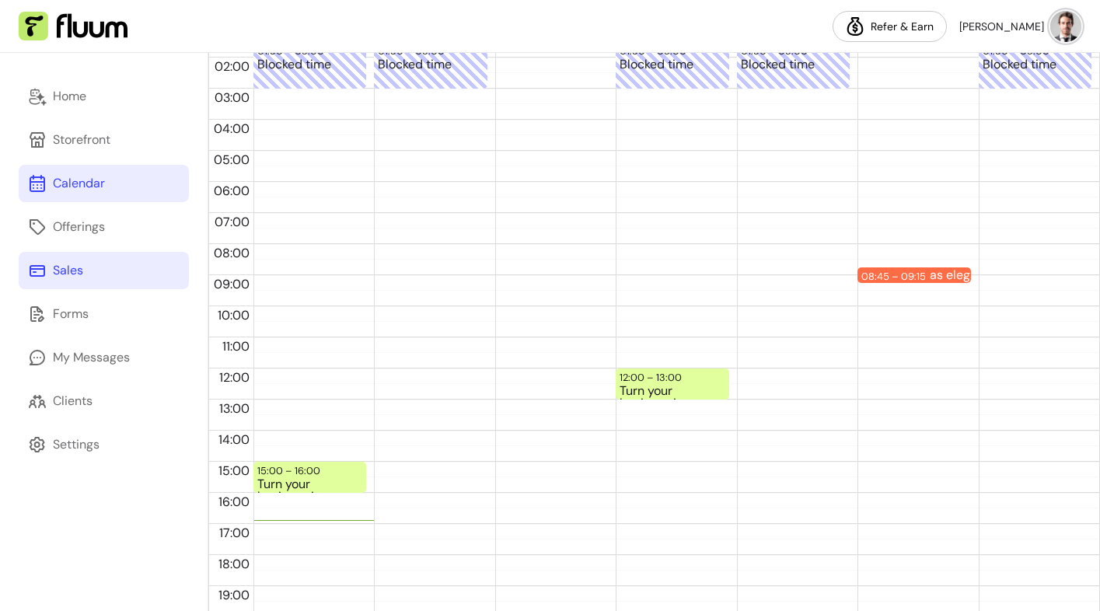
click at [77, 281] on link "Sales" at bounding box center [104, 270] width 170 height 37
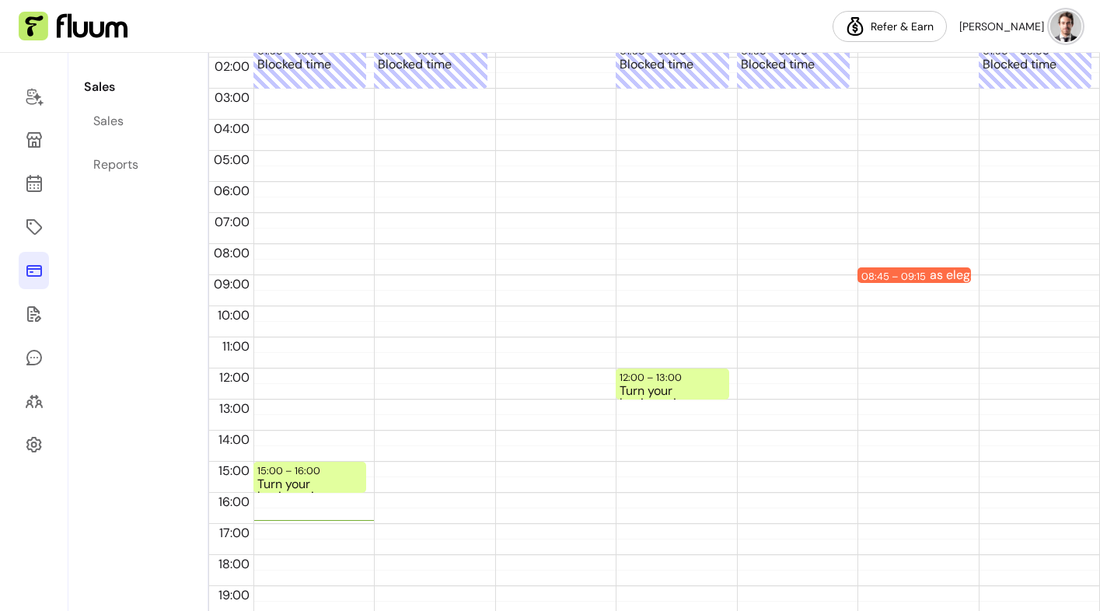
click at [28, 273] on icon at bounding box center [34, 270] width 19 height 19
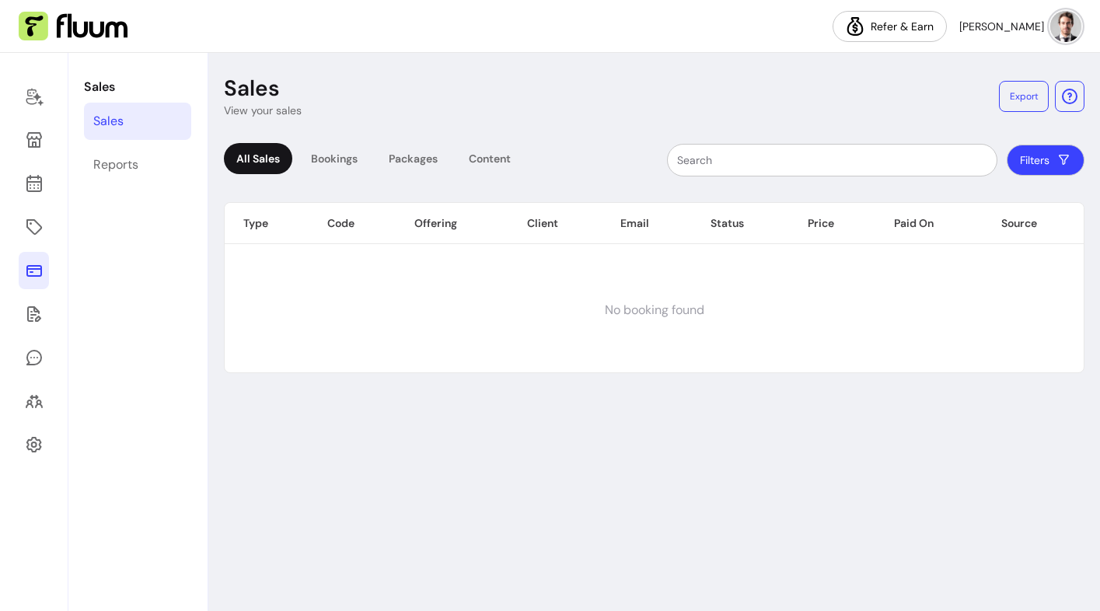
click at [327, 178] on div "All Sales Bookings Packages Content Filters Type Code Offering Client Email Sta…" at bounding box center [654, 252] width 861 height 243
click at [327, 170] on div "Bookings" at bounding box center [335, 158] width 72 height 31
click at [42, 273] on icon at bounding box center [34, 270] width 19 height 19
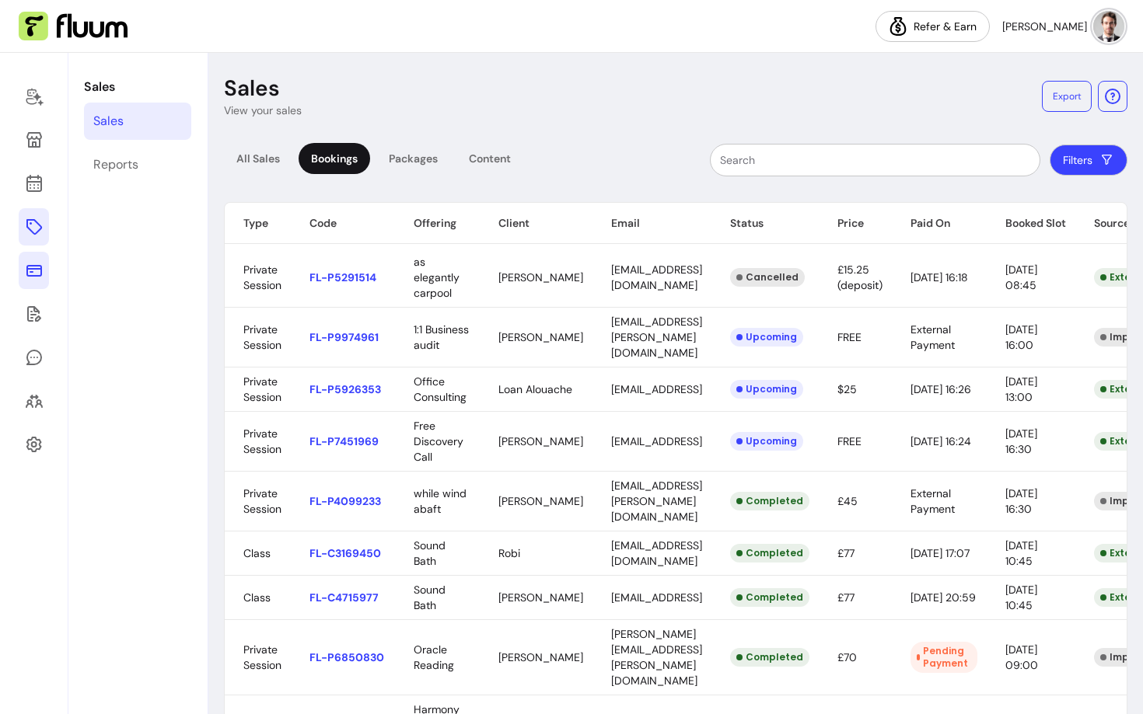
click at [33, 220] on icon at bounding box center [34, 227] width 16 height 16
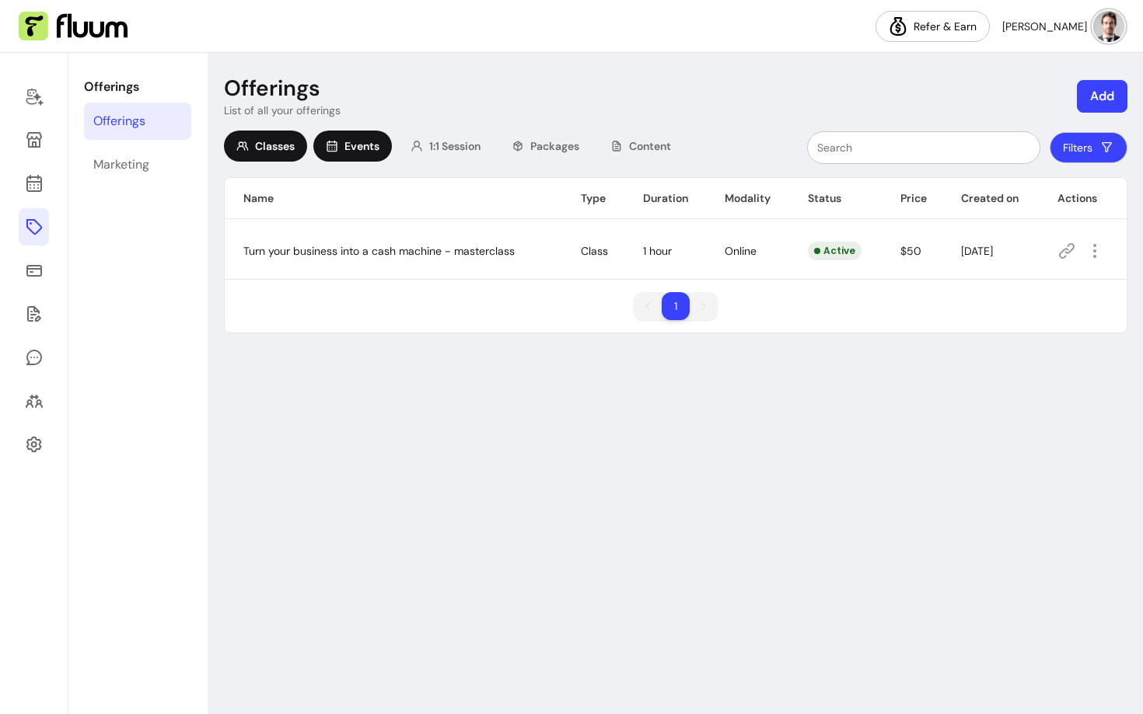
click at [368, 145] on span "Events" at bounding box center [361, 146] width 35 height 16
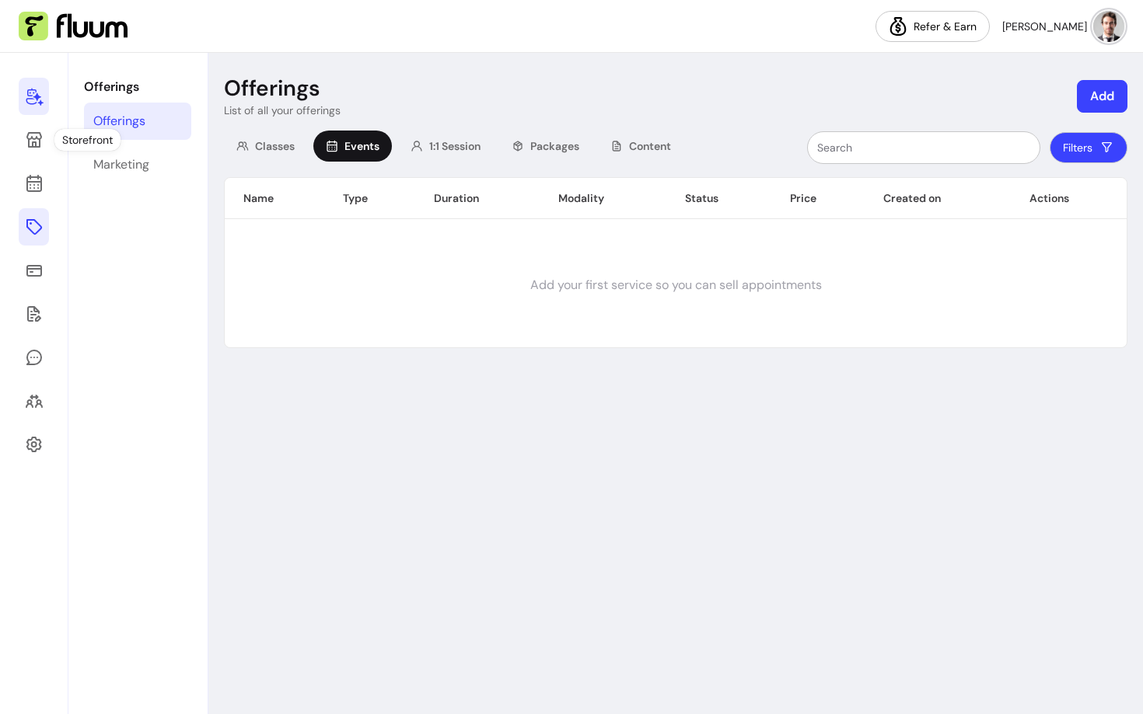
click at [34, 99] on icon at bounding box center [34, 96] width 19 height 19
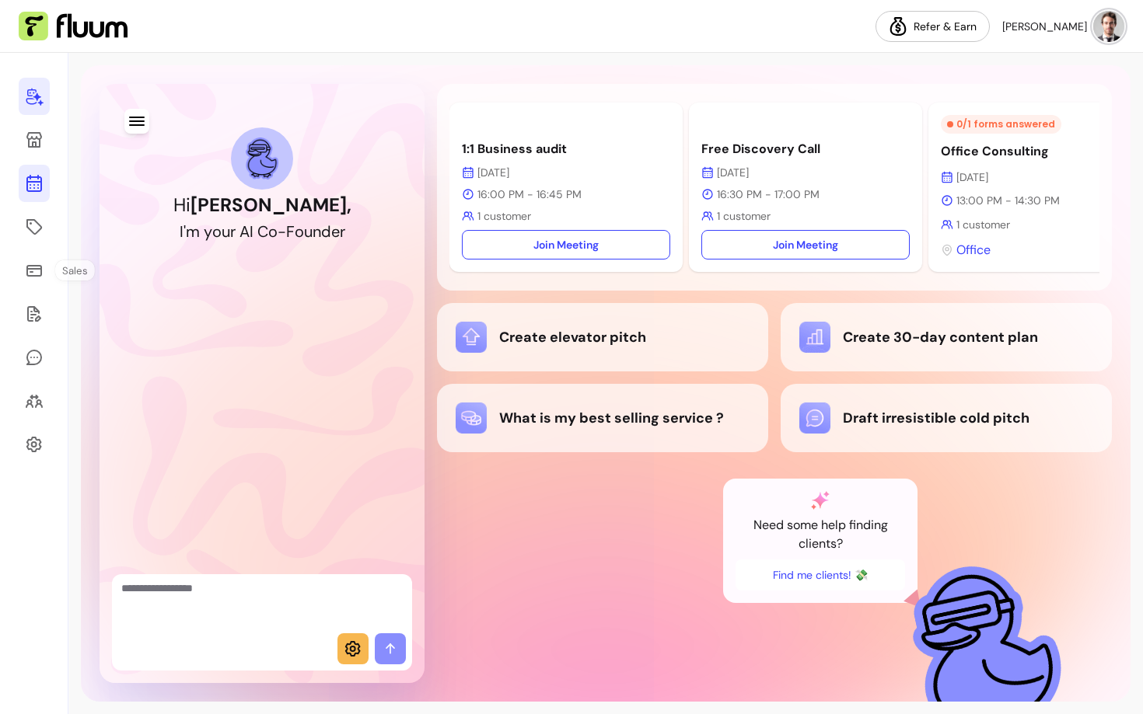
click at [49, 184] on link at bounding box center [34, 183] width 31 height 37
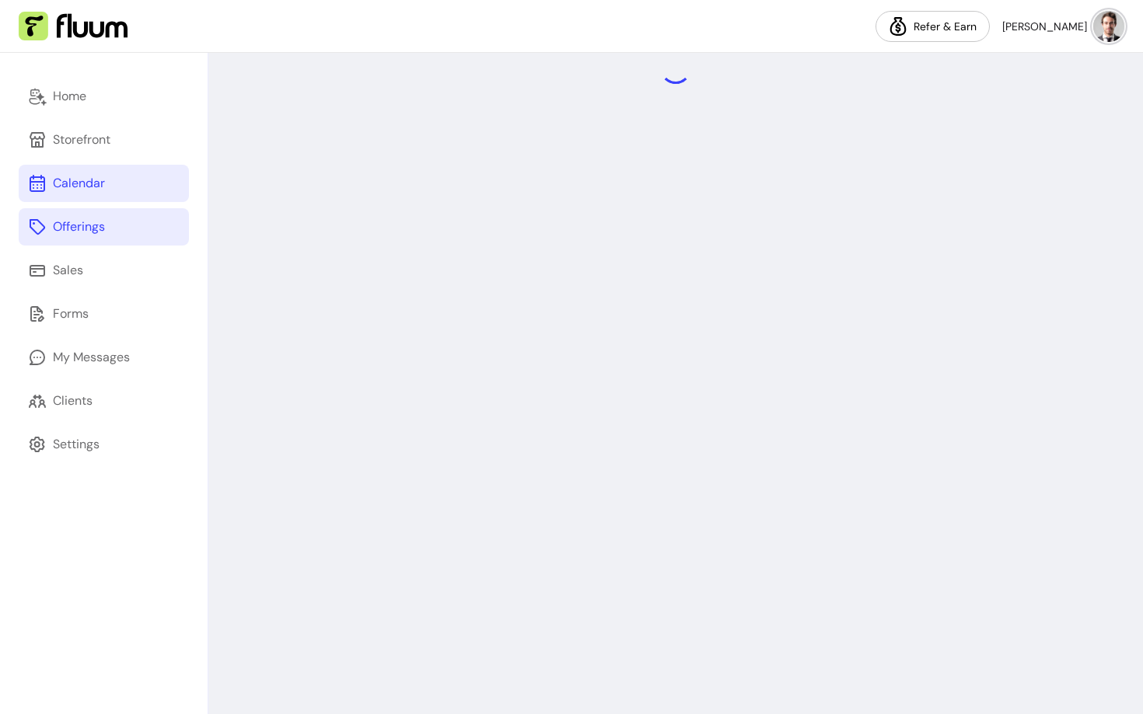
click at [47, 232] on link "Offerings" at bounding box center [104, 226] width 170 height 37
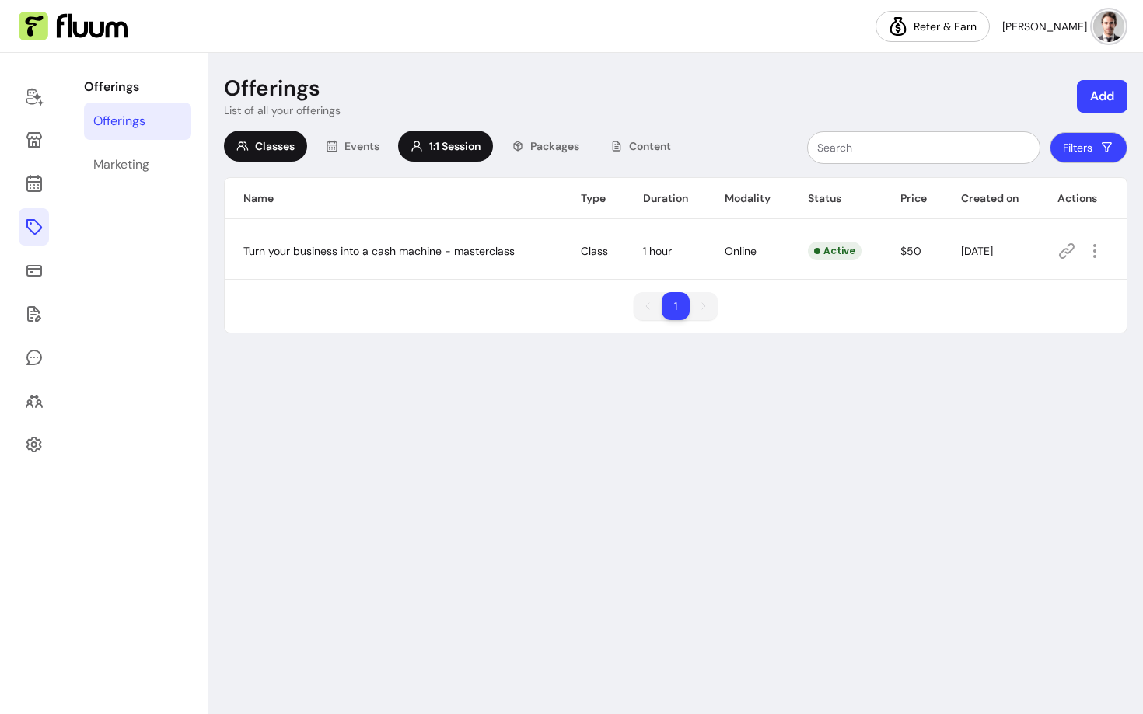
click at [472, 152] on span "1:1 Session" at bounding box center [454, 146] width 51 height 16
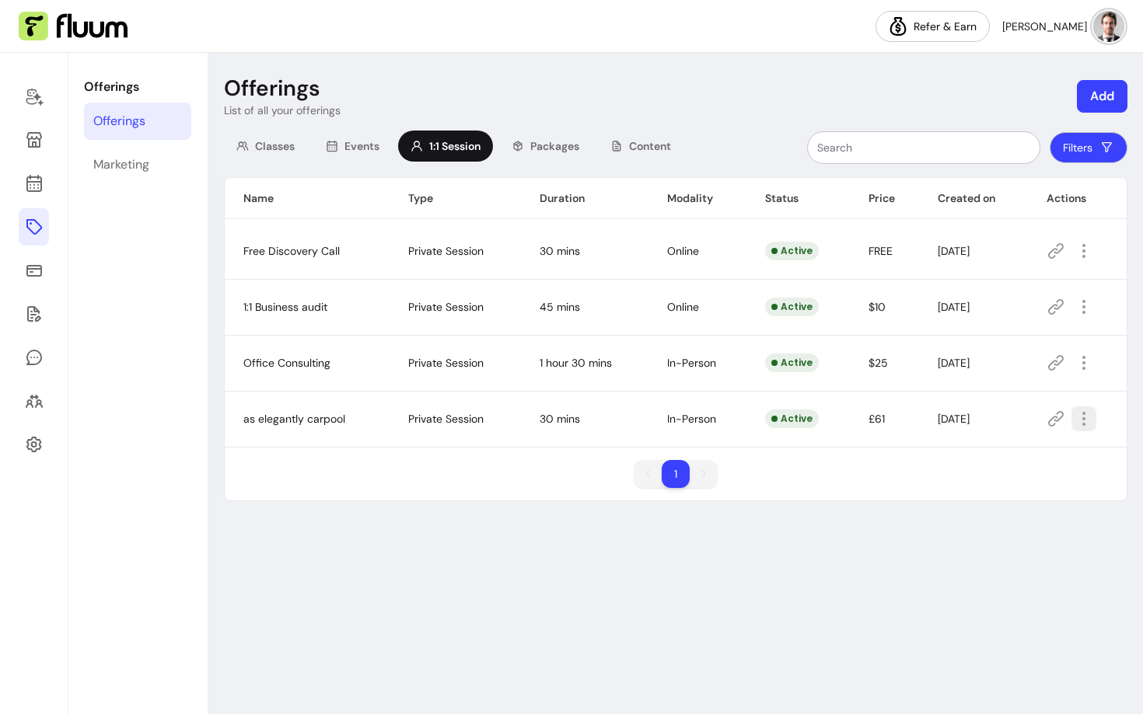
click at [1091, 417] on icon "button" at bounding box center [1083, 419] width 19 height 19
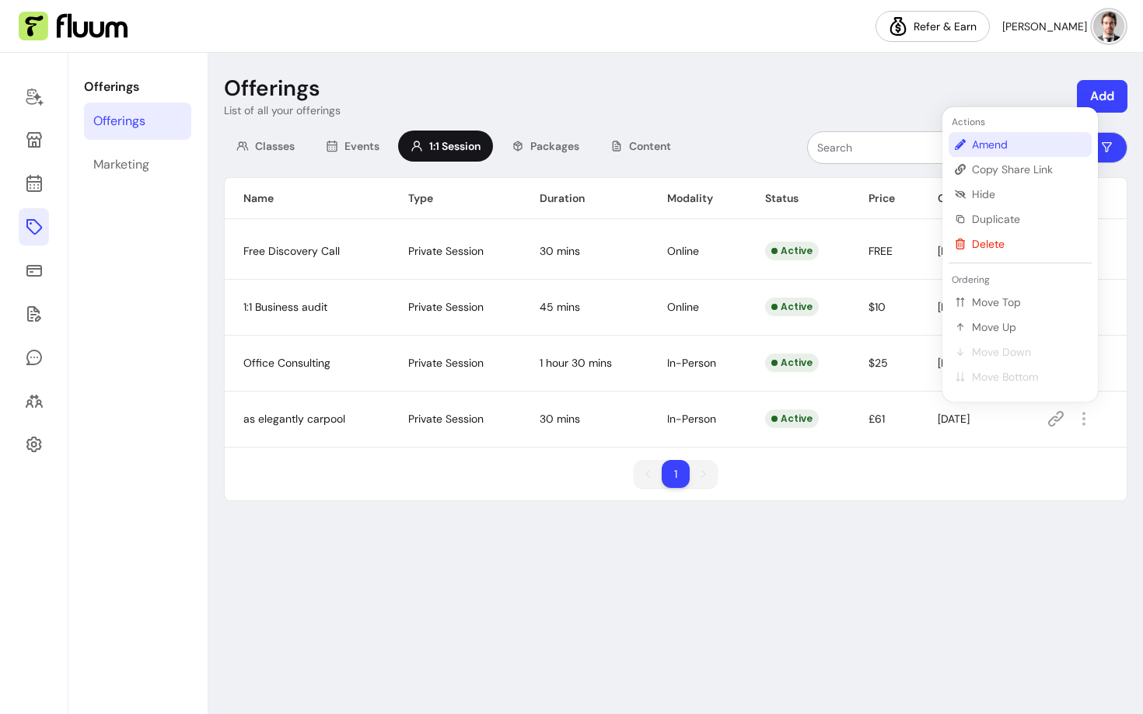
click at [1011, 136] on li "Amend" at bounding box center [1019, 144] width 143 height 25
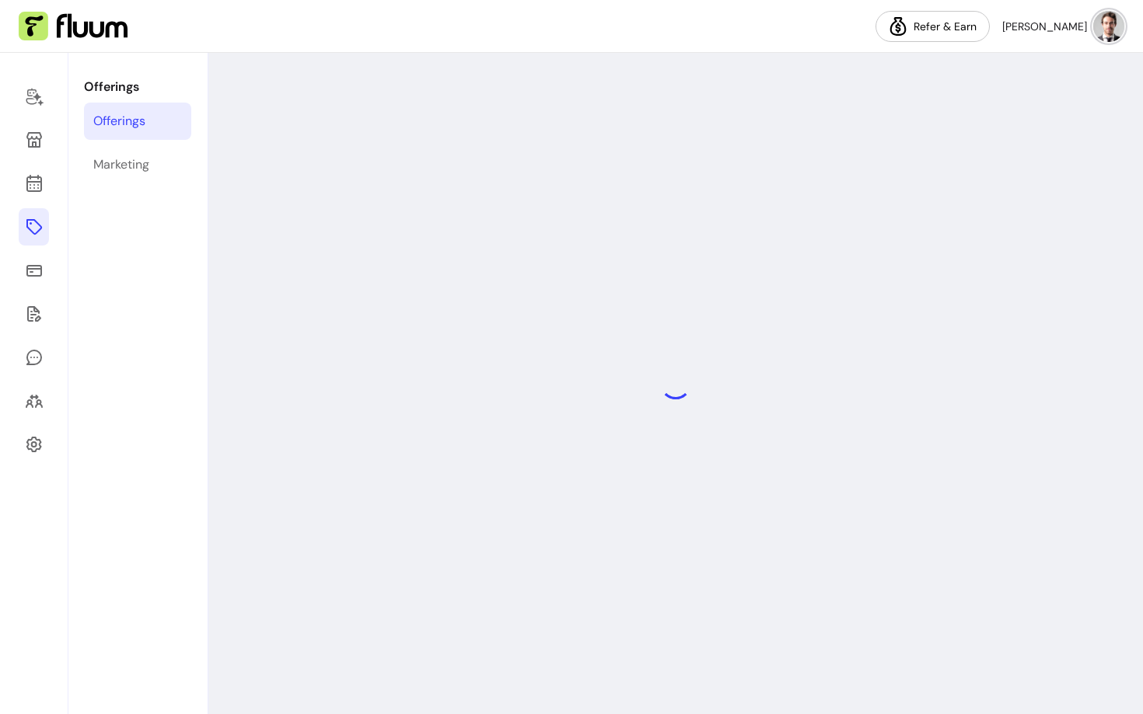
select select "**"
select select "***"
select select "**********"
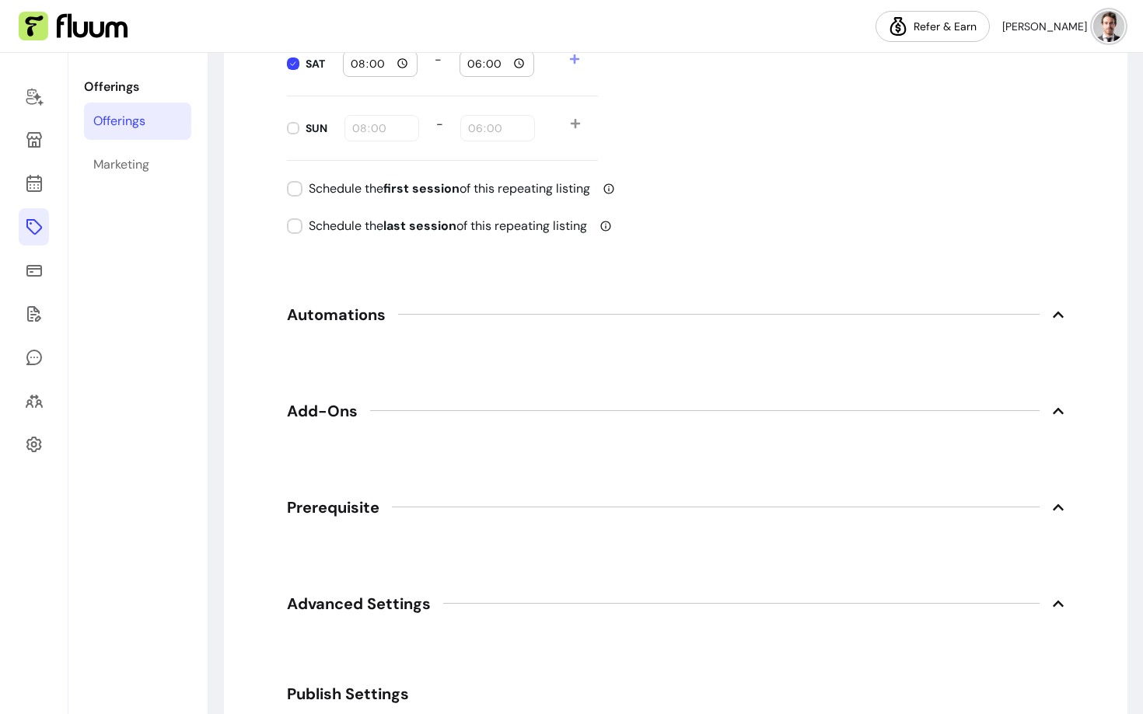
scroll to position [2192, 0]
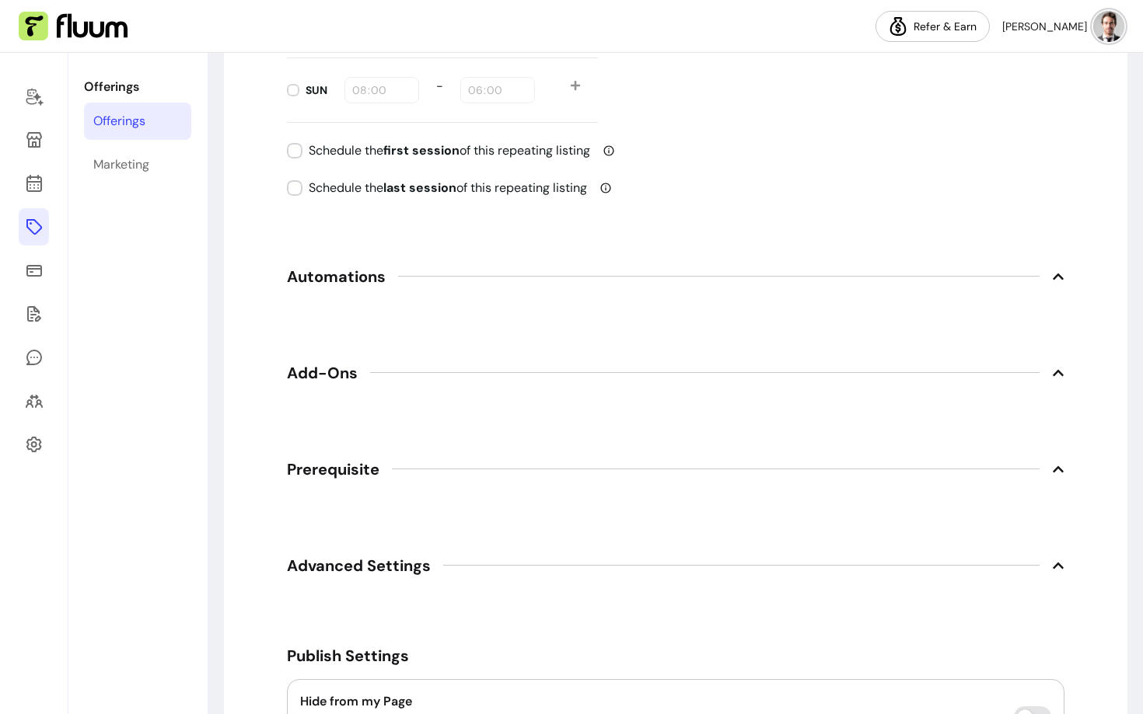
click at [359, 473] on span "Prerequisite" at bounding box center [333, 470] width 93 height 22
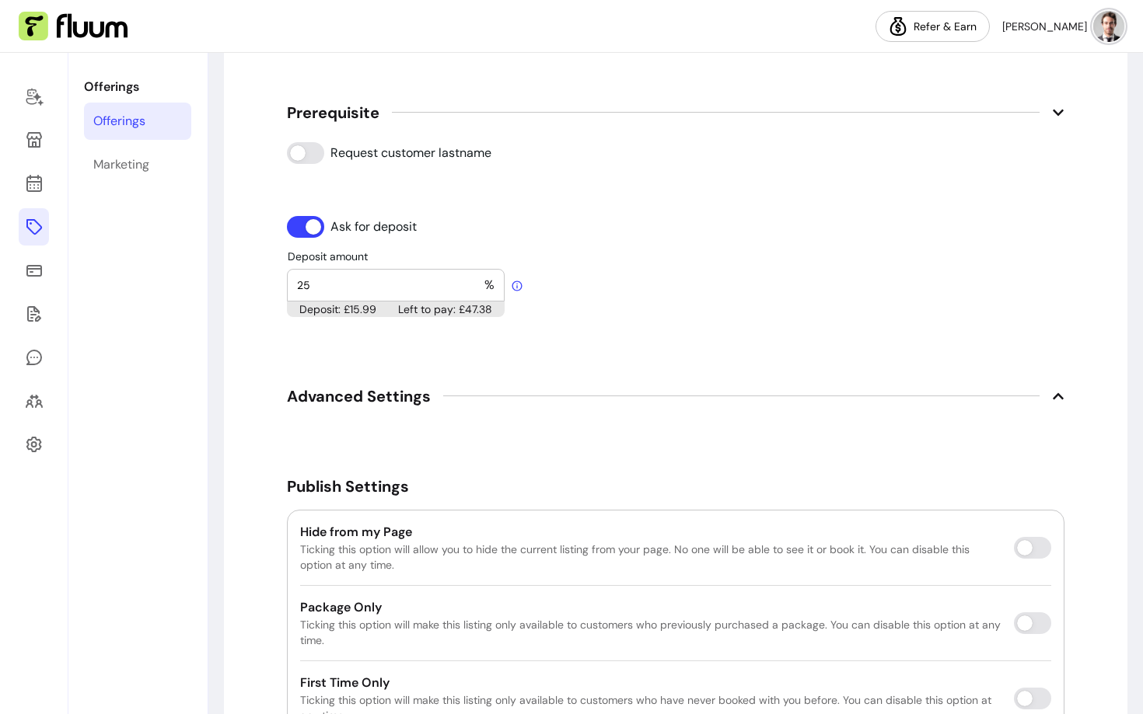
scroll to position [2676, 0]
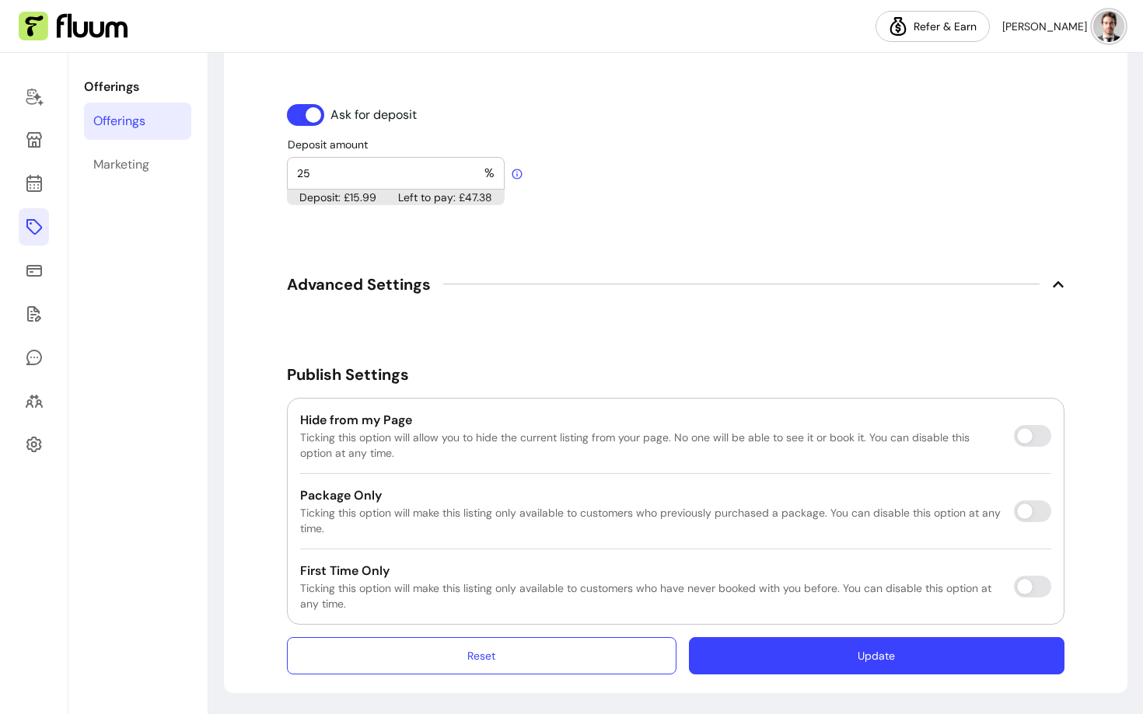
click at [798, 646] on button "Update" at bounding box center [876, 655] width 375 height 37
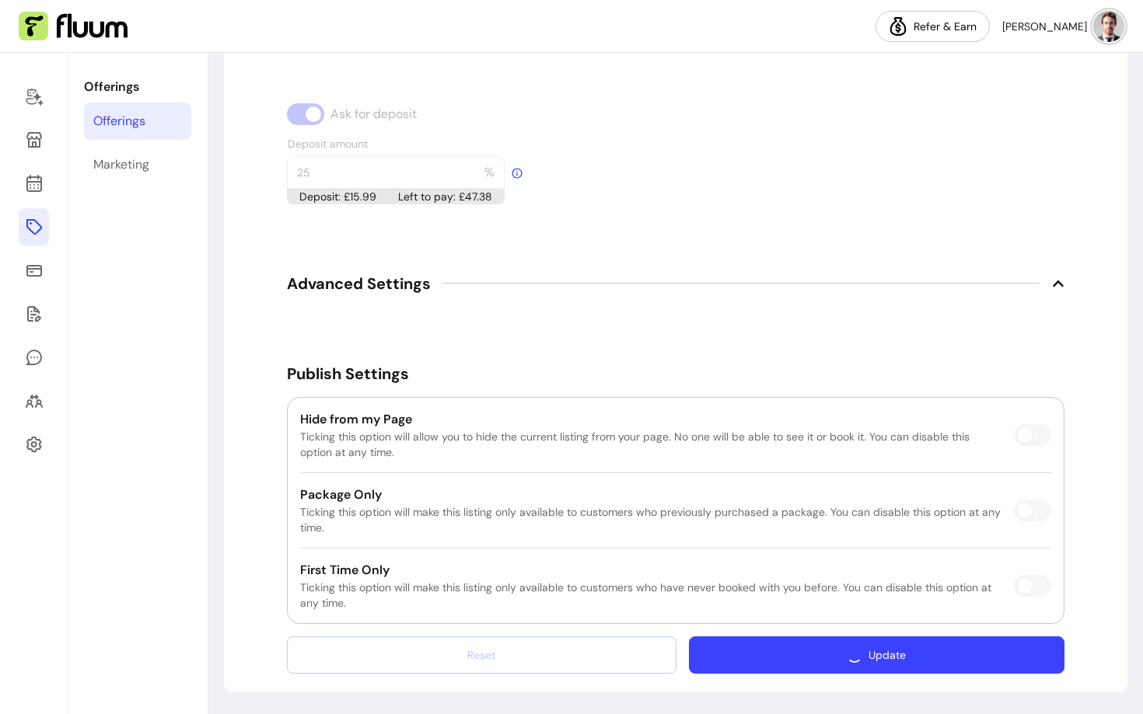
scroll to position [2633, 0]
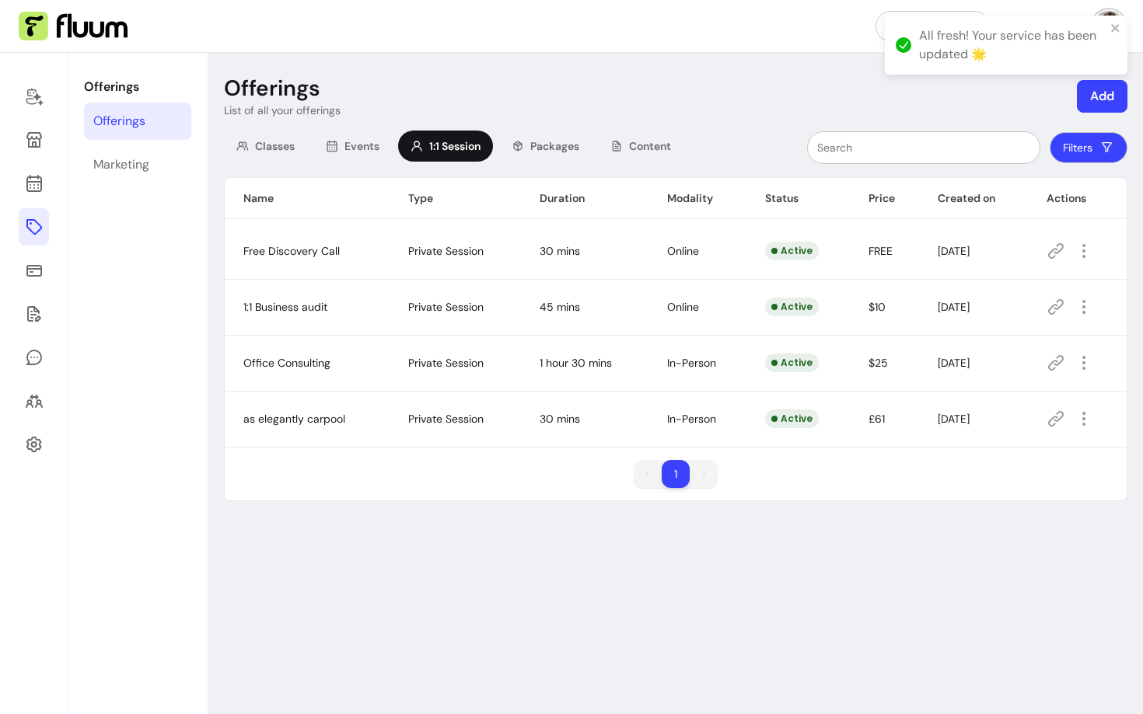
click at [1055, 421] on icon at bounding box center [1055, 419] width 19 height 19
click at [1088, 414] on icon "button" at bounding box center [1083, 419] width 18 height 18
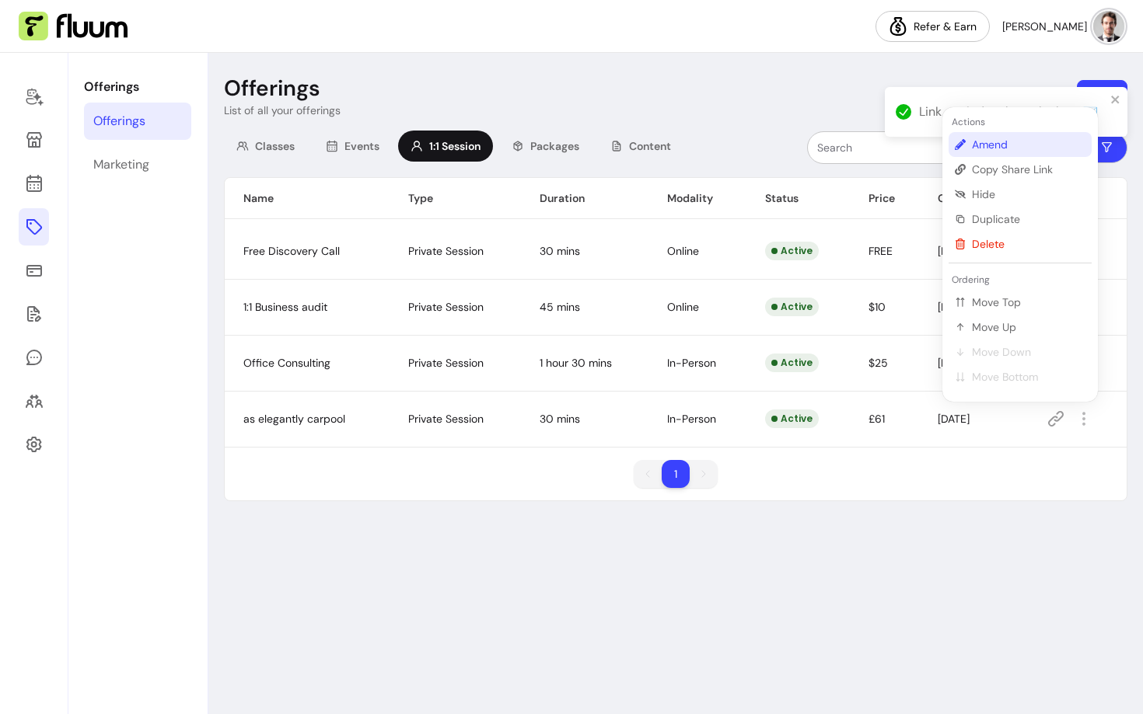
click at [997, 141] on span "Amend" at bounding box center [1028, 145] width 113 height 16
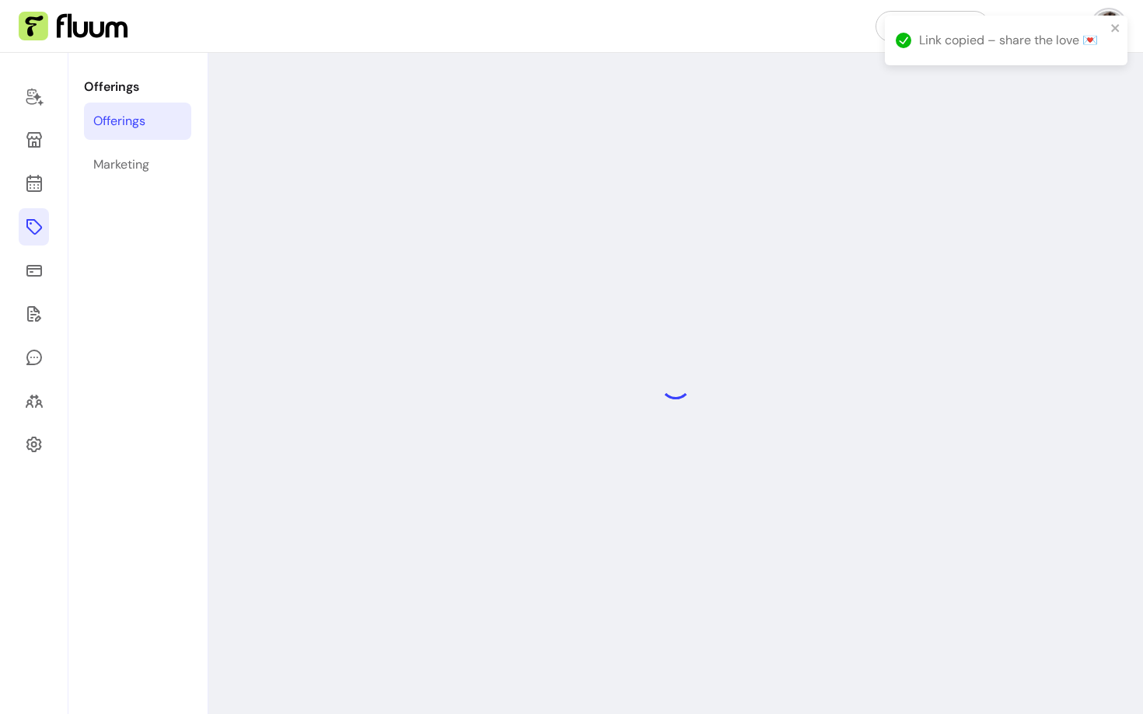
select select "**"
select select "***"
select select "**********"
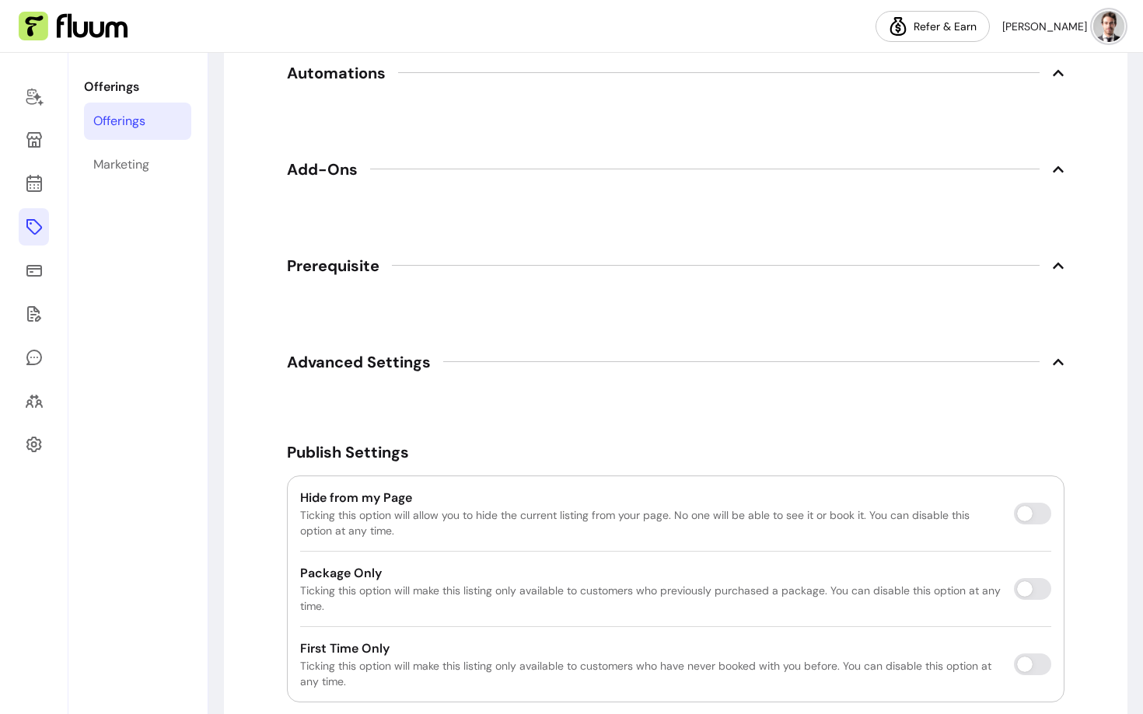
scroll to position [2409, 0]
click at [370, 182] on span "Add-Ons" at bounding box center [675, 172] width 777 height 34
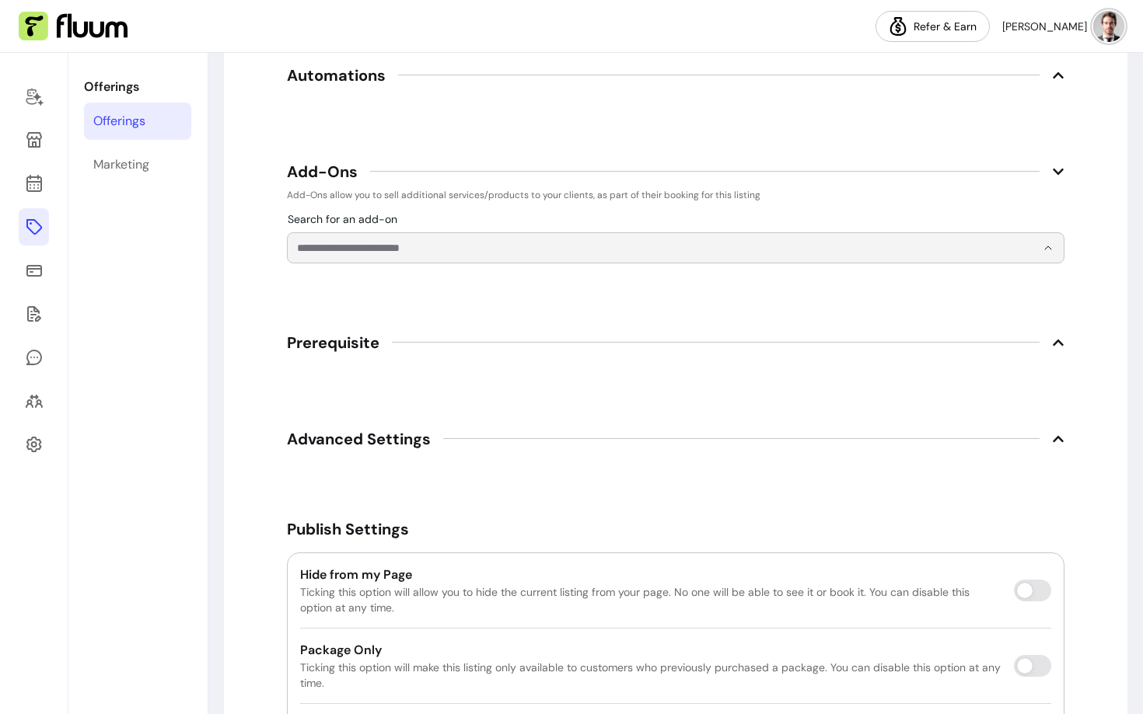
click at [379, 253] on input "Search for an add-on" at bounding box center [666, 248] width 739 height 16
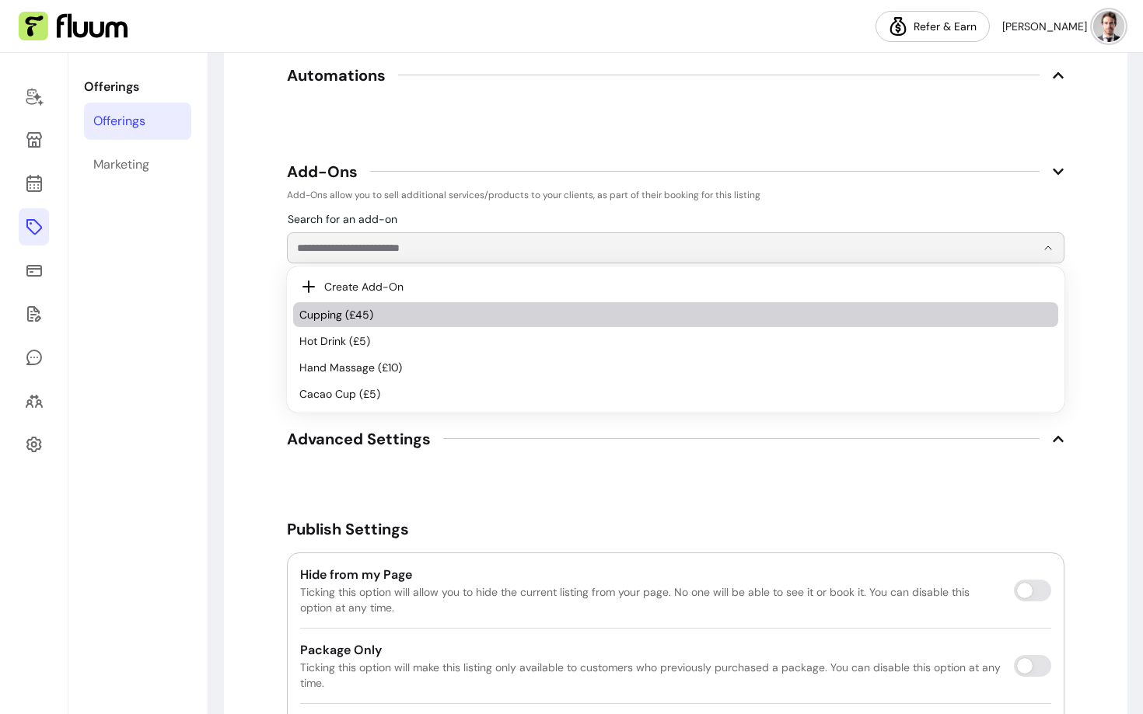
click at [383, 318] on span "Cupping (£45)" at bounding box center [667, 315] width 737 height 16
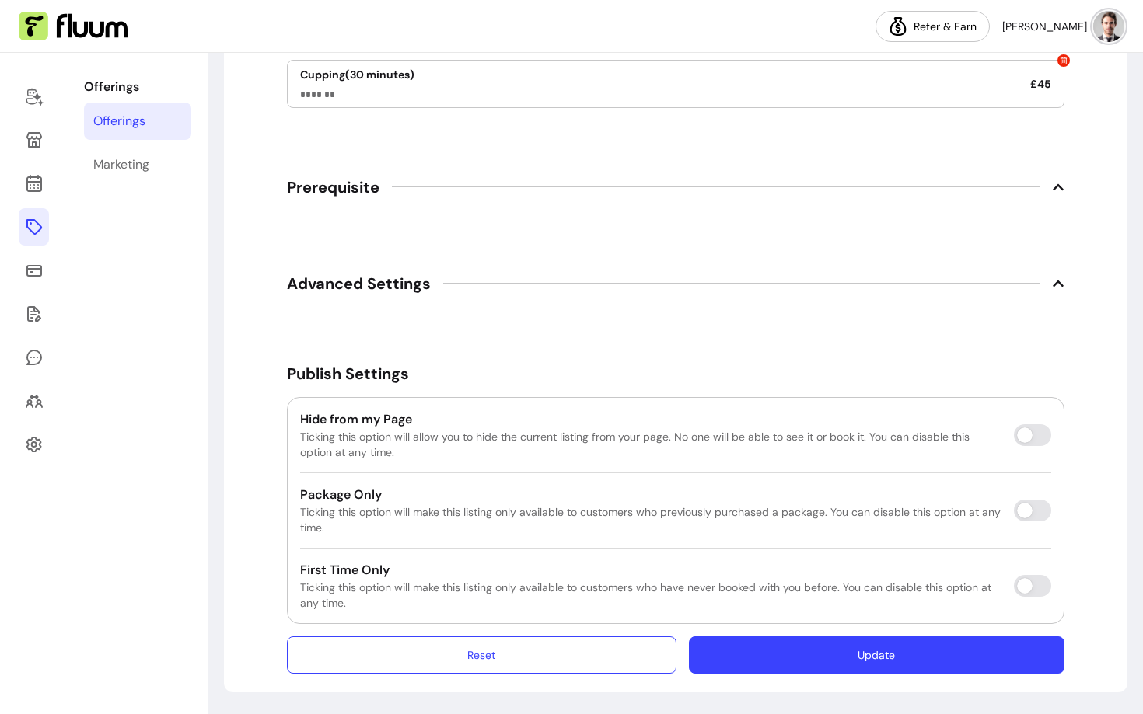
click at [806, 651] on button "Update" at bounding box center [876, 655] width 375 height 37
